Goal: Task Accomplishment & Management: Complete application form

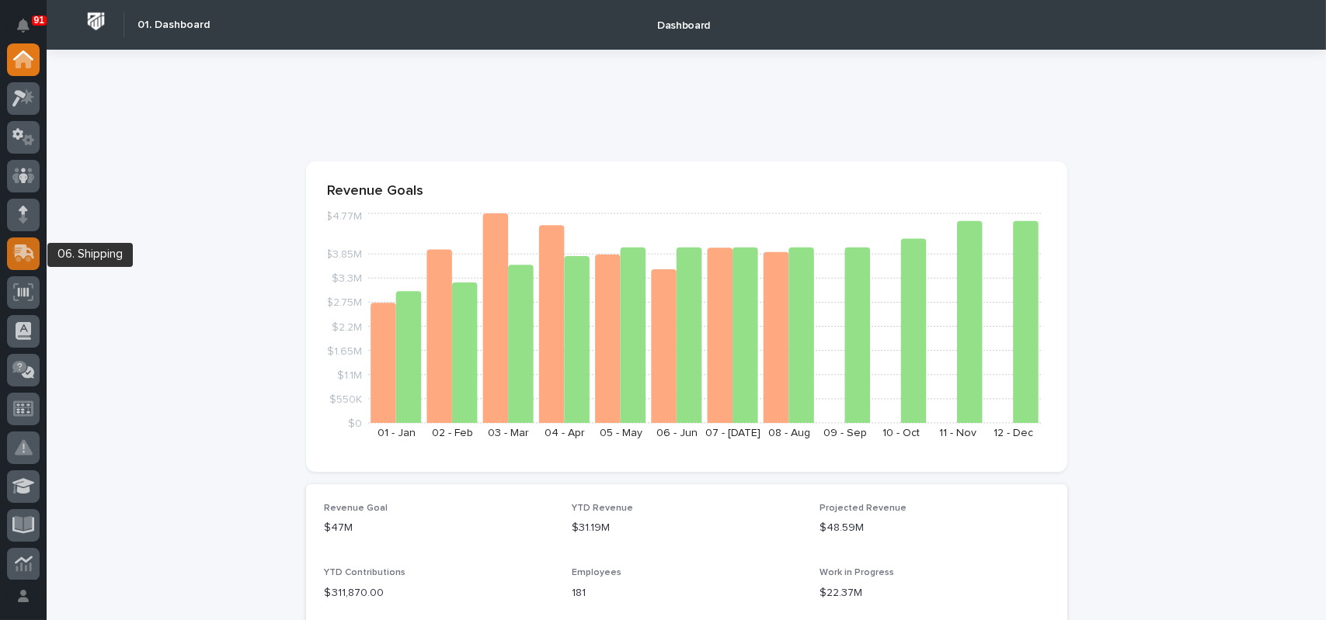
click at [24, 246] on icon at bounding box center [25, 252] width 20 height 15
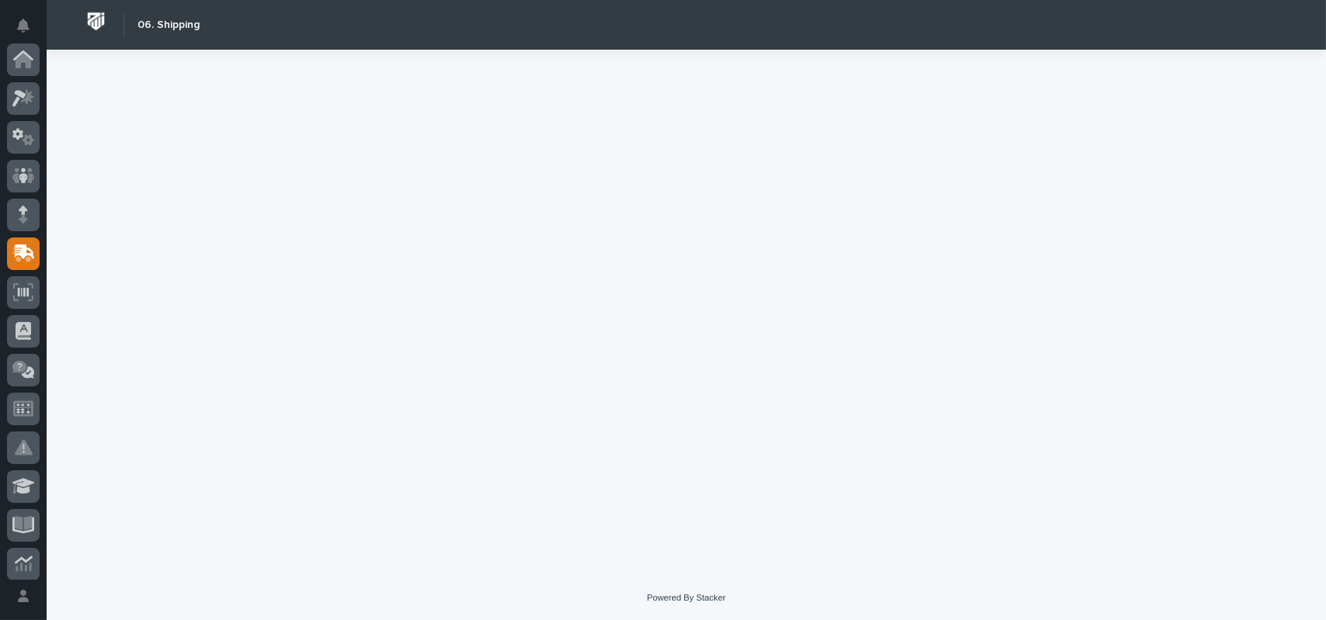
scroll to position [194, 0]
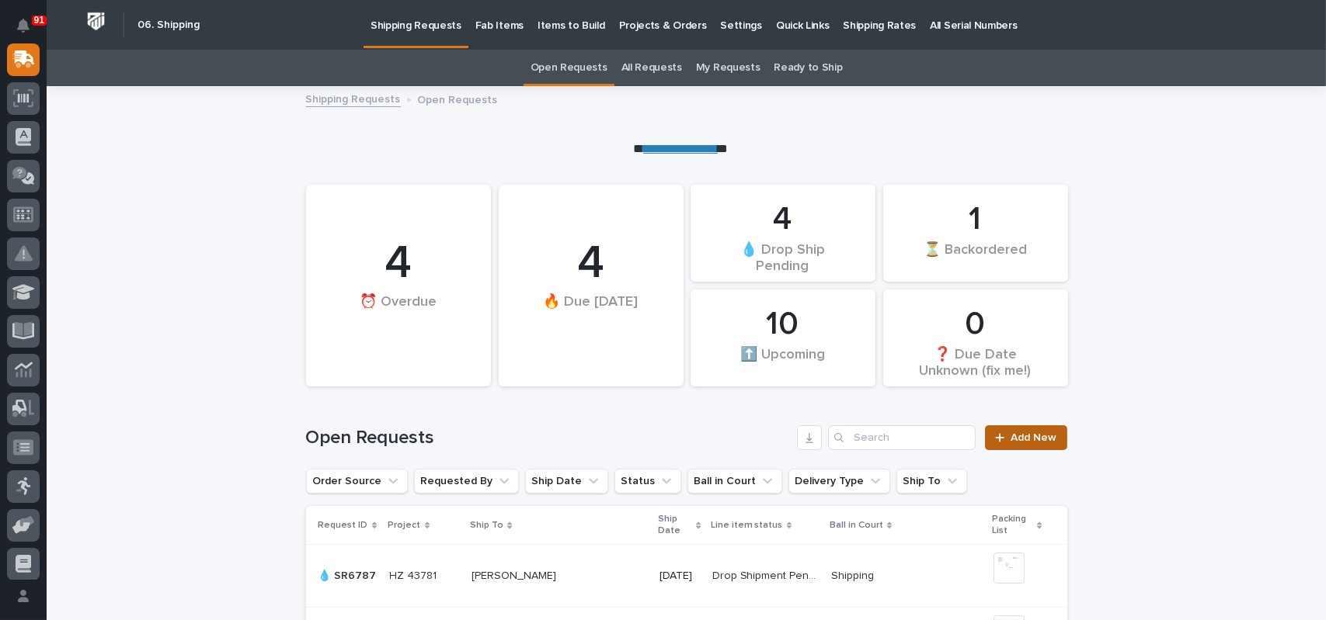
click at [1031, 440] on span "Add New" at bounding box center [1034, 438] width 46 height 11
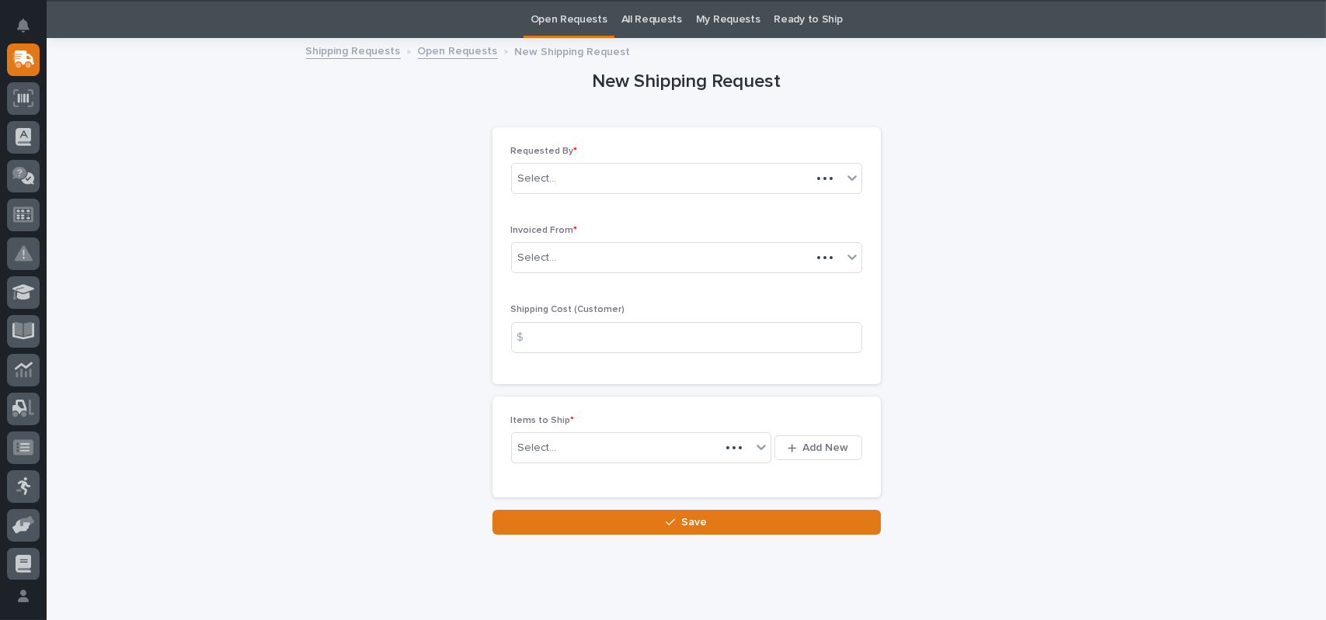
scroll to position [50, 0]
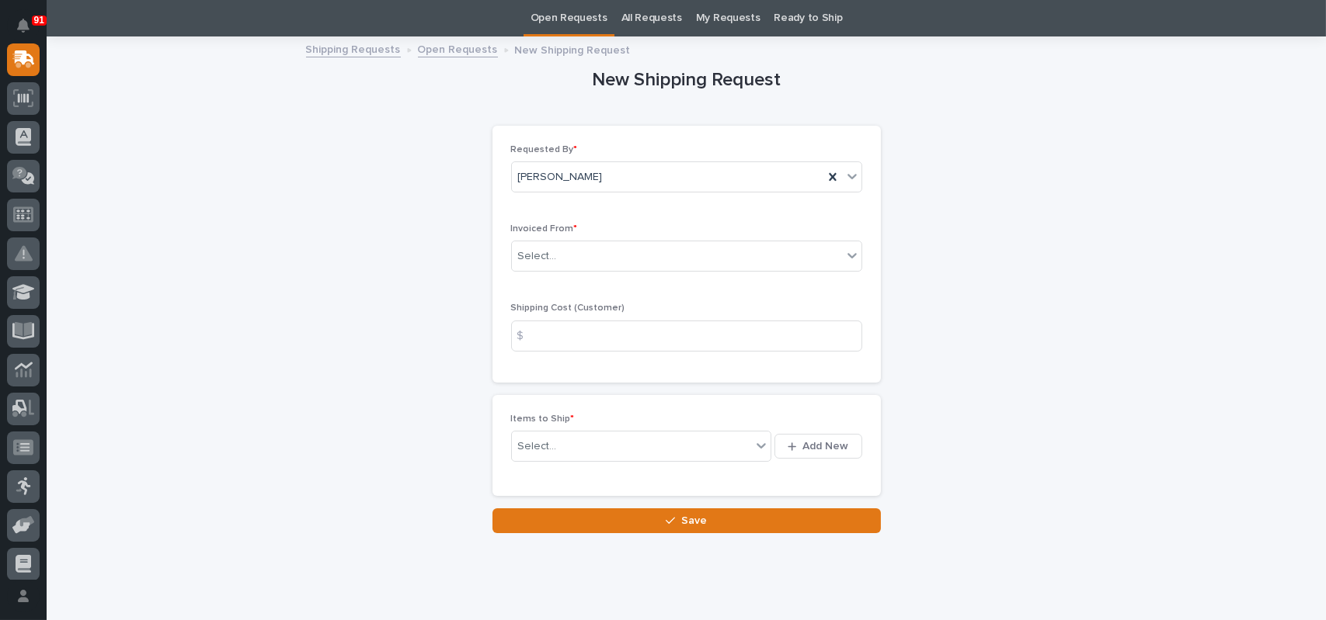
click at [570, 238] on div "Invoiced From * Select..." at bounding box center [686, 254] width 351 height 61
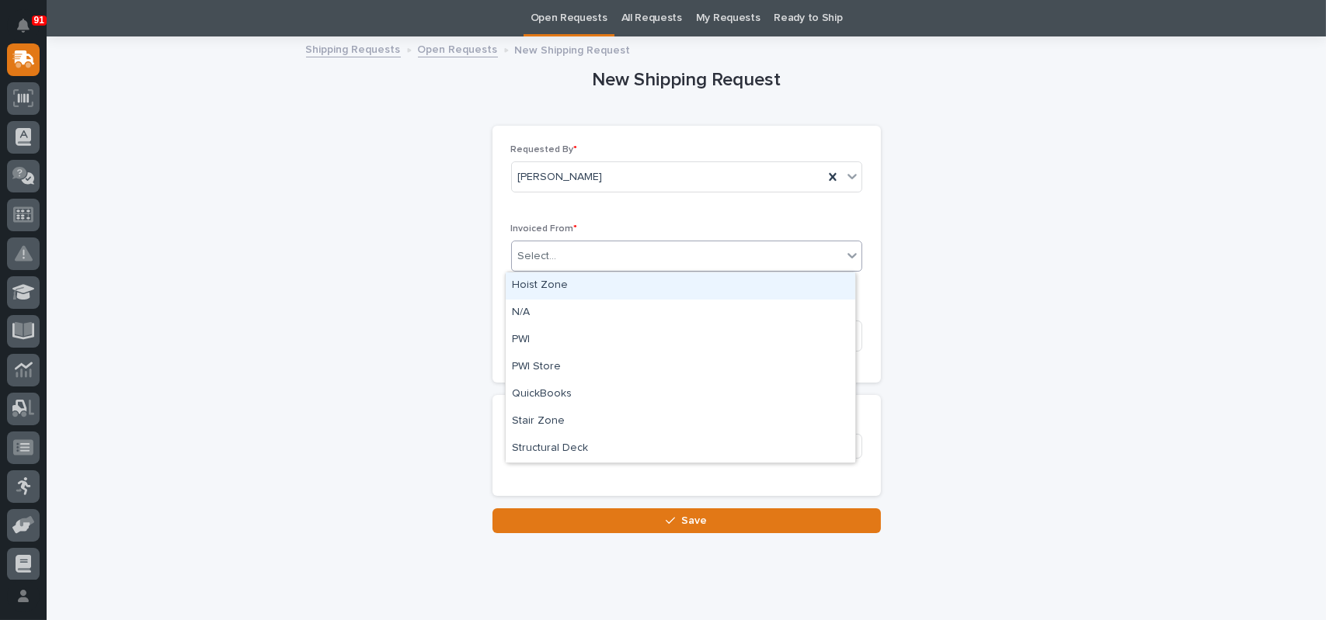
click at [552, 253] on div "Select..." at bounding box center [677, 257] width 330 height 26
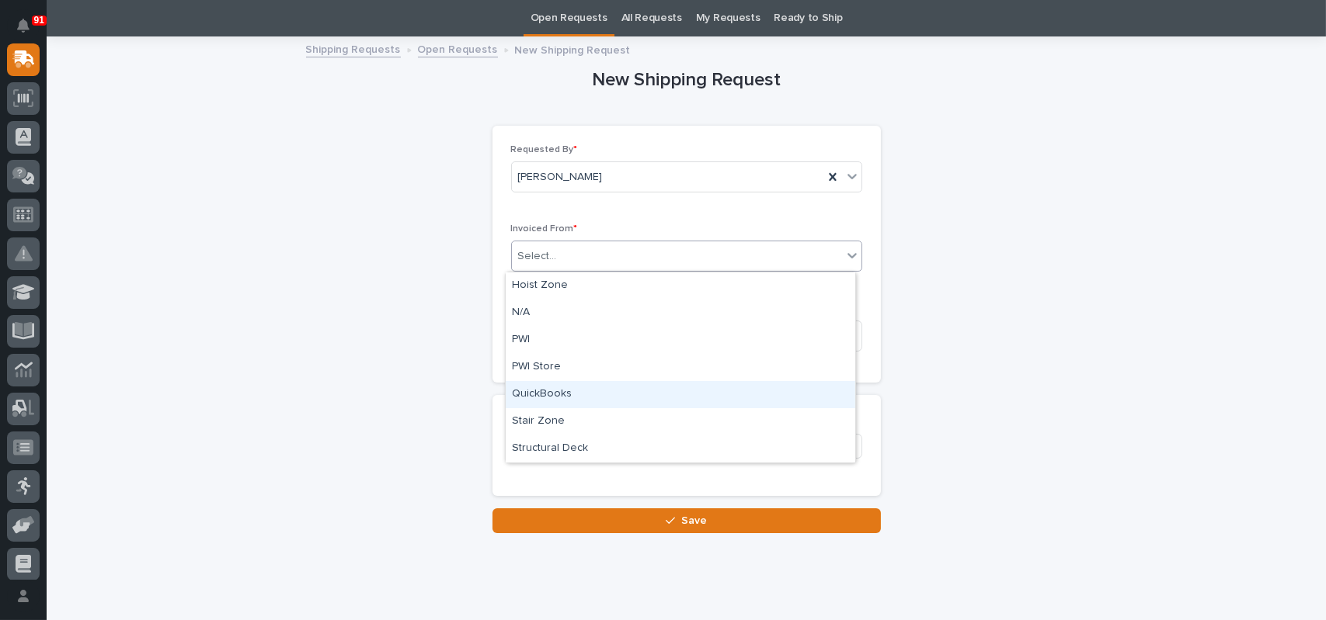
click at [539, 397] on div "QuickBooks" at bounding box center [680, 394] width 349 height 27
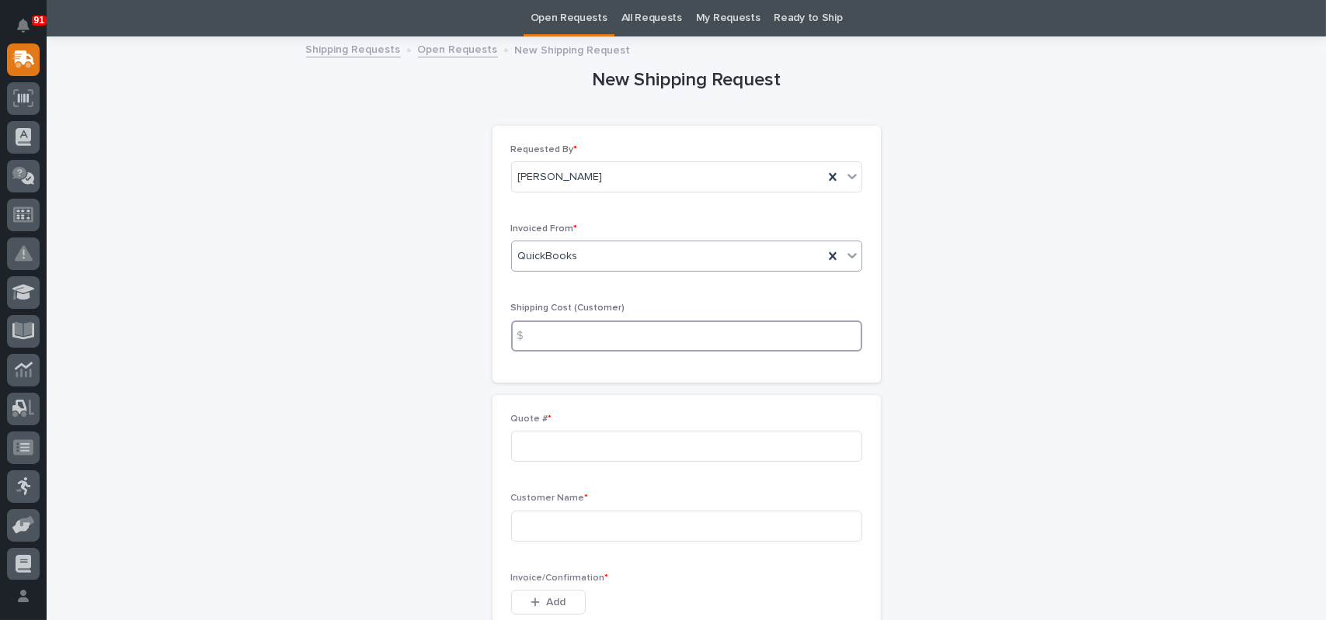
click at [556, 339] on input at bounding box center [686, 336] width 351 height 31
click at [543, 444] on input at bounding box center [686, 446] width 351 height 31
type input "137219"
click at [591, 531] on input at bounding box center [686, 526] width 351 height 31
type input "[PERSON_NAME]"
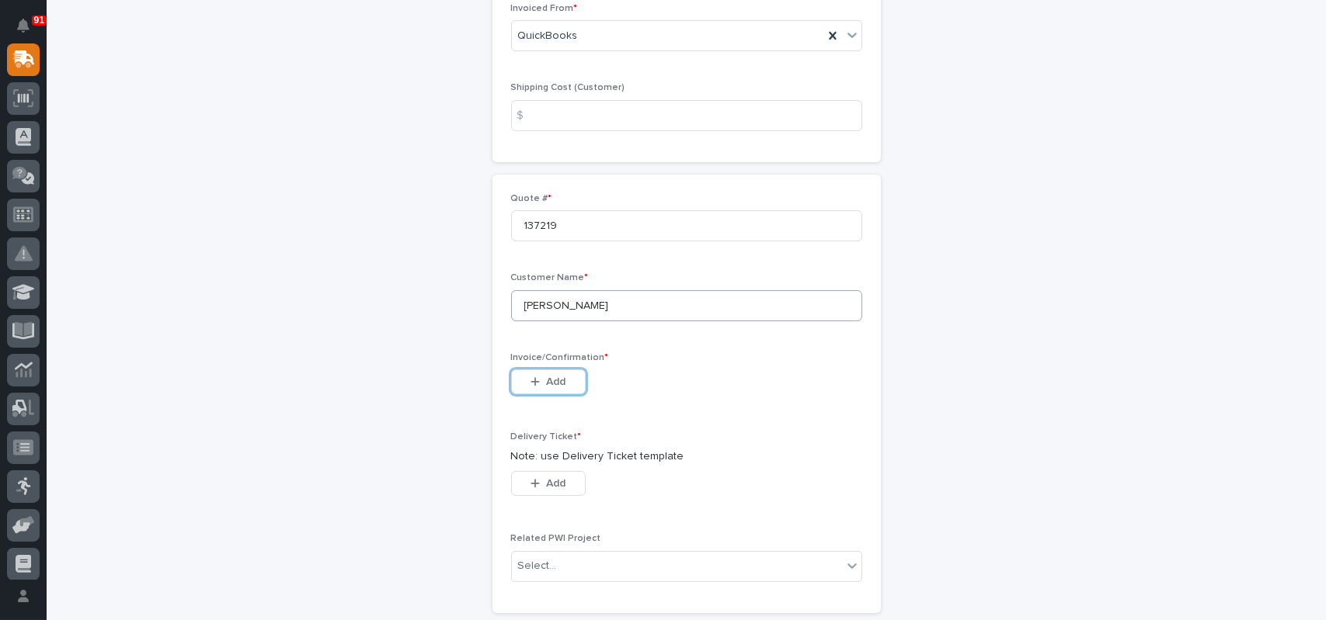
scroll to position [283, 0]
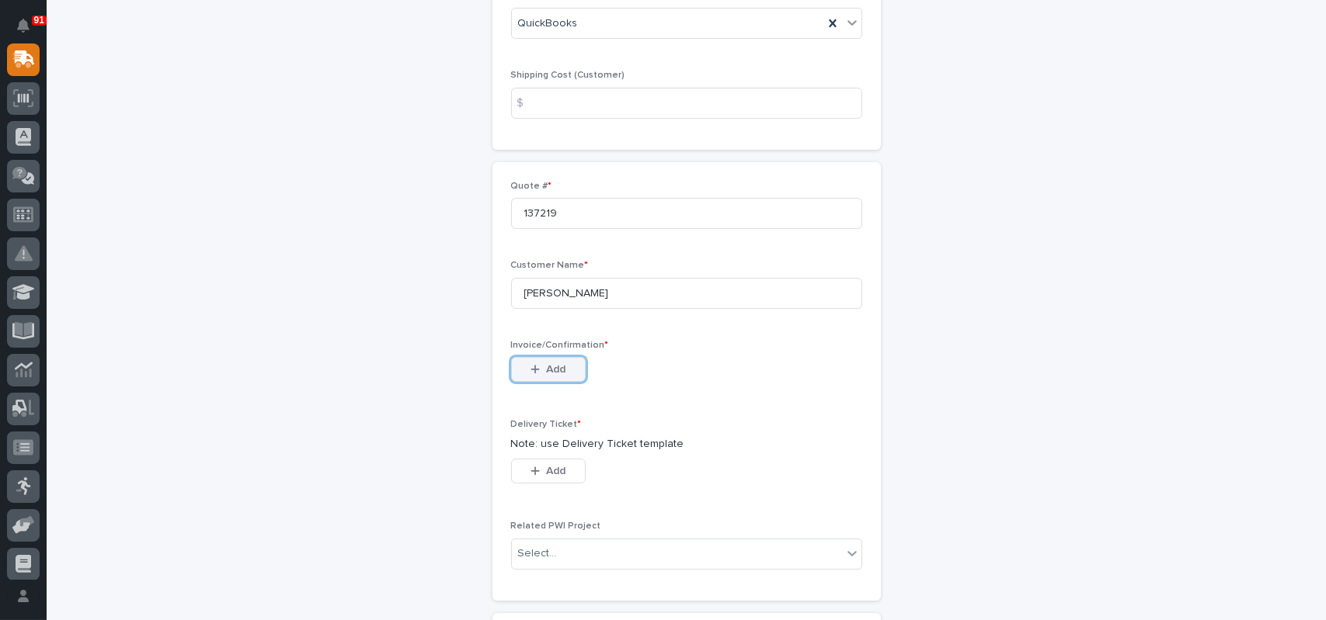
click at [531, 363] on button "Add" at bounding box center [548, 369] width 75 height 25
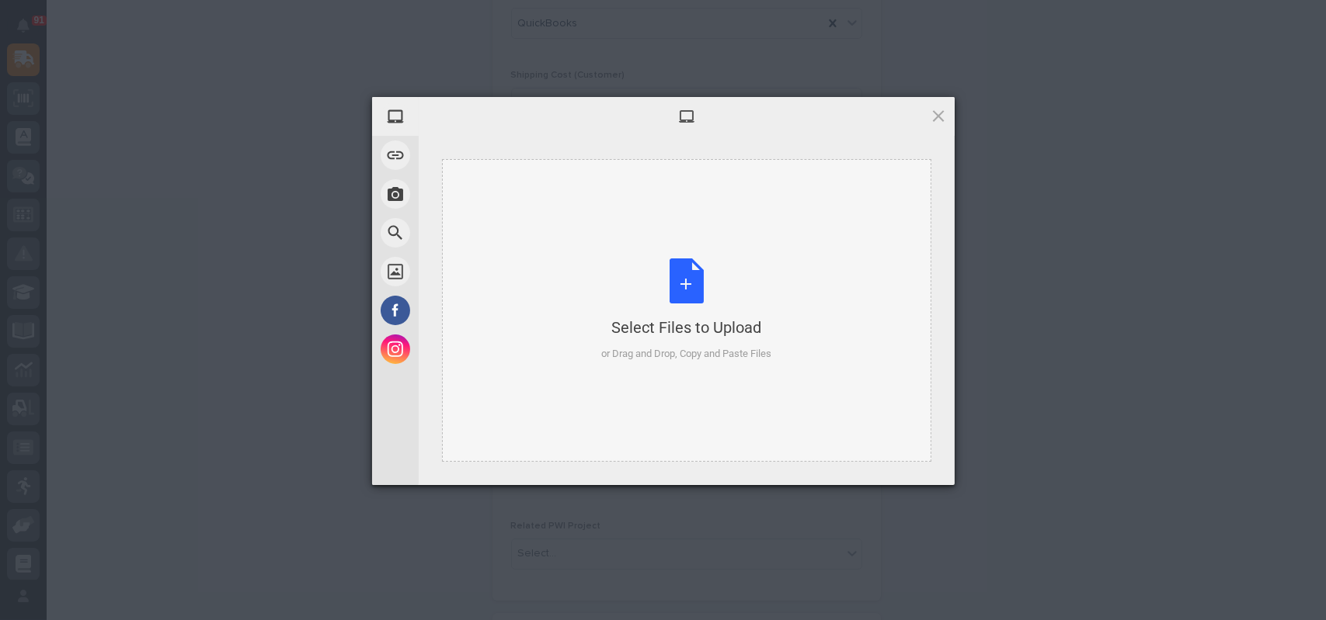
click at [677, 262] on div "Select Files to Upload or Drag and Drop, Copy and Paste Files" at bounding box center [686, 310] width 170 height 103
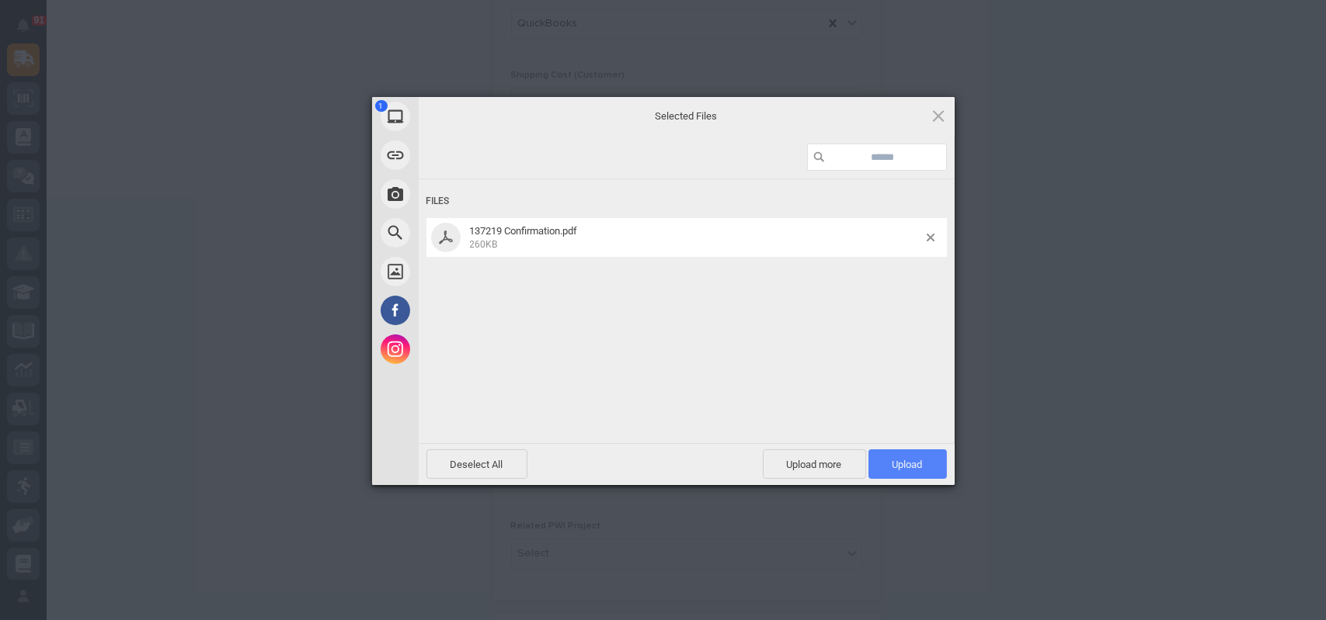
click at [894, 454] on span "Upload 1" at bounding box center [907, 465] width 78 height 30
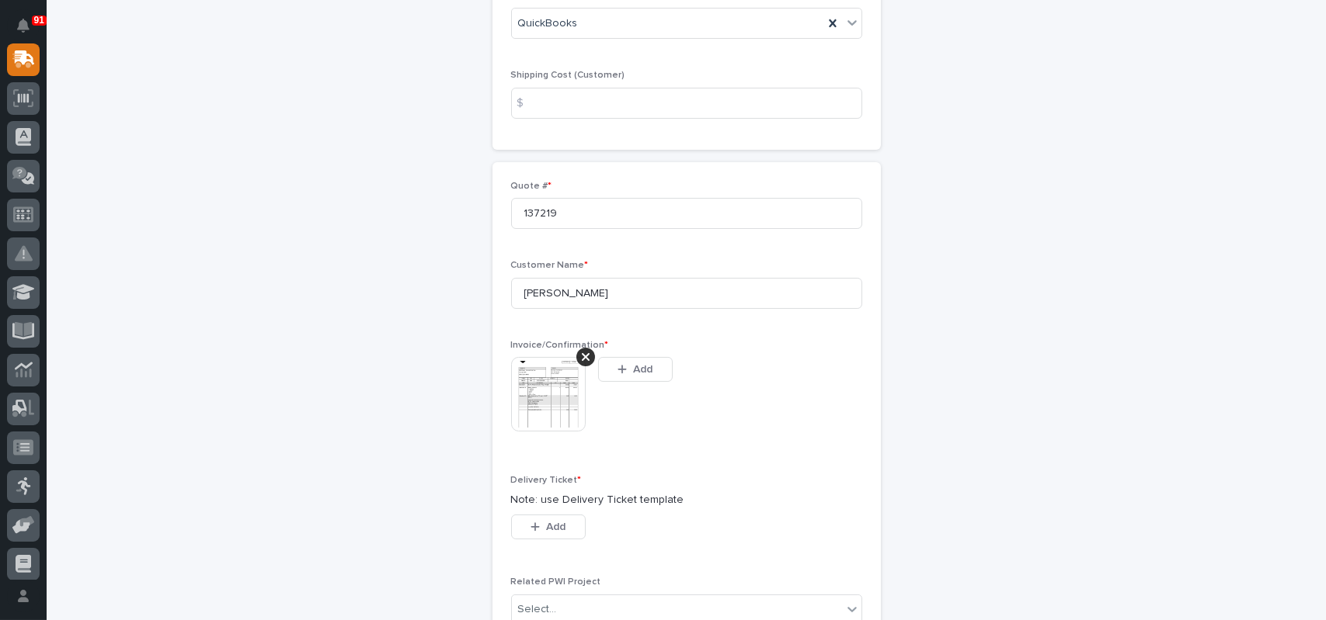
scroll to position [311, 0]
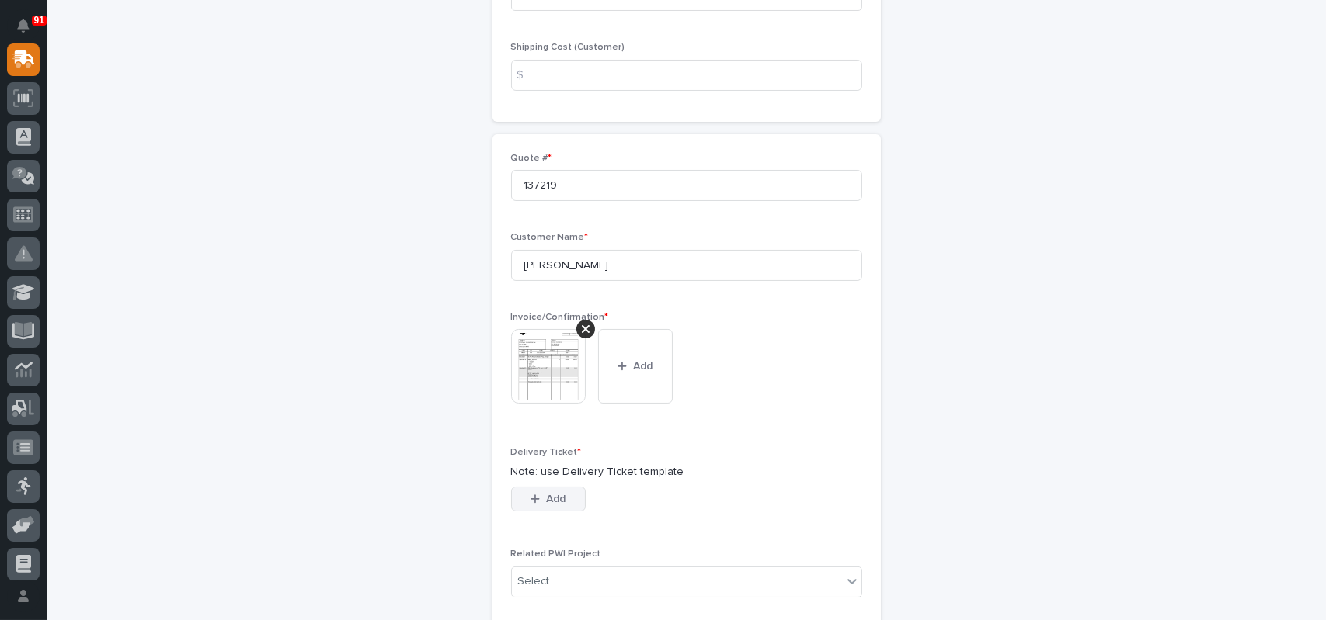
click at [562, 510] on button "Add" at bounding box center [548, 499] width 75 height 25
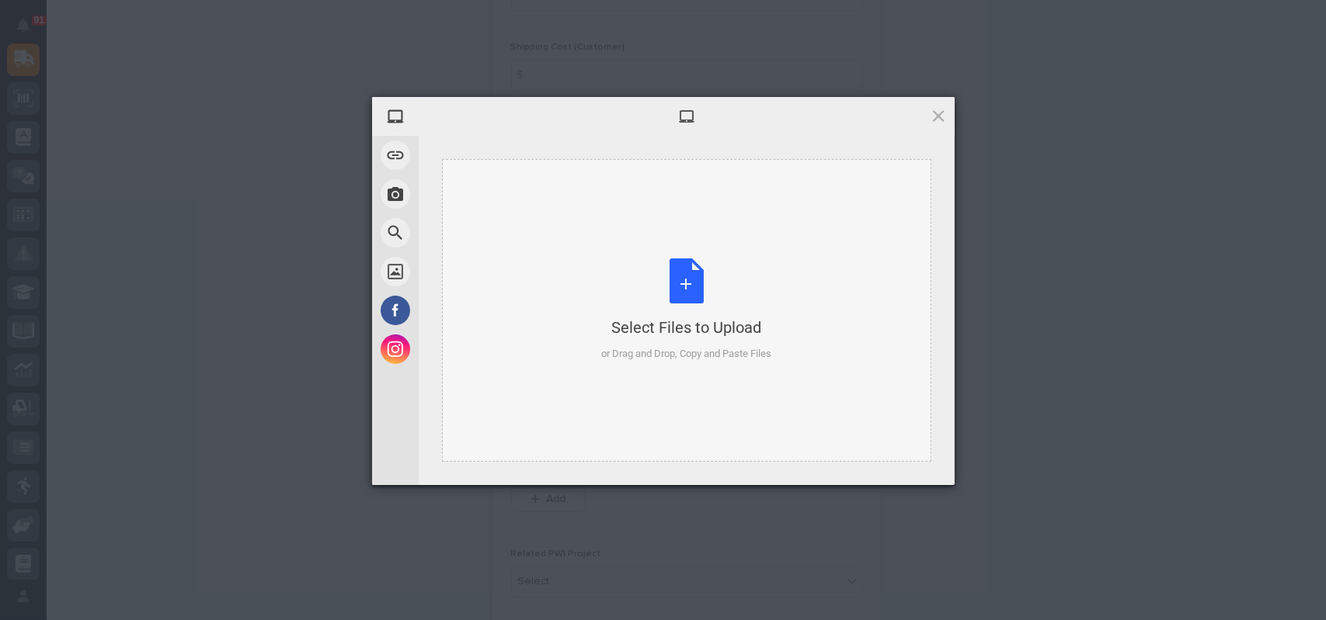
click at [693, 273] on div "Select Files to Upload or Drag and Drop, Copy and Paste Files" at bounding box center [686, 310] width 170 height 103
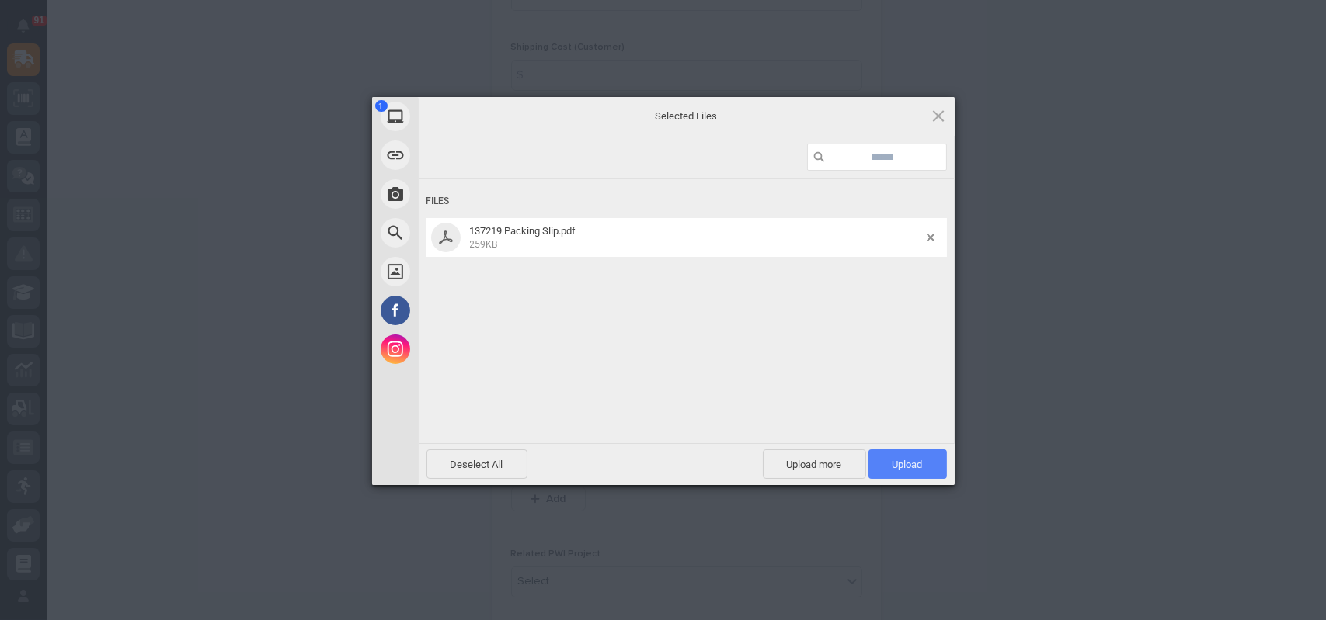
click at [929, 470] on span "Upload 1" at bounding box center [907, 465] width 78 height 30
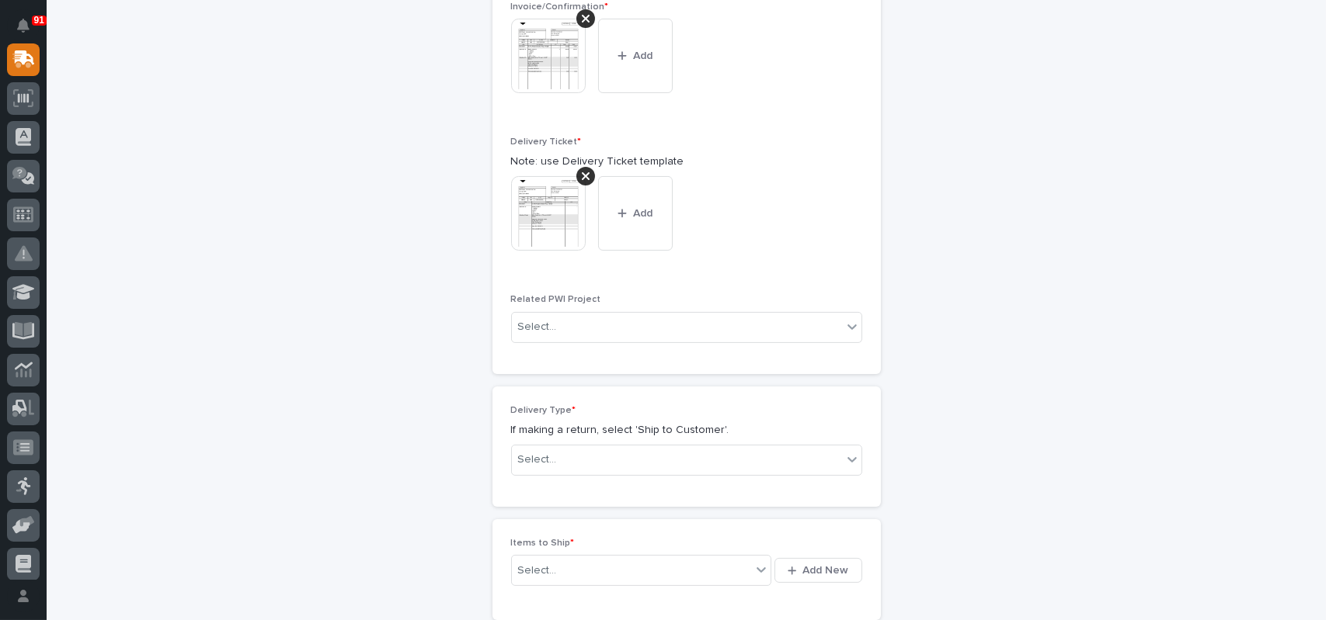
scroll to position [649, 0]
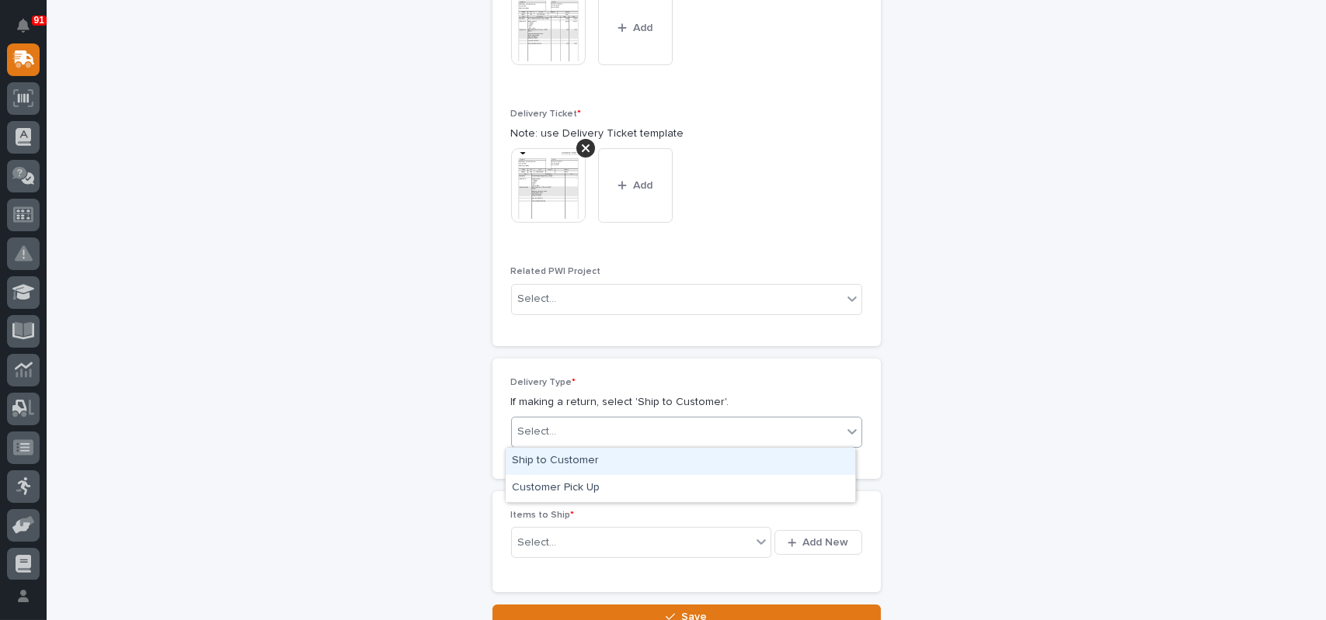
click at [539, 426] on div "Select..." at bounding box center [537, 432] width 39 height 16
click at [540, 466] on div "Ship to Customer" at bounding box center [680, 461] width 349 height 27
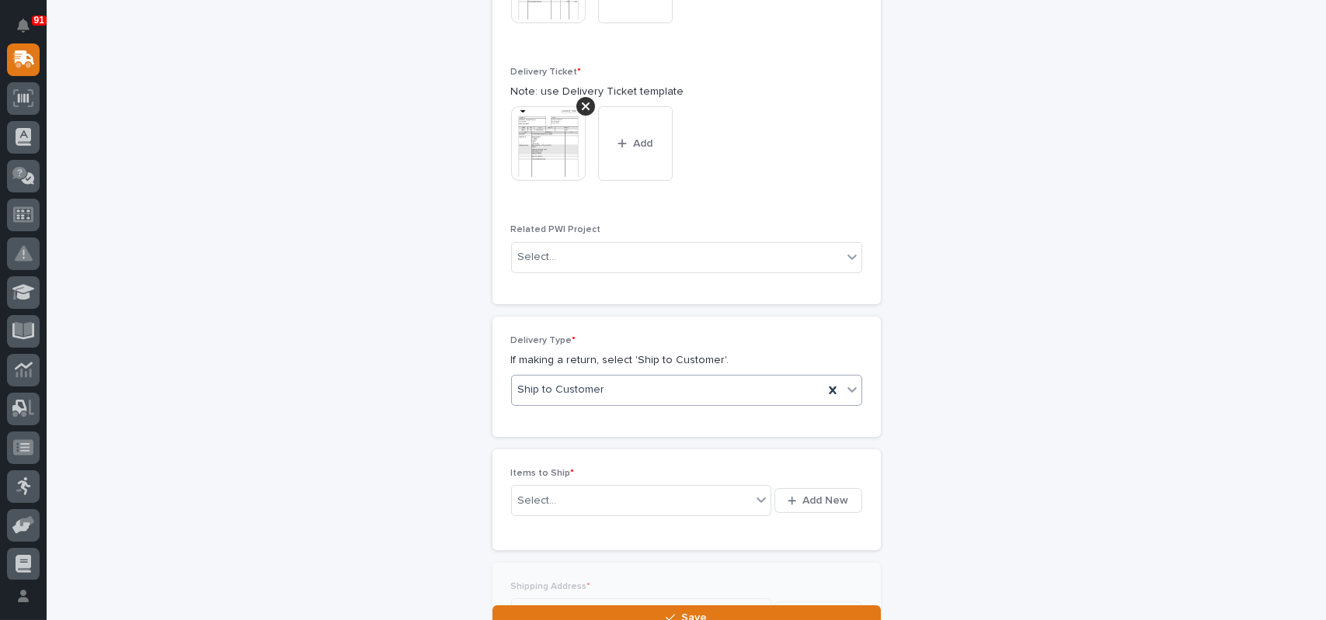
click at [537, 549] on div "Loading... Saving… Items to Ship * Select... Add New" at bounding box center [686, 506] width 388 height 113
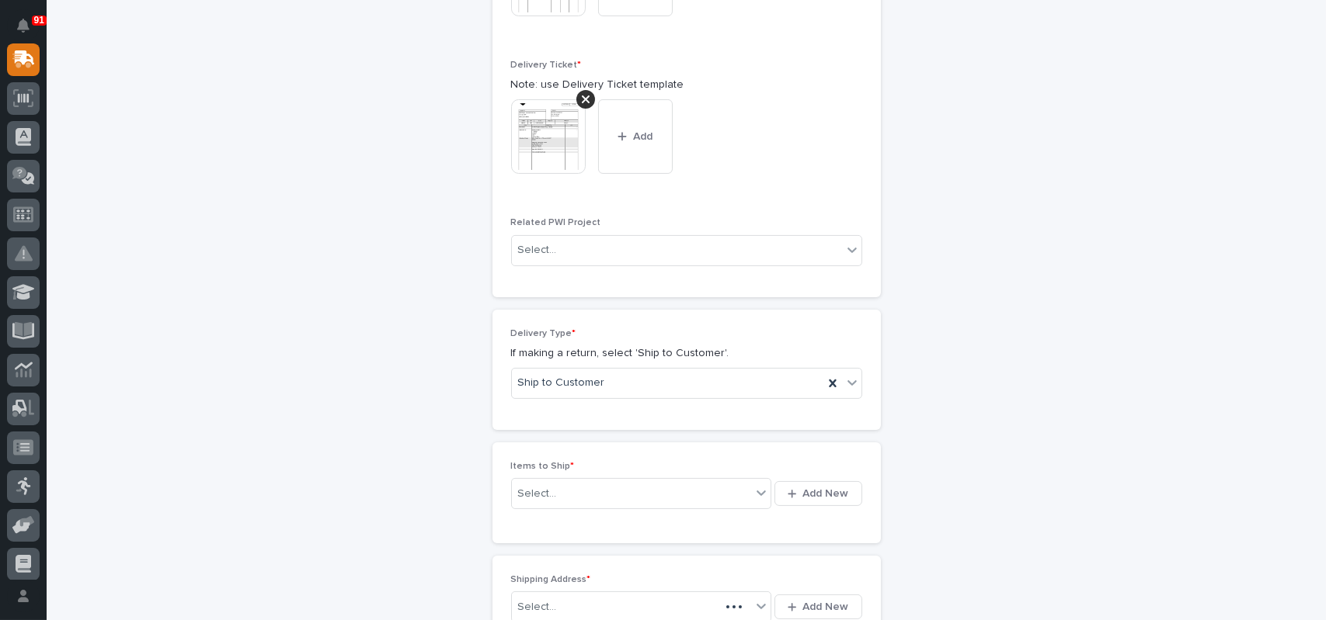
scroll to position [705, 0]
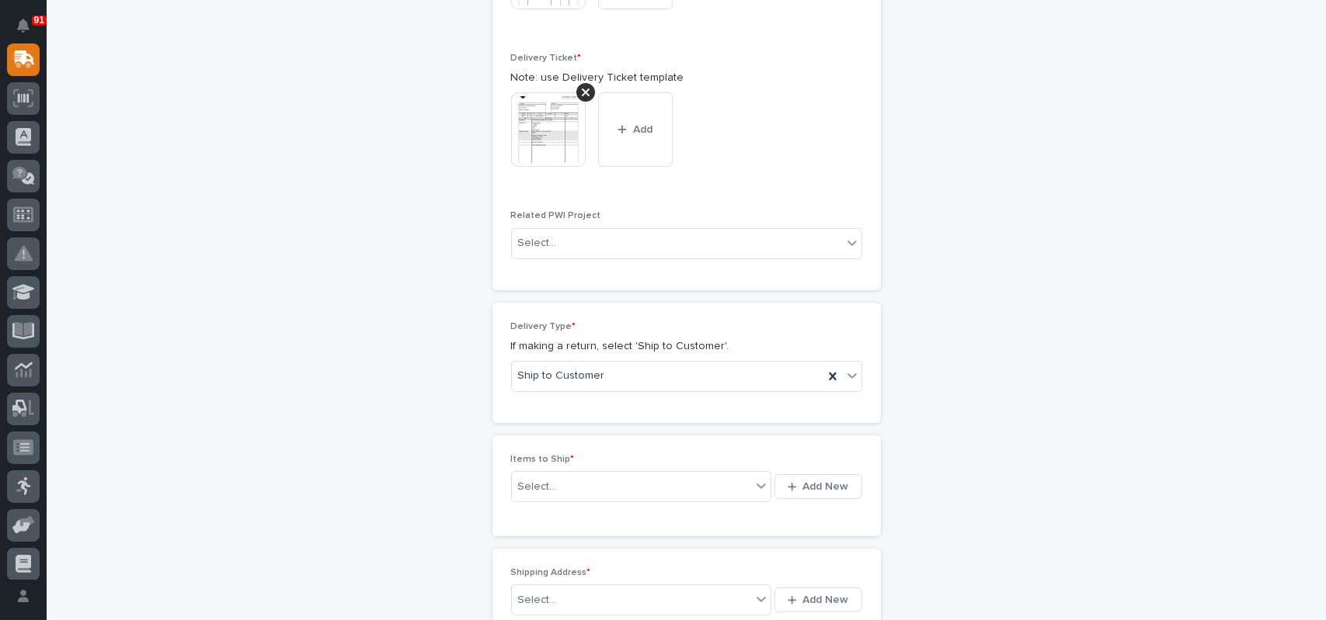
click at [895, 503] on div "New Shipping Request Loading... Saving… Loading... Saving… Loading... Saving… R…" at bounding box center [686, 35] width 761 height 1305
click at [837, 492] on span "Add New" at bounding box center [826, 487] width 46 height 14
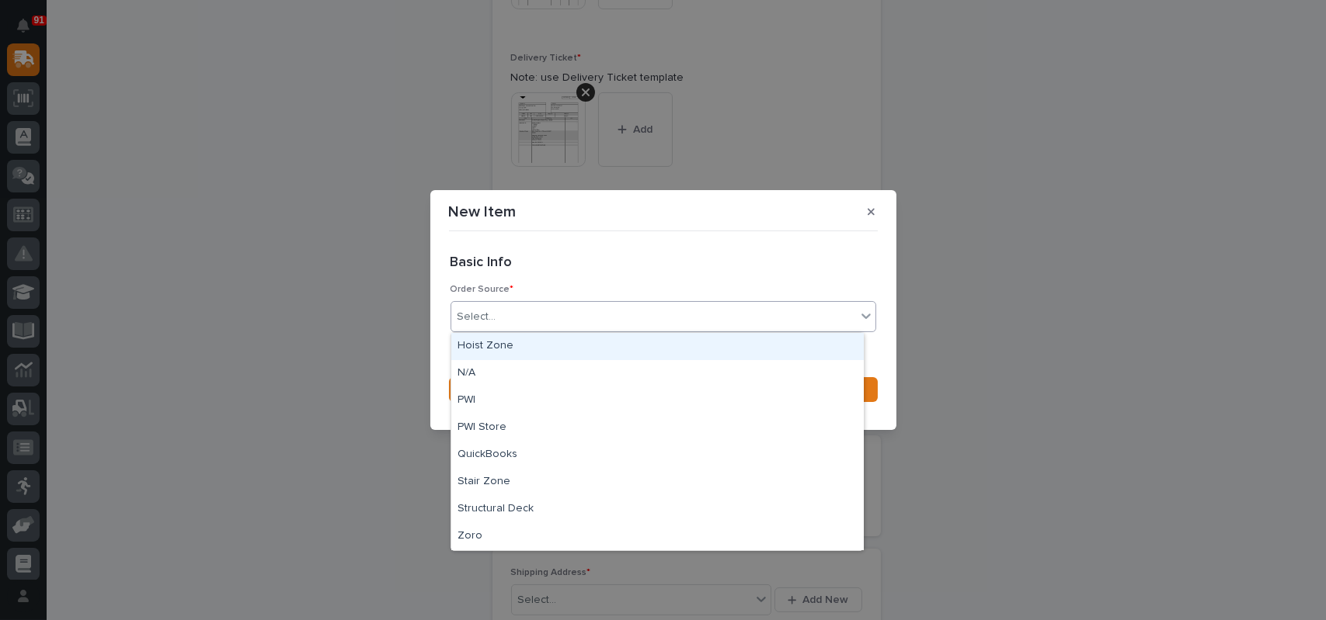
click at [554, 311] on div "Select..." at bounding box center [653, 317] width 405 height 26
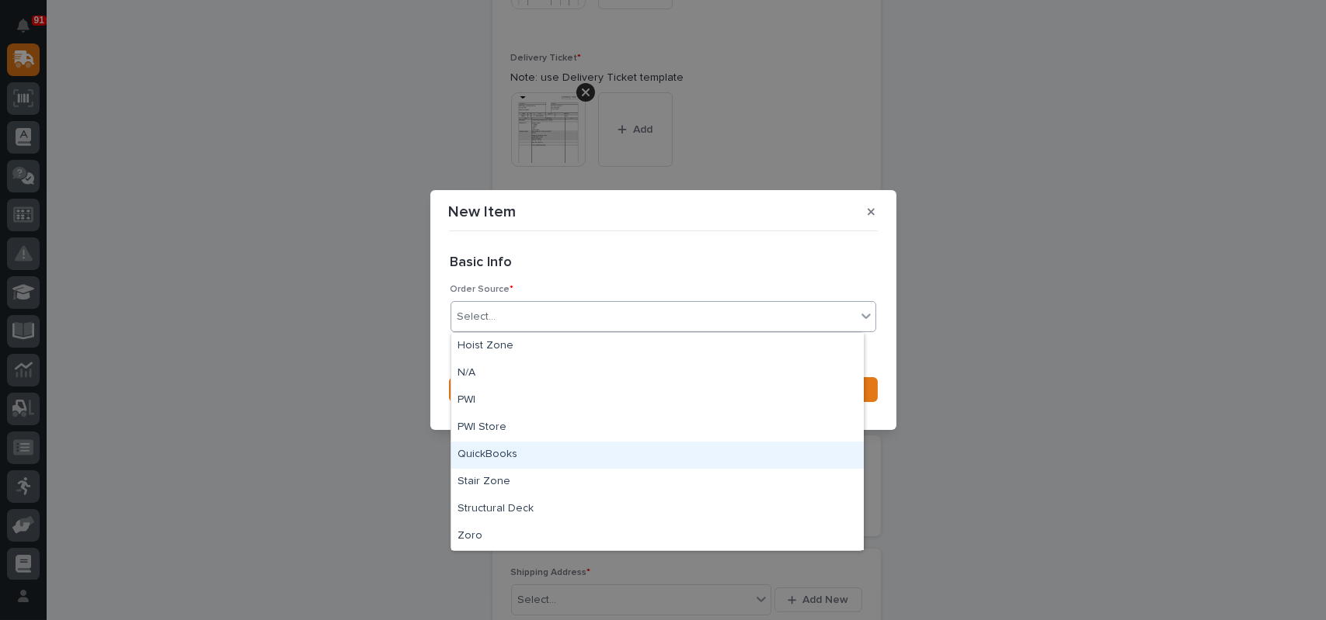
click at [480, 453] on div "QuickBooks" at bounding box center [657, 455] width 412 height 27
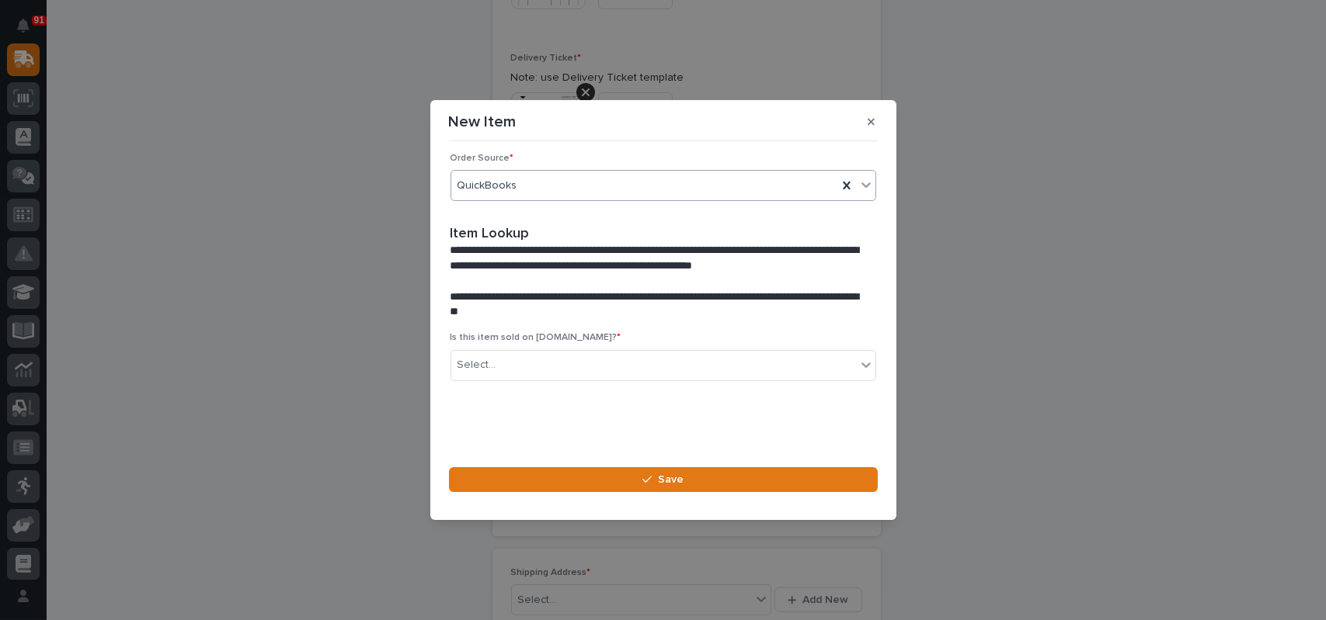
scroll to position [42, 0]
click at [551, 362] on div "Select..." at bounding box center [653, 365] width 405 height 26
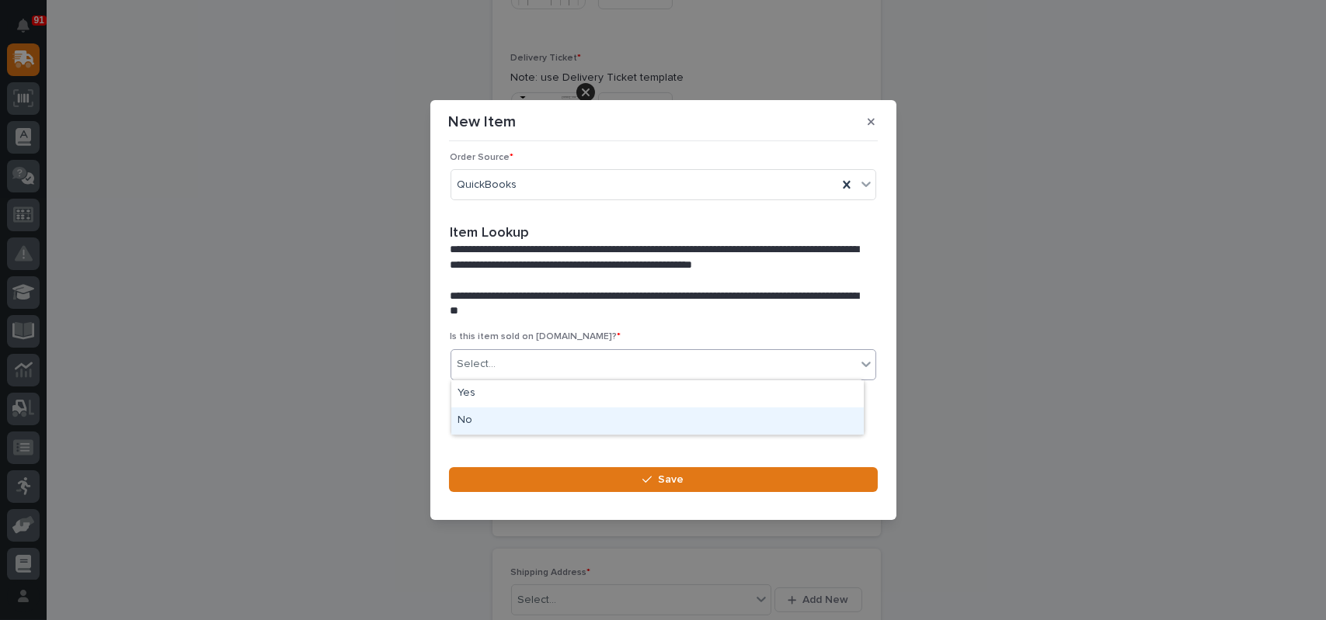
click at [505, 415] on div "No" at bounding box center [657, 421] width 412 height 27
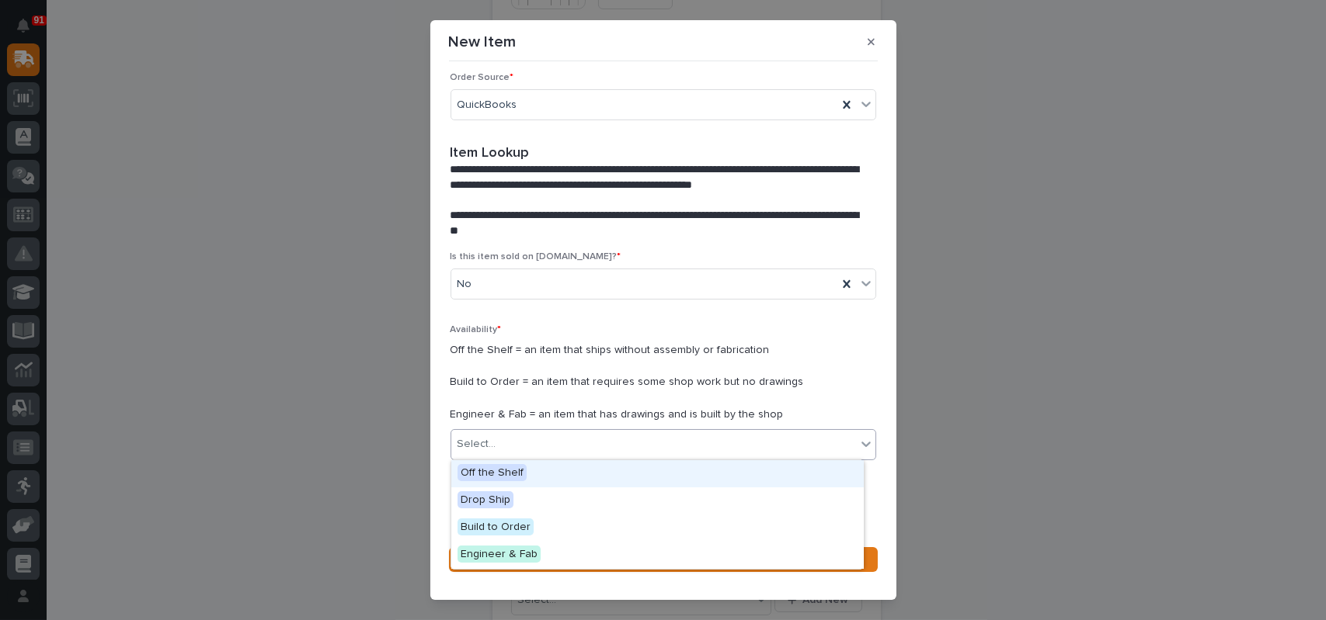
click at [509, 455] on div "Select..." at bounding box center [653, 445] width 405 height 26
click at [499, 467] on span "Off the Shelf" at bounding box center [491, 472] width 69 height 17
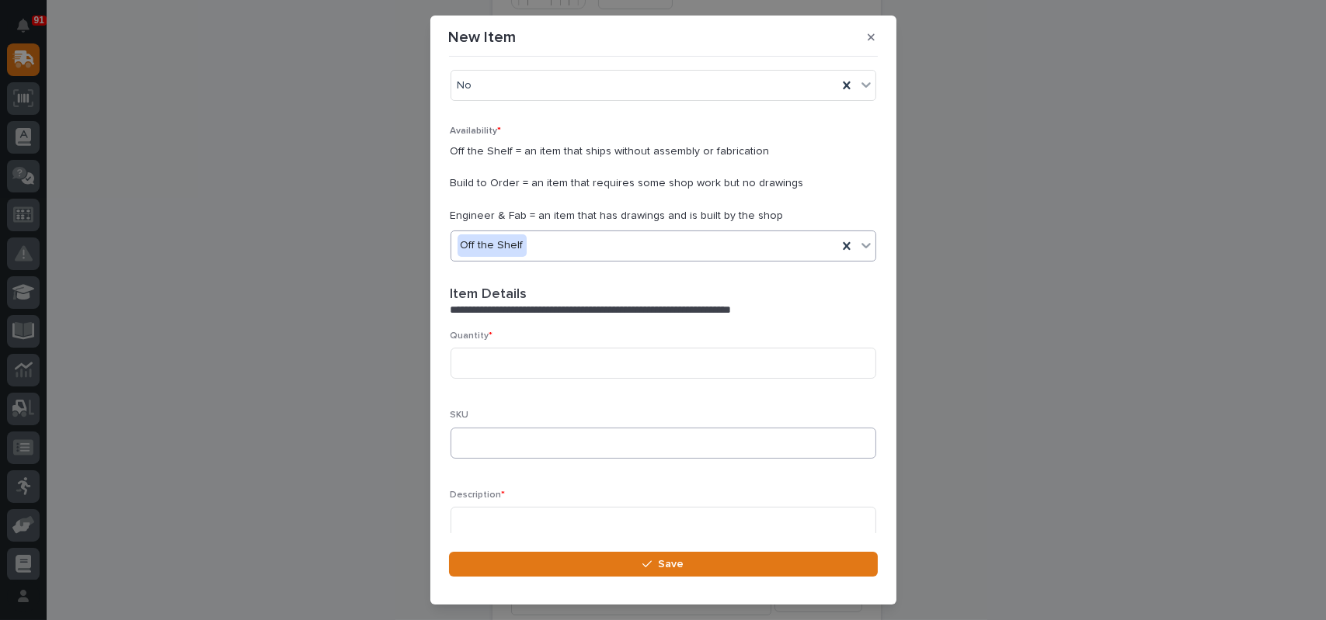
scroll to position [255, 0]
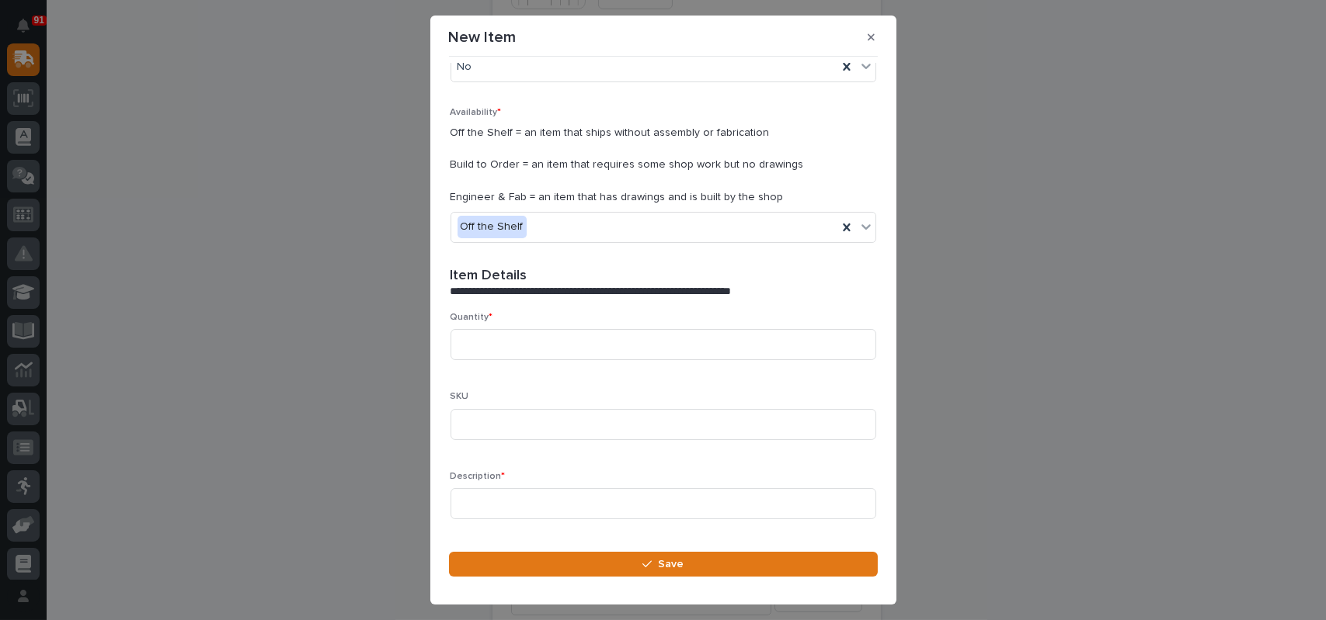
click at [534, 319] on p "Quantity *" at bounding box center [663, 317] width 426 height 11
click at [526, 339] on input at bounding box center [663, 344] width 426 height 31
type input "2"
type input "1"
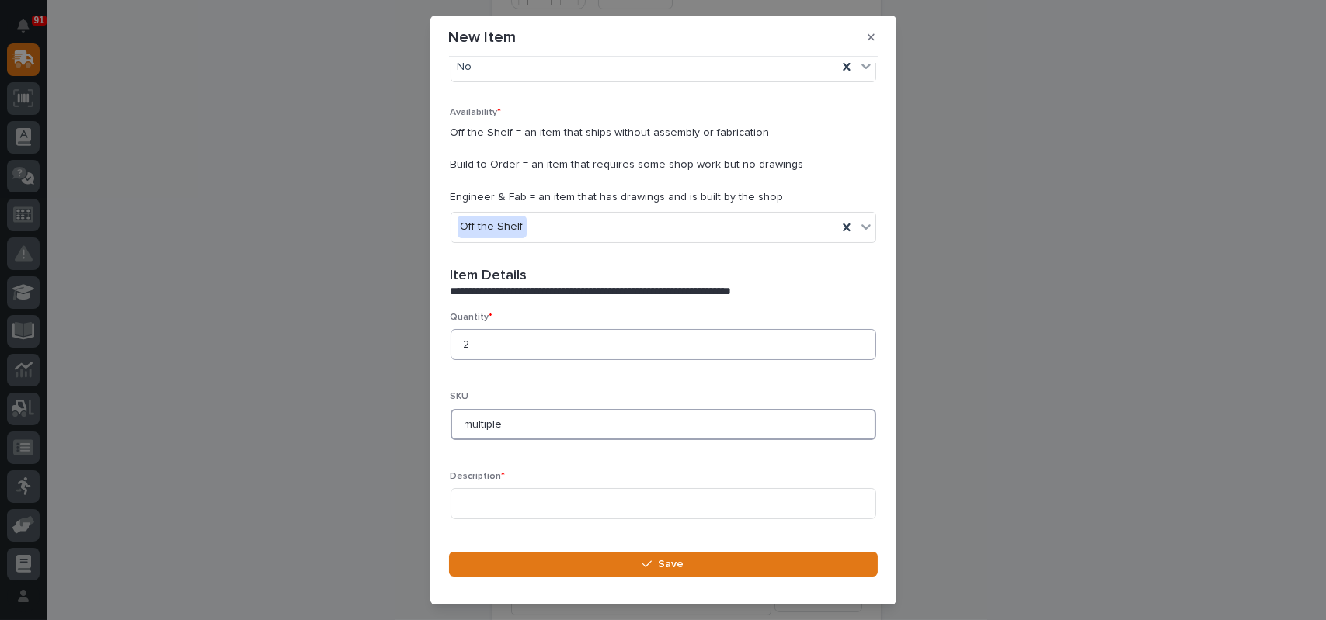
type input "multiple"
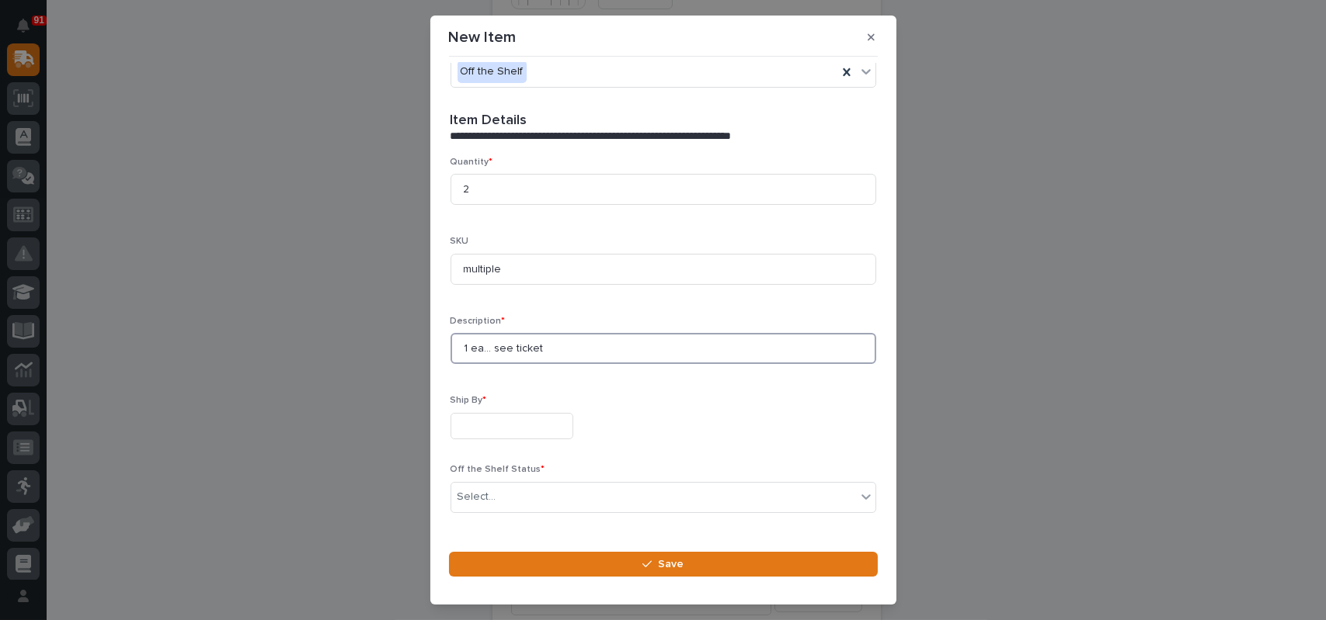
scroll to position [457, 0]
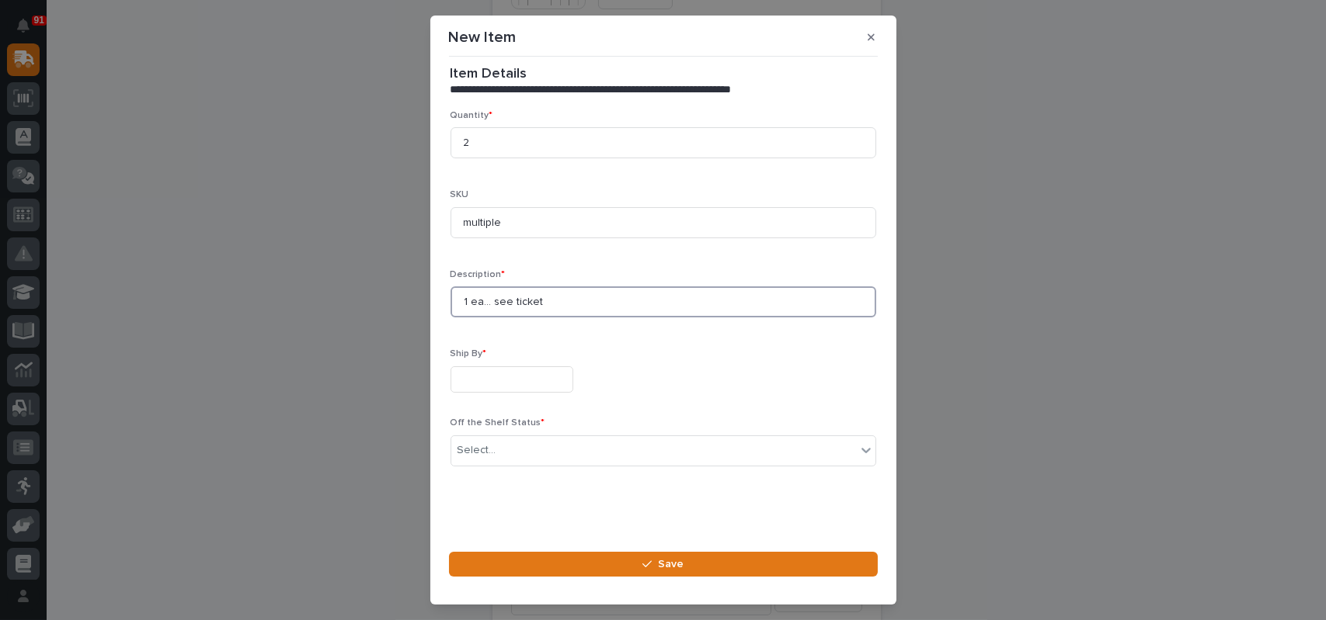
type input "1 ea... see ticket"
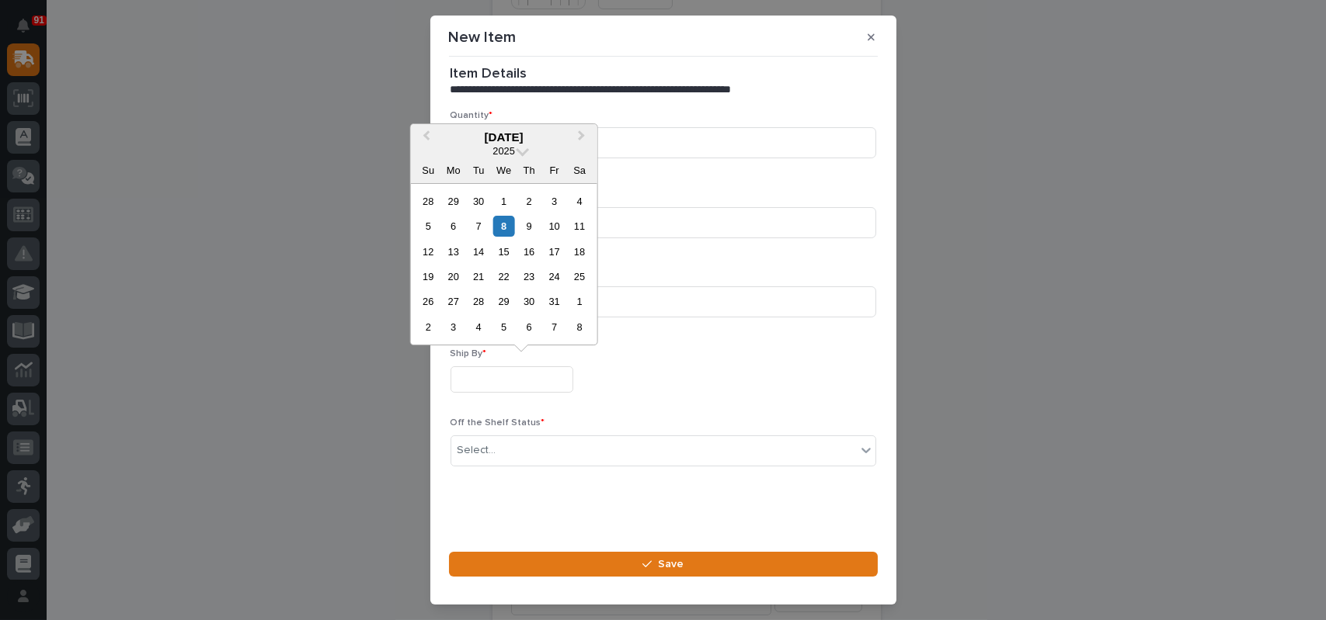
click at [532, 373] on input "text" at bounding box center [511, 380] width 123 height 27
click at [506, 226] on div "8" at bounding box center [503, 226] width 21 height 21
type input "**********"
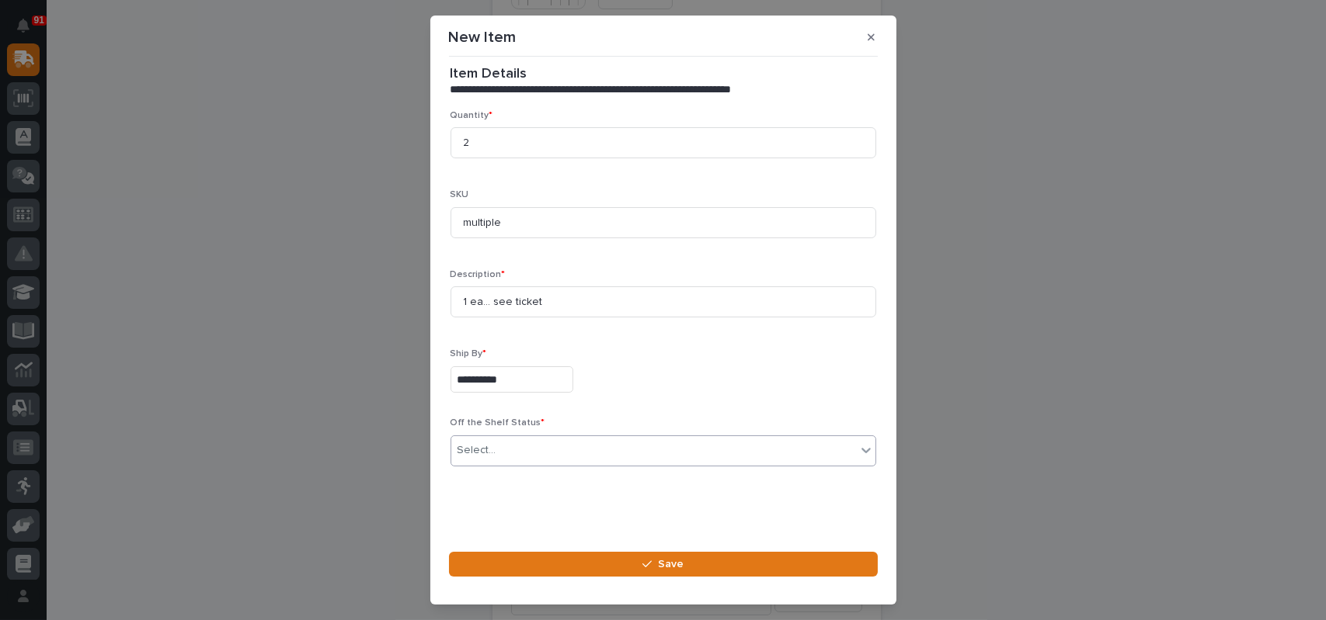
click at [518, 448] on div "Select..." at bounding box center [653, 451] width 405 height 26
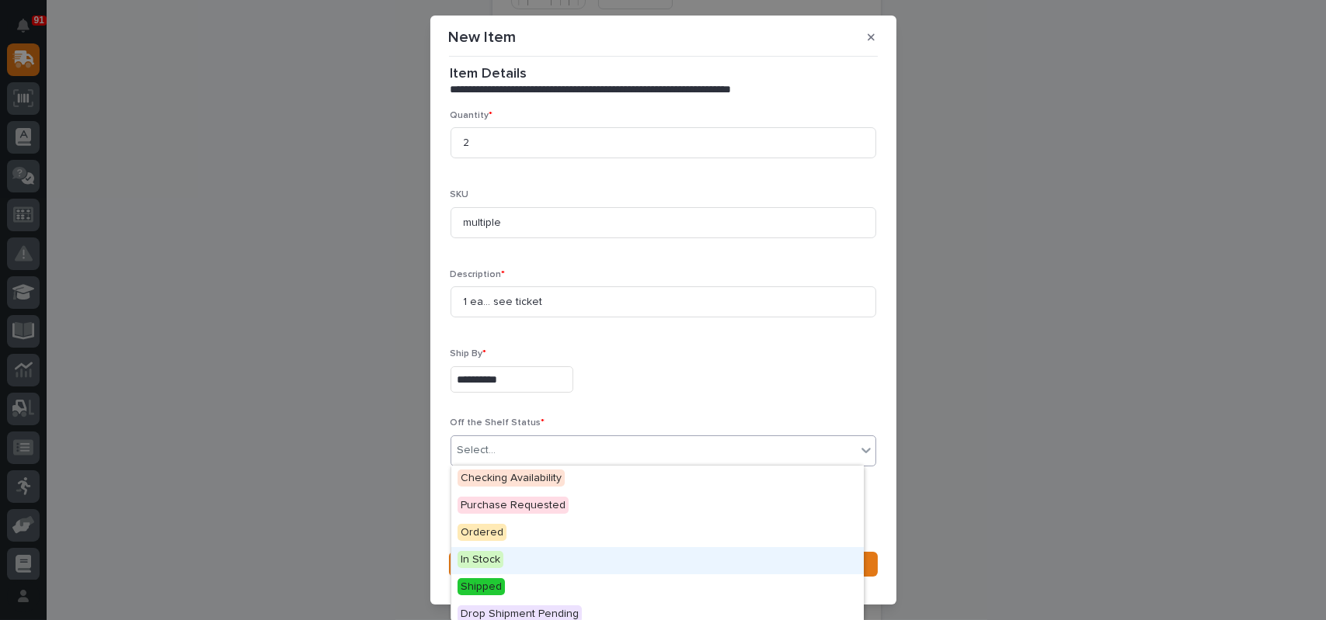
click at [467, 559] on span "In Stock" at bounding box center [480, 559] width 46 height 17
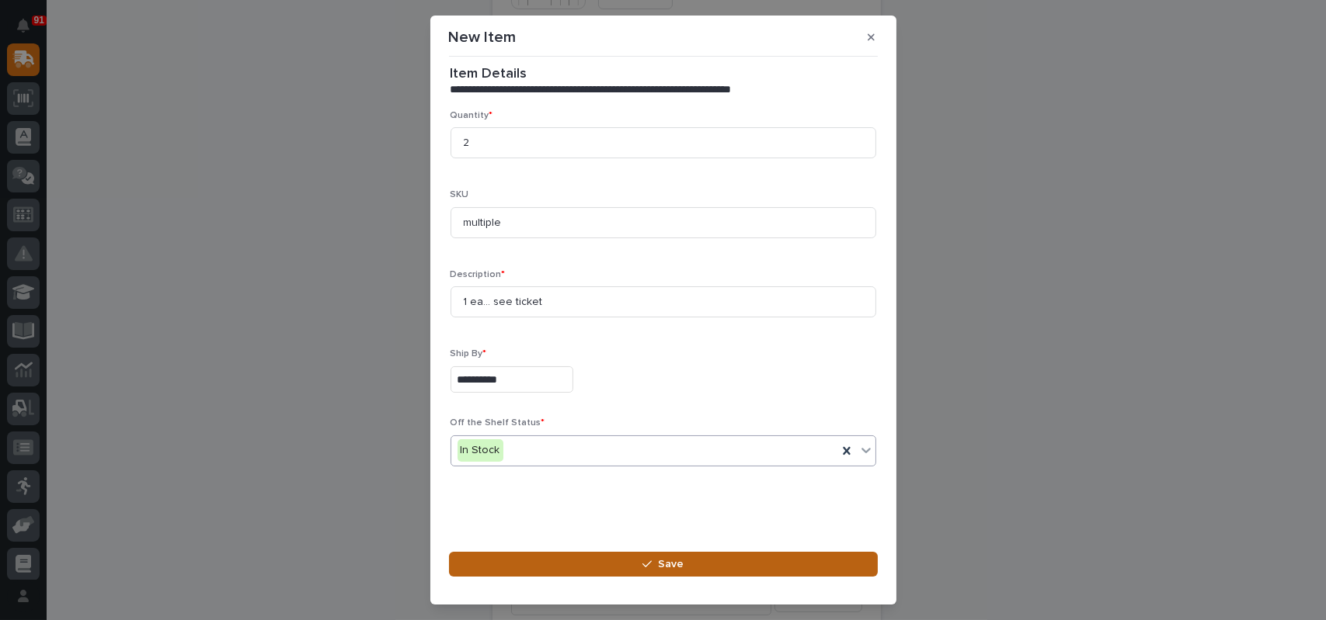
click at [606, 565] on button "Save" at bounding box center [663, 564] width 429 height 25
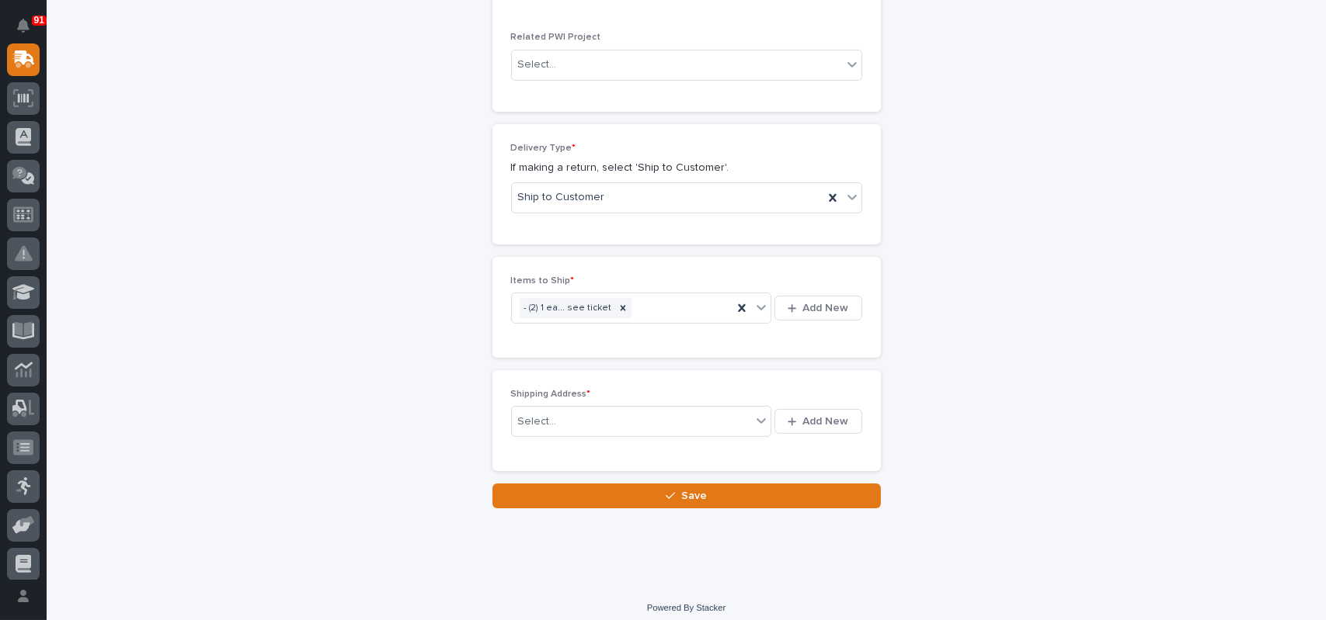
scroll to position [892, 0]
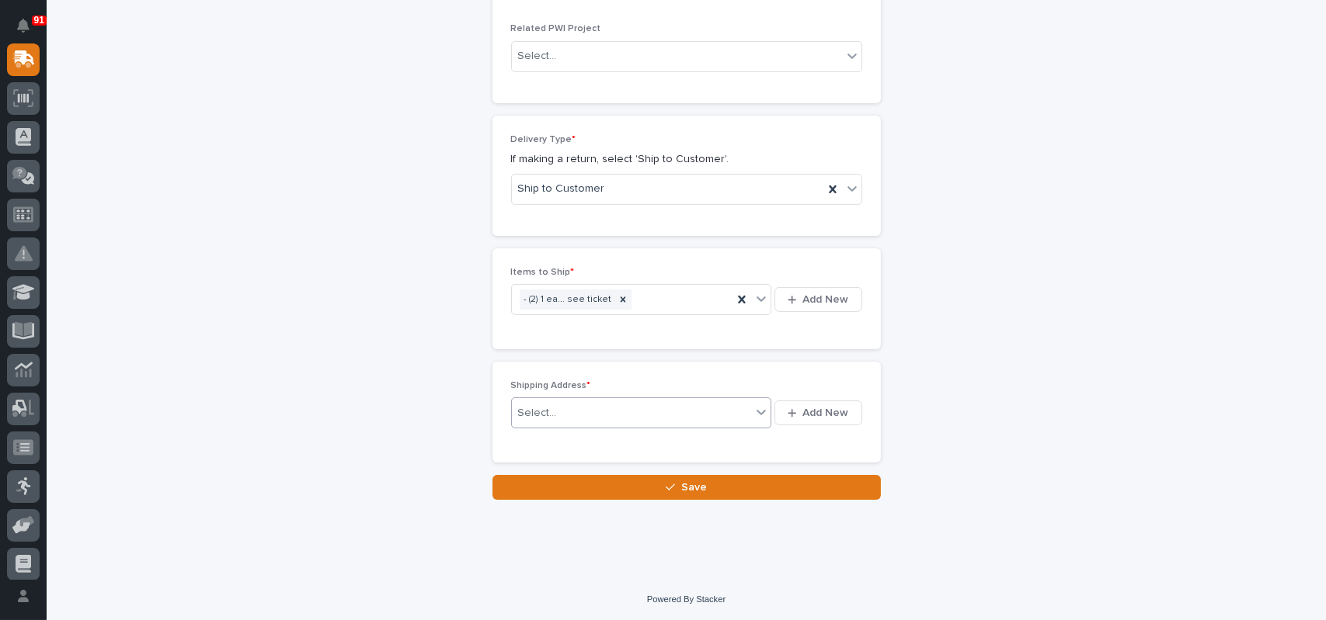
click at [589, 410] on div "Select..." at bounding box center [632, 414] width 240 height 26
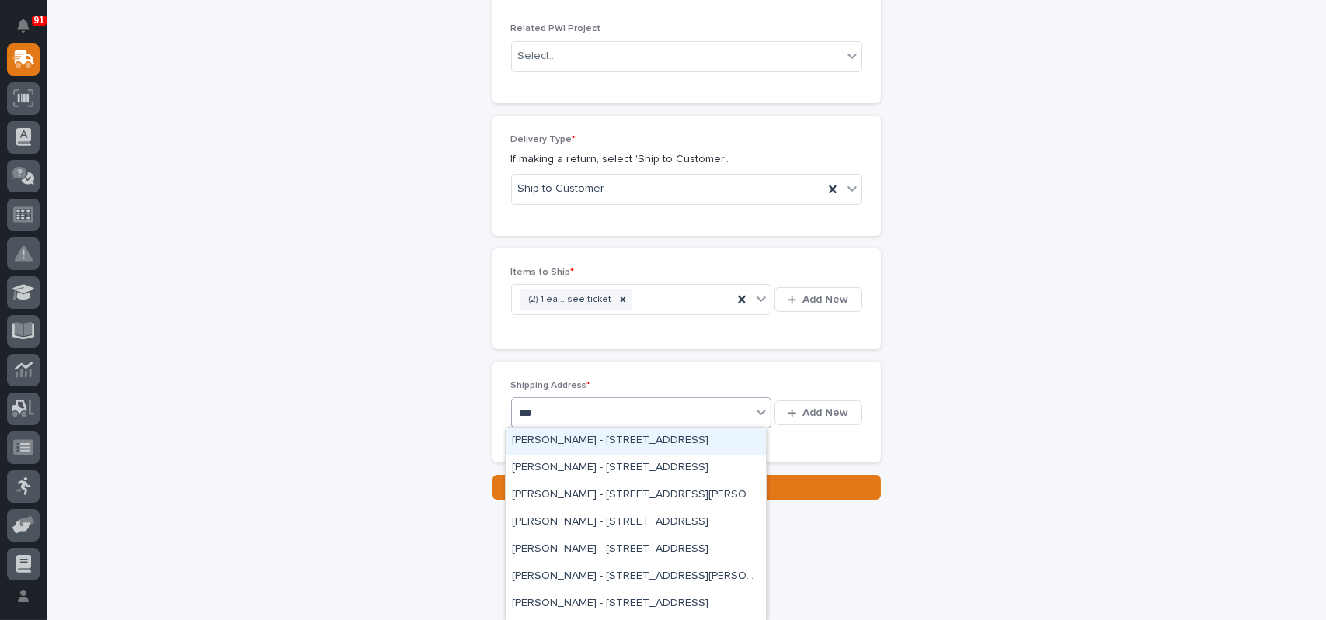
type input "****"
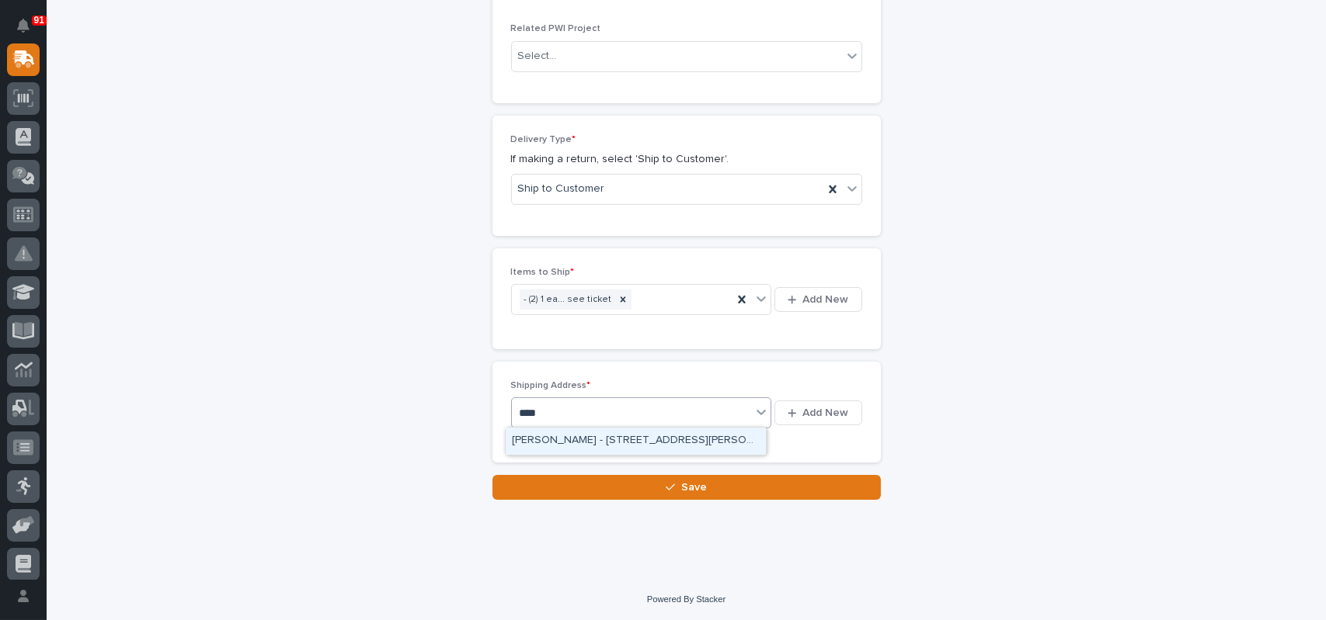
click at [595, 436] on div "[PERSON_NAME] - [STREET_ADDRESS][PERSON_NAME]" at bounding box center [636, 441] width 260 height 27
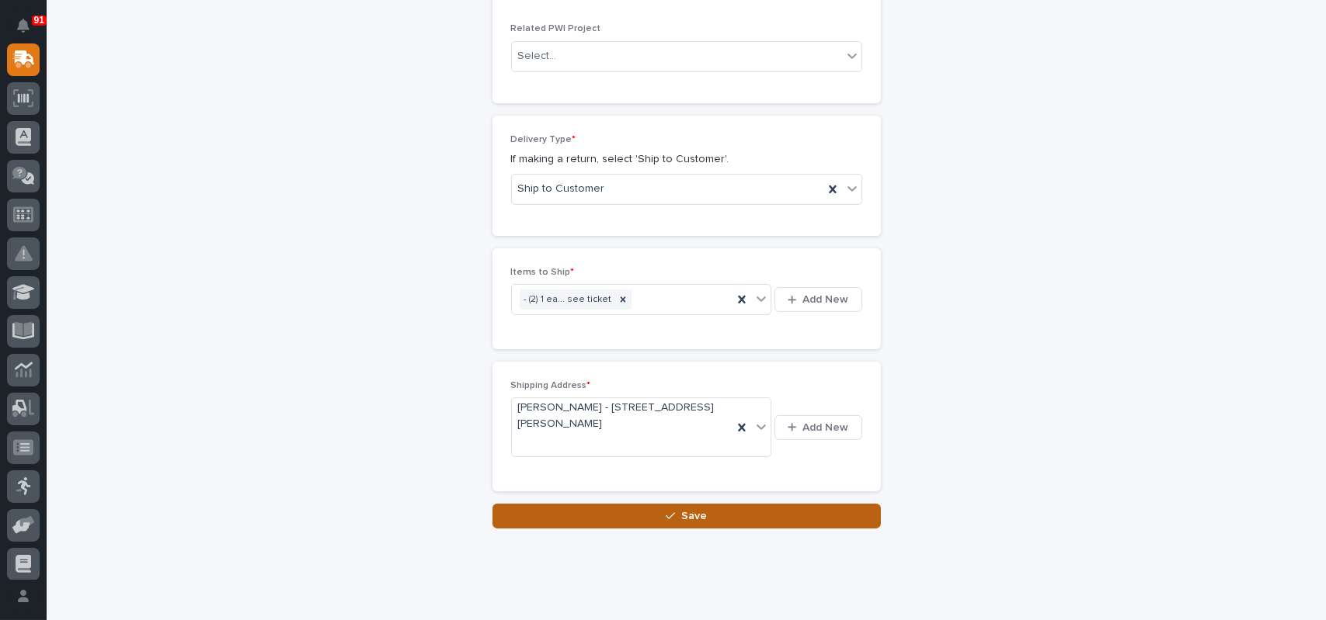
click at [701, 512] on button "Save" at bounding box center [686, 516] width 388 height 25
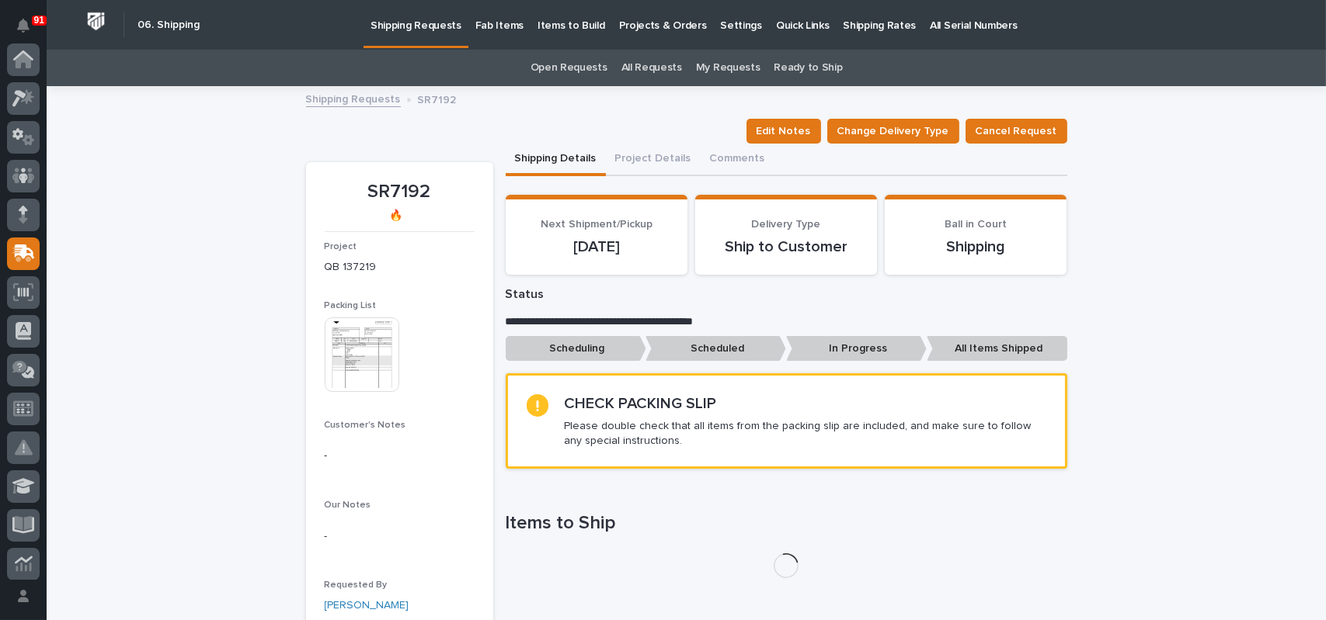
scroll to position [194, 0]
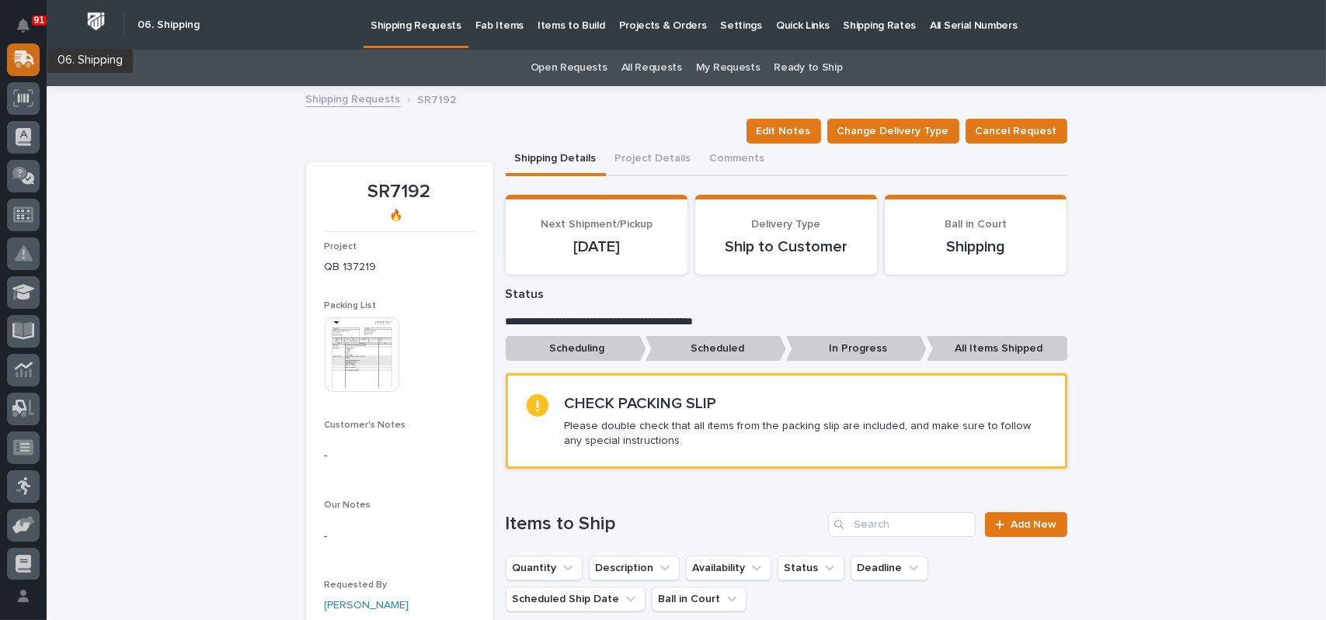
click at [14, 56] on icon at bounding box center [21, 61] width 19 height 15
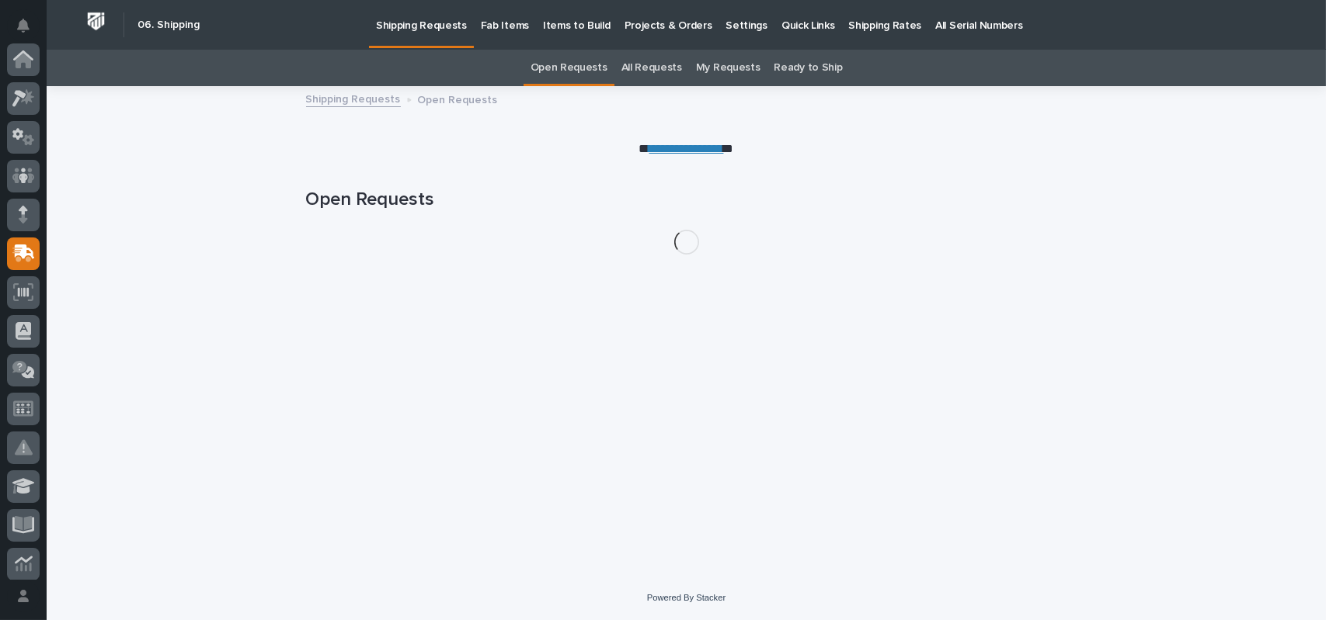
scroll to position [194, 0]
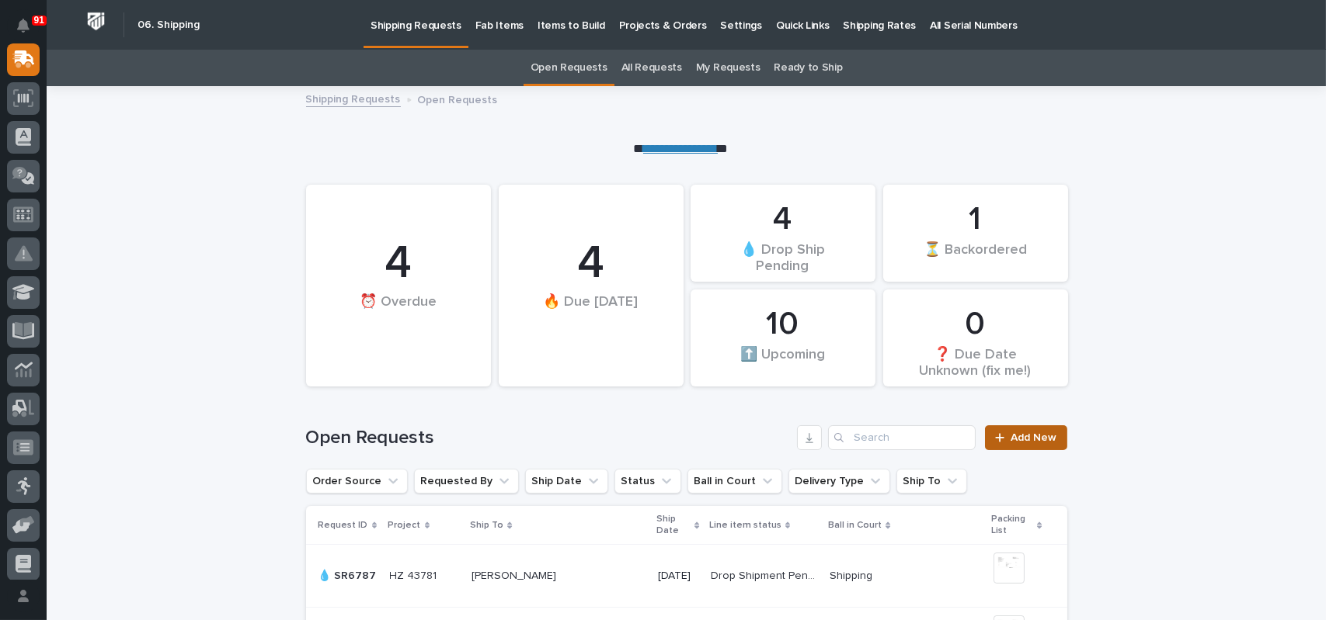
click at [1034, 437] on span "Add New" at bounding box center [1034, 438] width 46 height 11
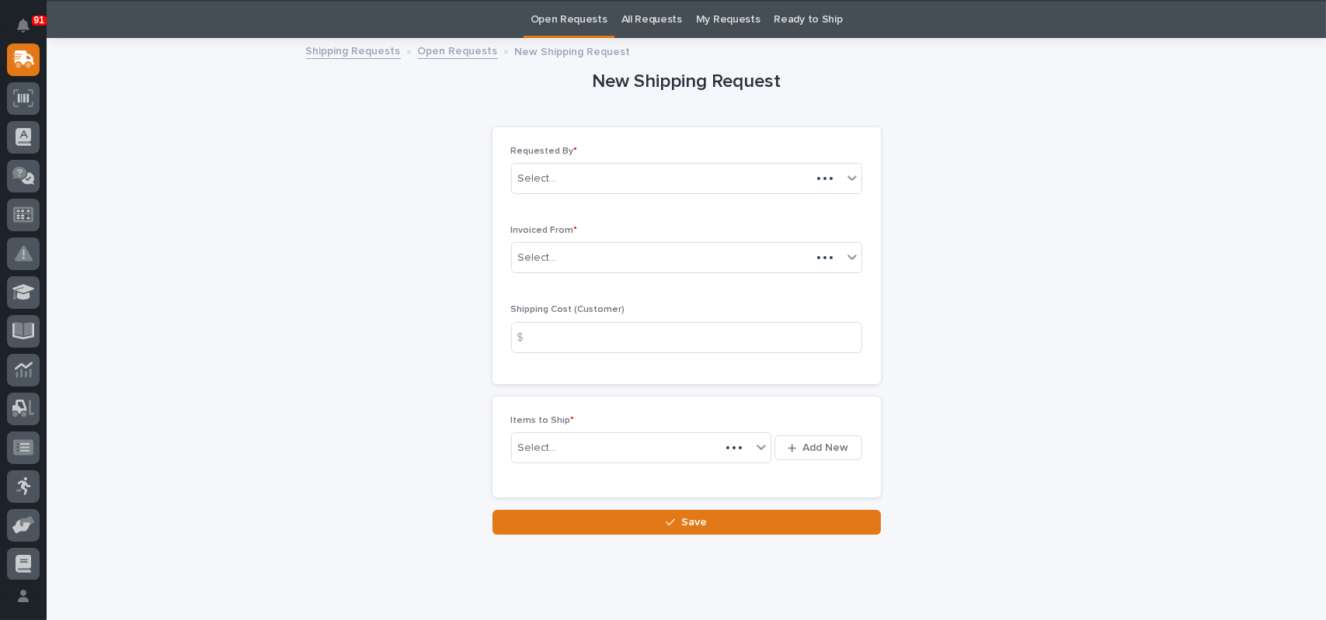
scroll to position [50, 0]
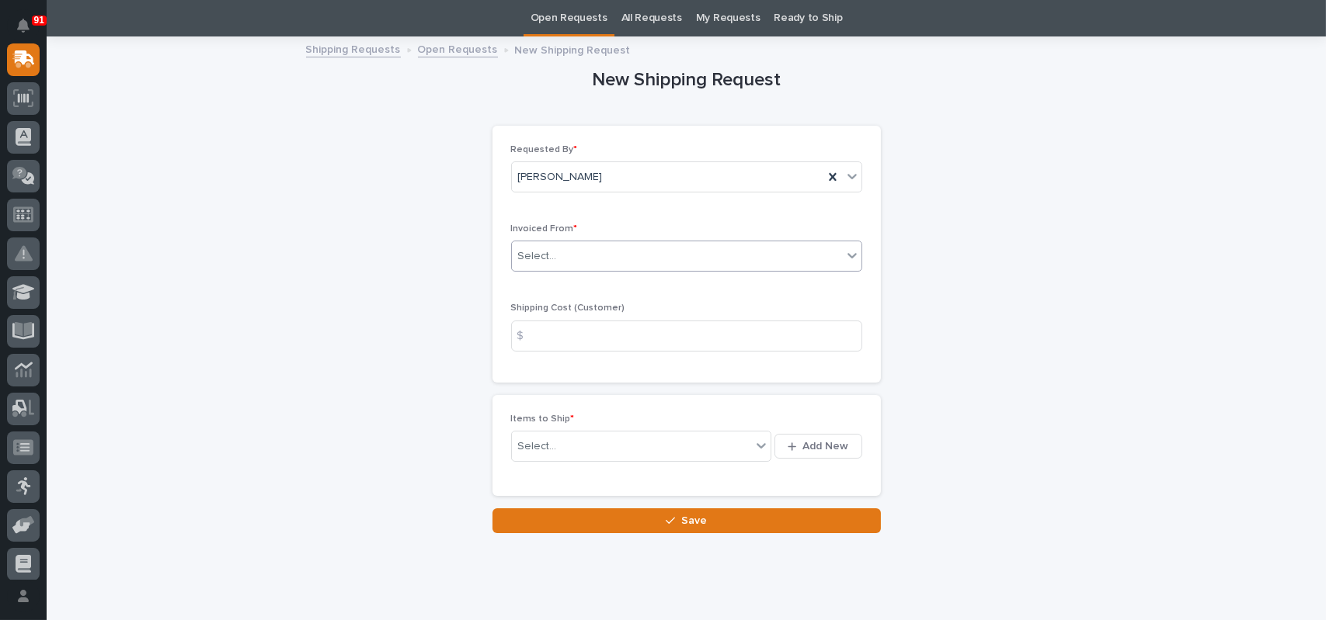
click at [599, 255] on div "Select..." at bounding box center [677, 257] width 330 height 26
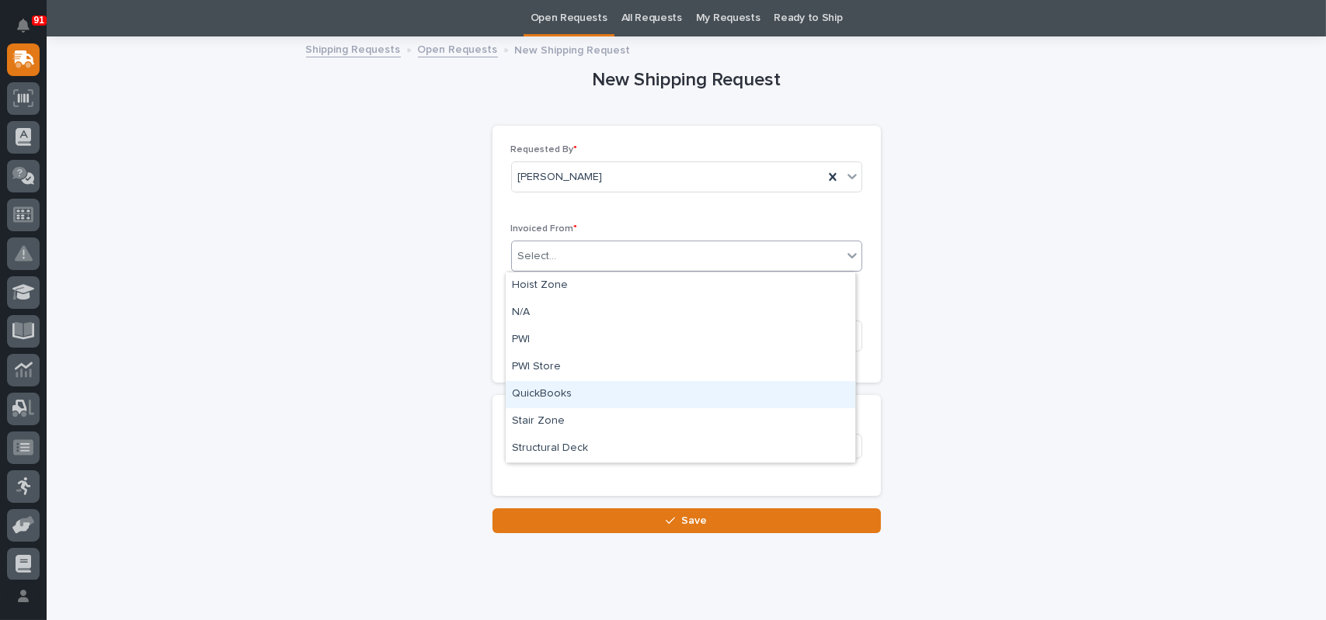
click at [554, 391] on div "QuickBooks" at bounding box center [680, 394] width 349 height 27
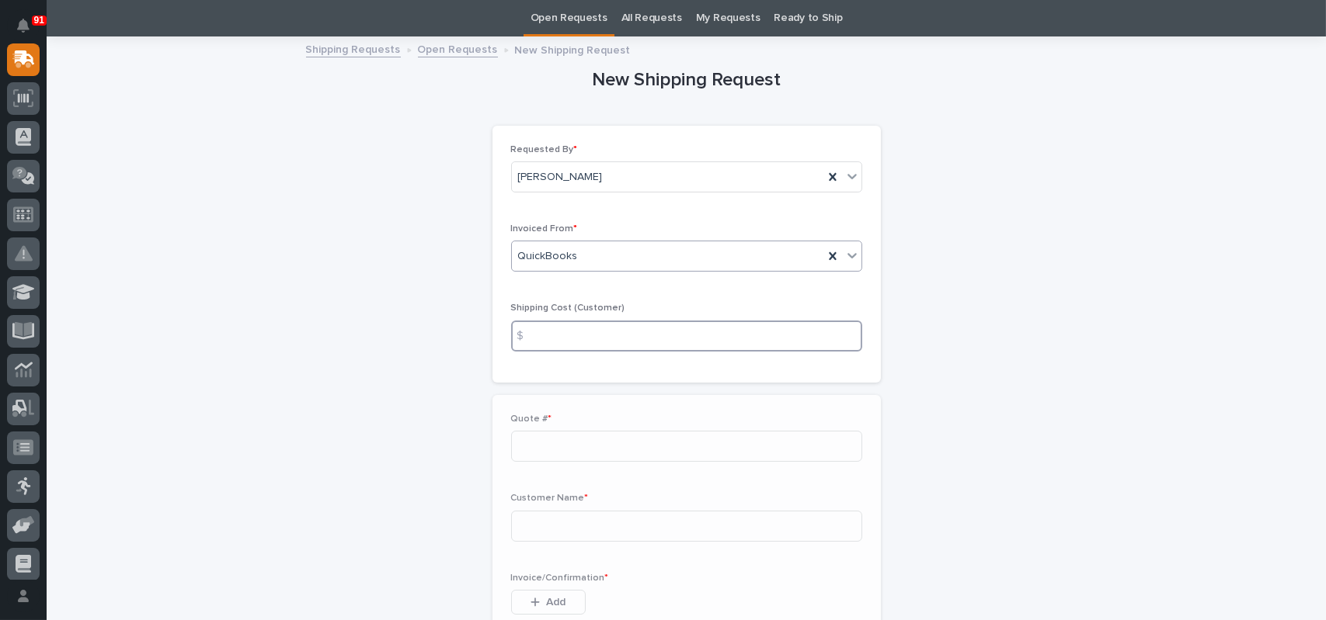
click at [596, 339] on input at bounding box center [686, 336] width 351 height 31
type input "17.00"
click at [584, 446] on input at bounding box center [686, 446] width 351 height 31
type input "137141"
click at [582, 509] on div "Customer Name *" at bounding box center [686, 523] width 351 height 61
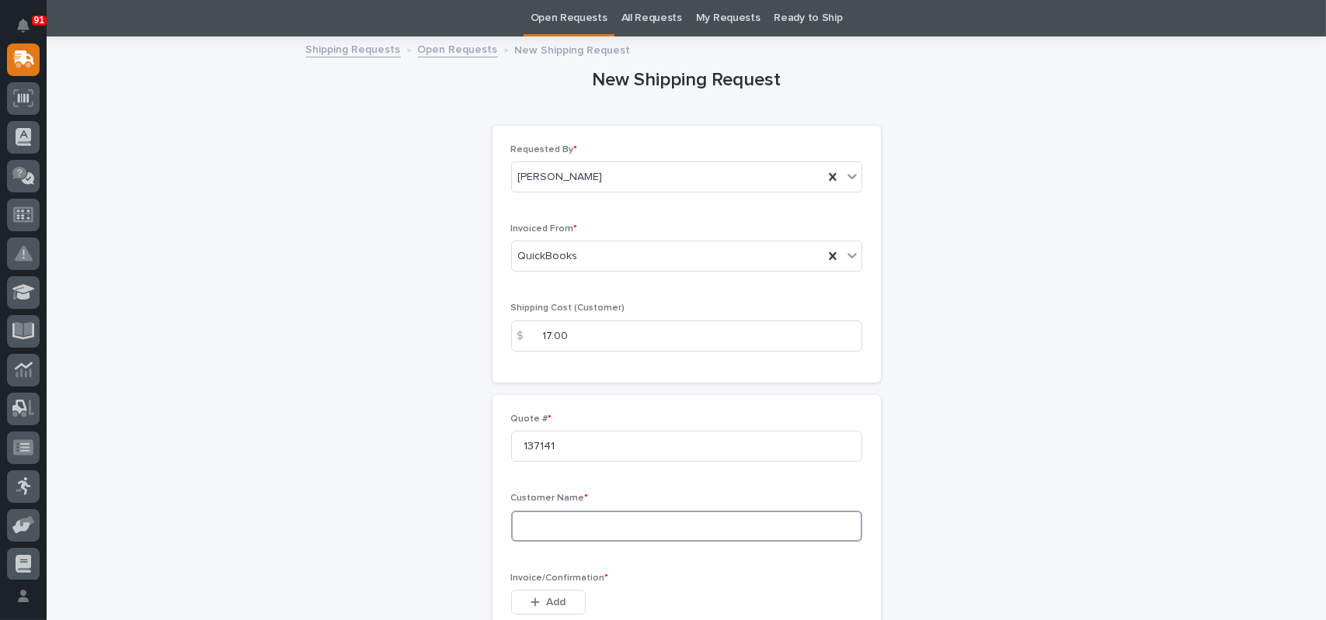
click at [579, 518] on input at bounding box center [686, 526] width 351 height 31
type input "[PERSON_NAME]"
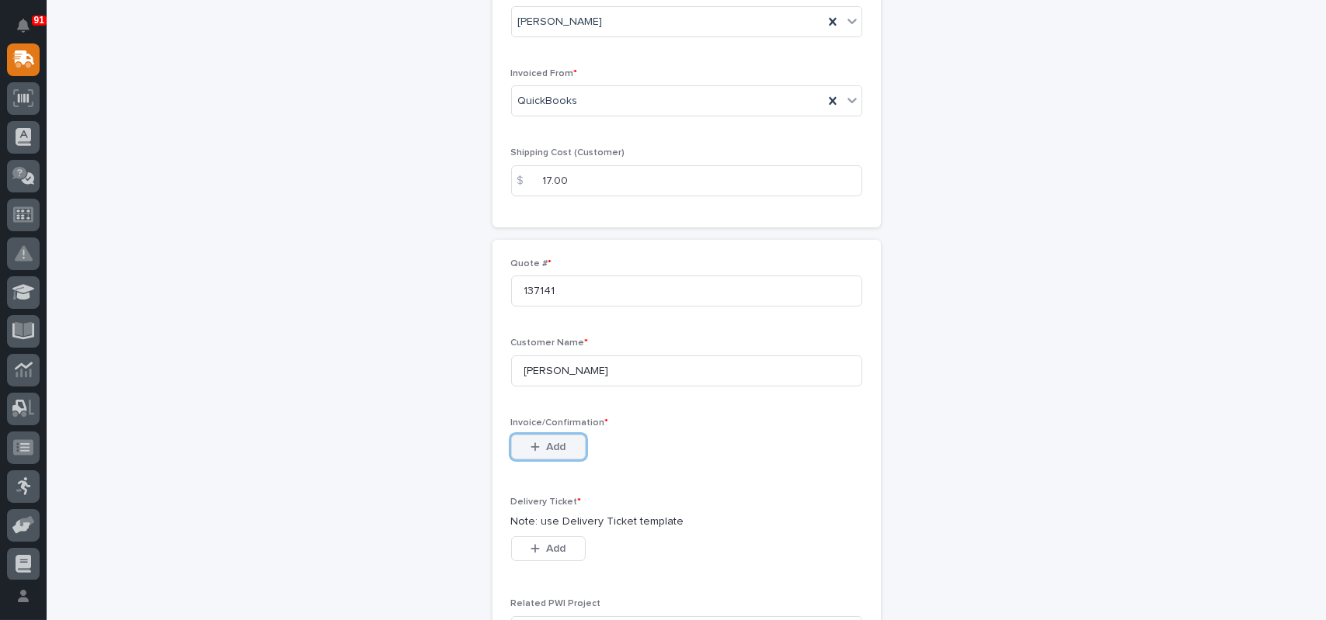
click at [564, 454] on button "Add" at bounding box center [548, 447] width 75 height 25
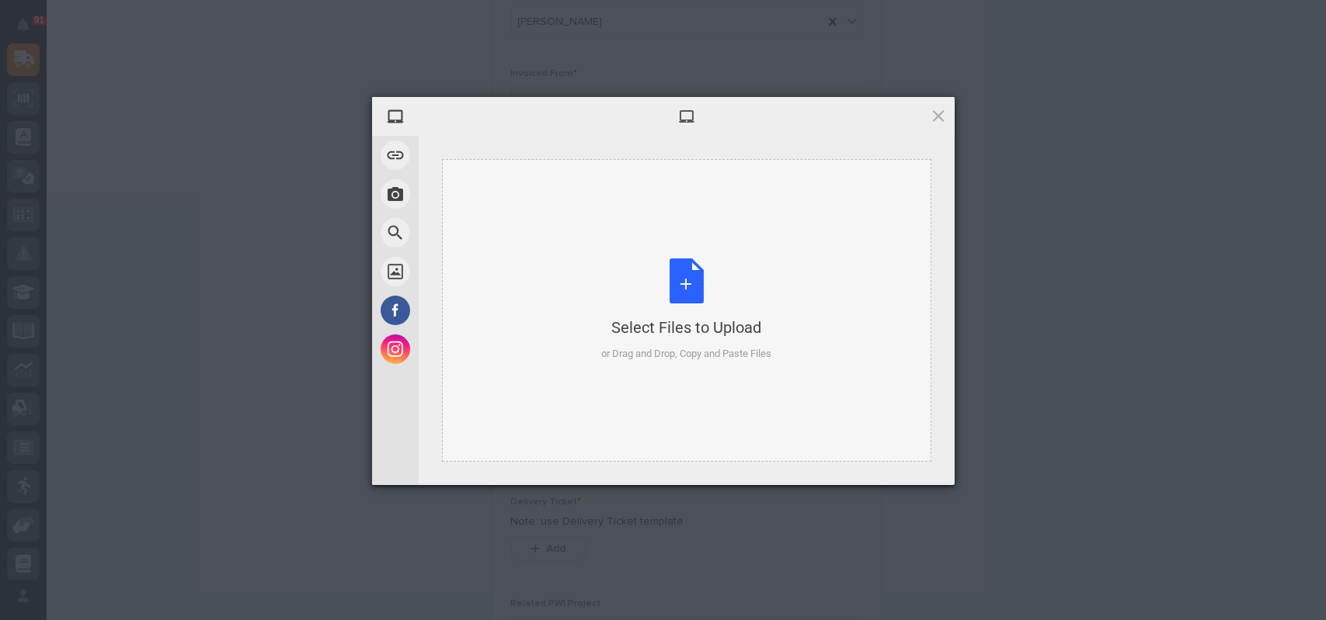
click at [706, 283] on div "Select Files to Upload or Drag and Drop, Copy and Paste Files" at bounding box center [686, 310] width 170 height 103
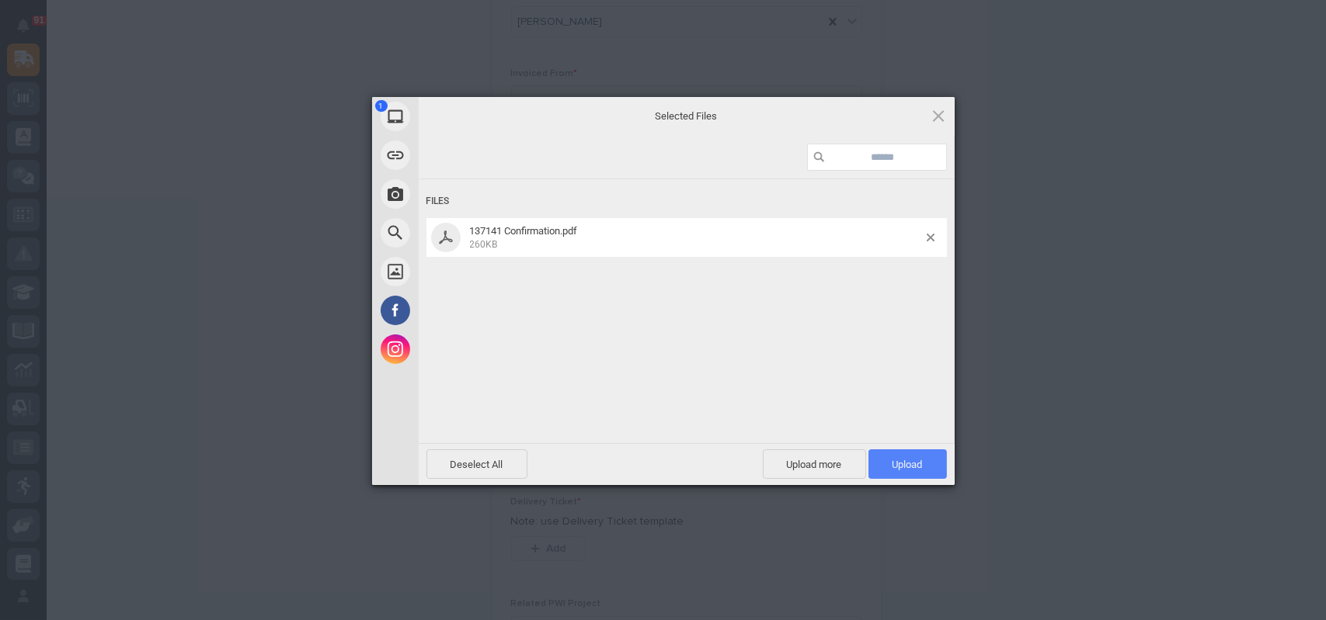
click at [900, 451] on span "Upload 1" at bounding box center [907, 465] width 78 height 30
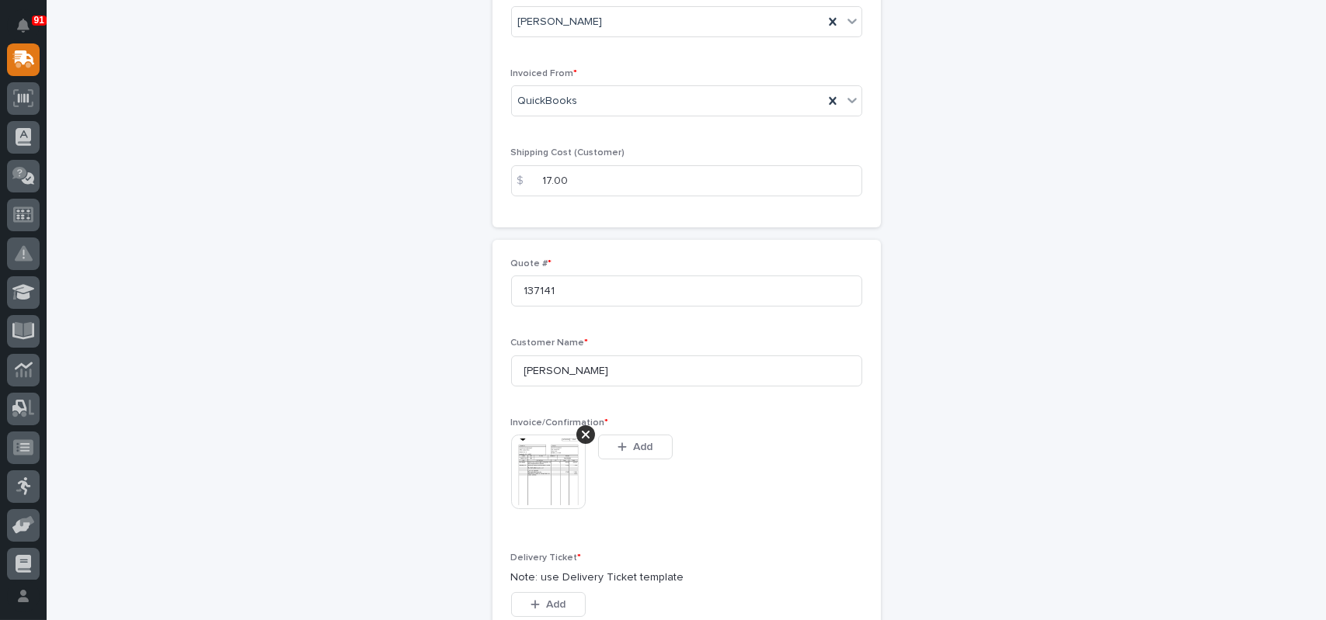
scroll to position [233, 0]
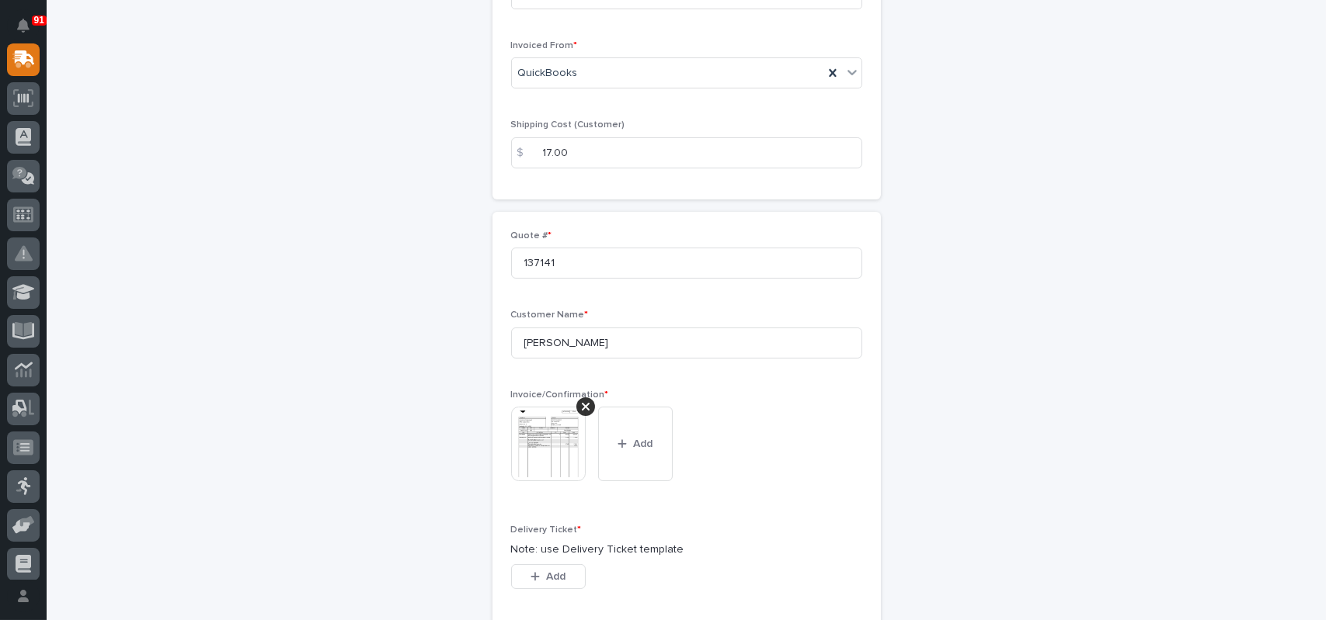
click at [555, 567] on button "Add" at bounding box center [548, 577] width 75 height 25
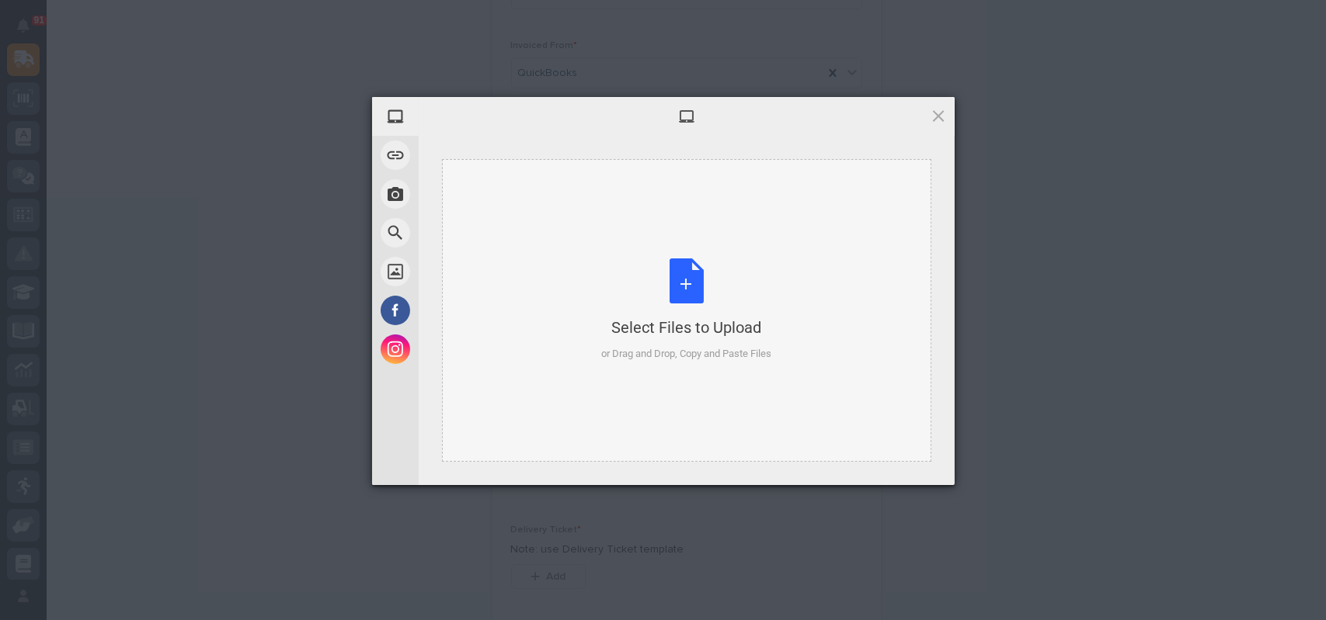
click at [680, 287] on div "Select Files to Upload or Drag and Drop, Copy and Paste Files" at bounding box center [686, 310] width 170 height 103
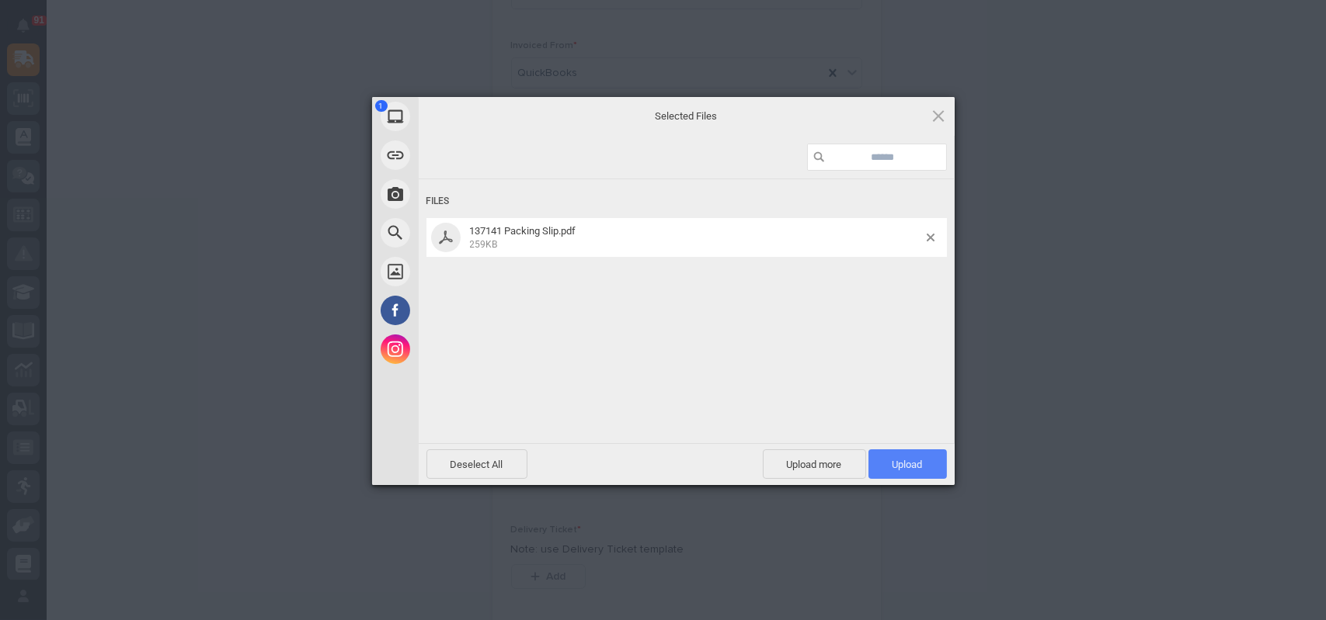
click at [906, 461] on span "Upload 1" at bounding box center [907, 465] width 30 height 12
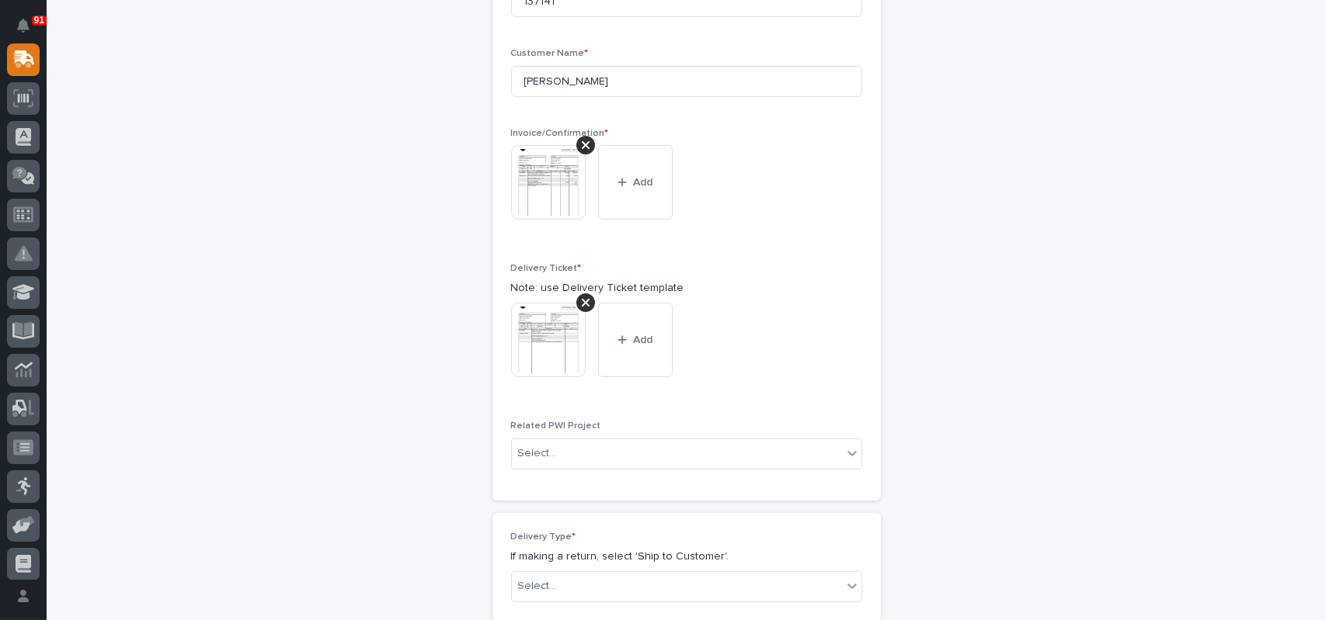
scroll to position [649, 0]
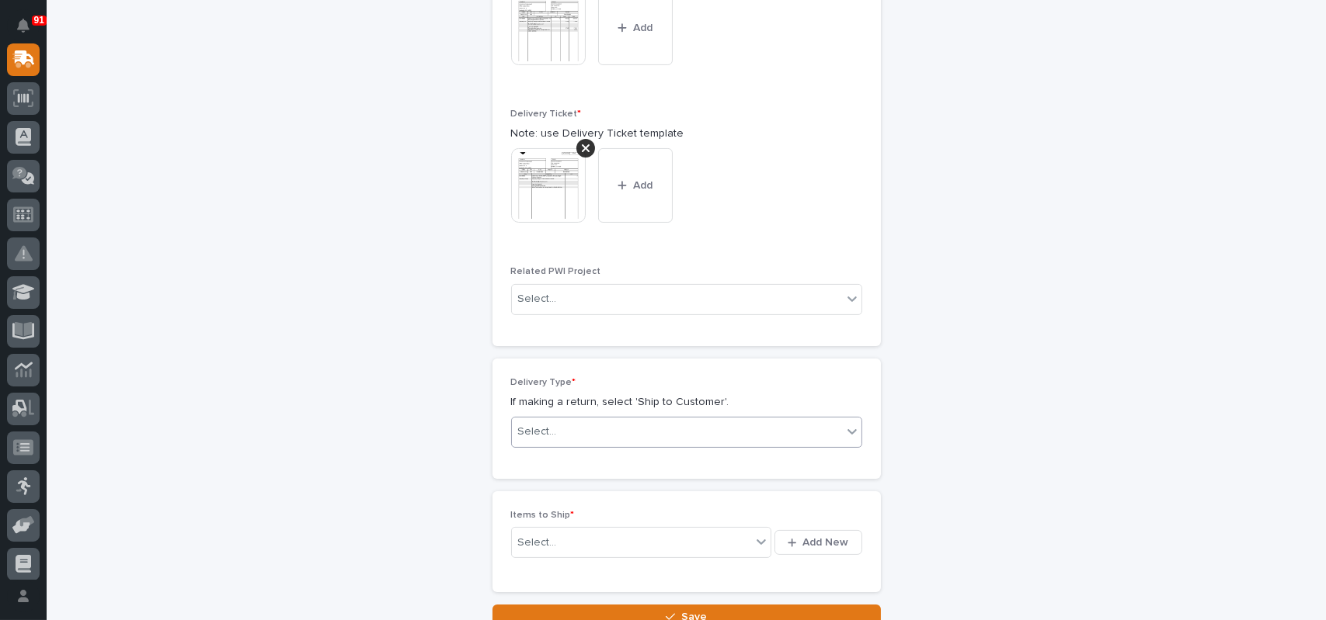
click at [551, 419] on div "Select..." at bounding box center [677, 432] width 330 height 26
click at [549, 451] on div "Ship to Customer" at bounding box center [680, 461] width 349 height 27
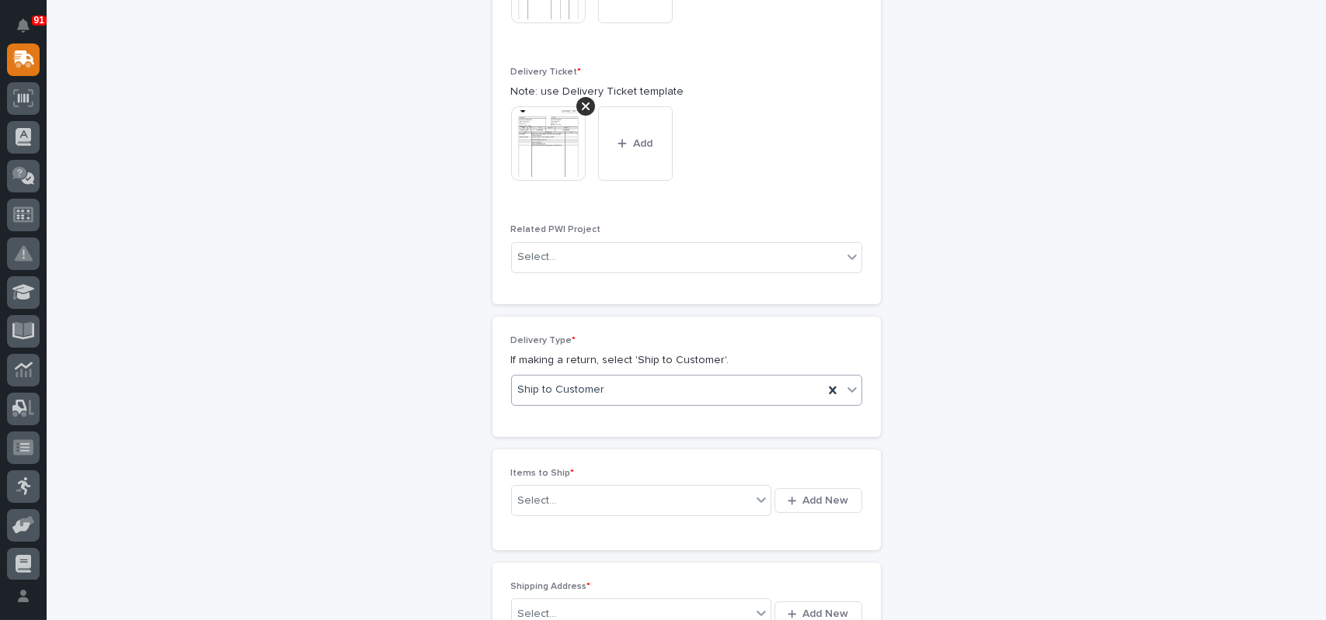
scroll to position [705, 0]
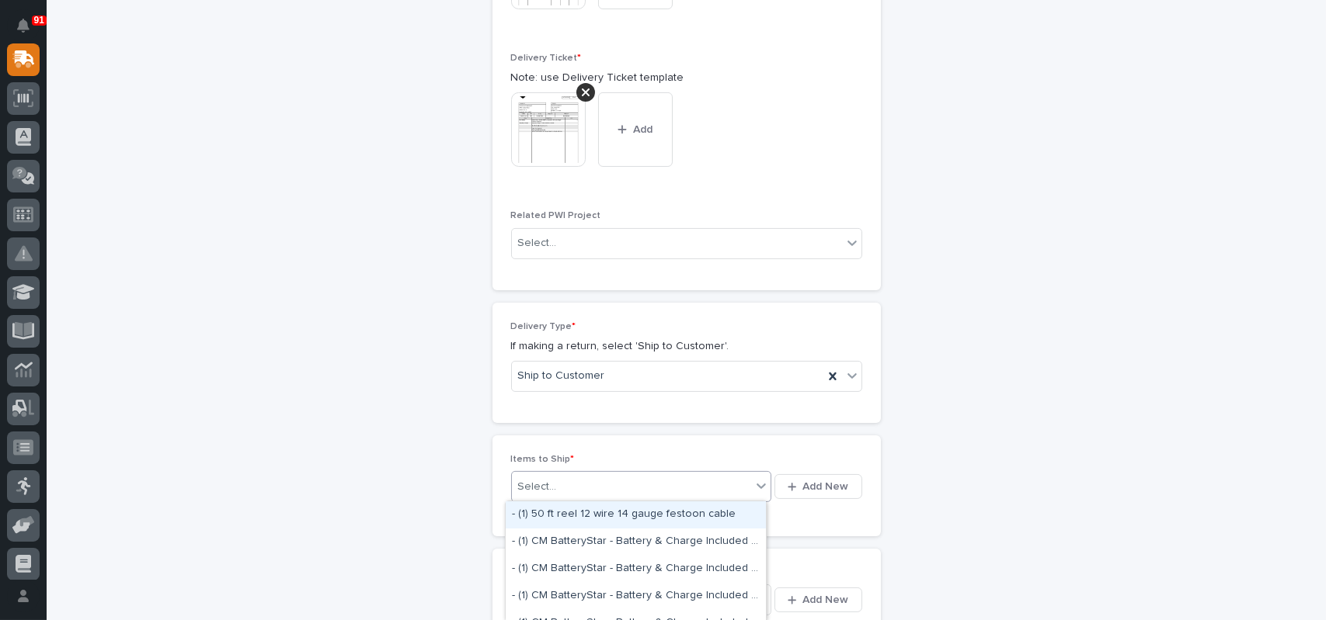
click at [551, 485] on div "Select..." at bounding box center [632, 487] width 240 height 19
click at [808, 488] on span "Add New" at bounding box center [826, 487] width 46 height 14
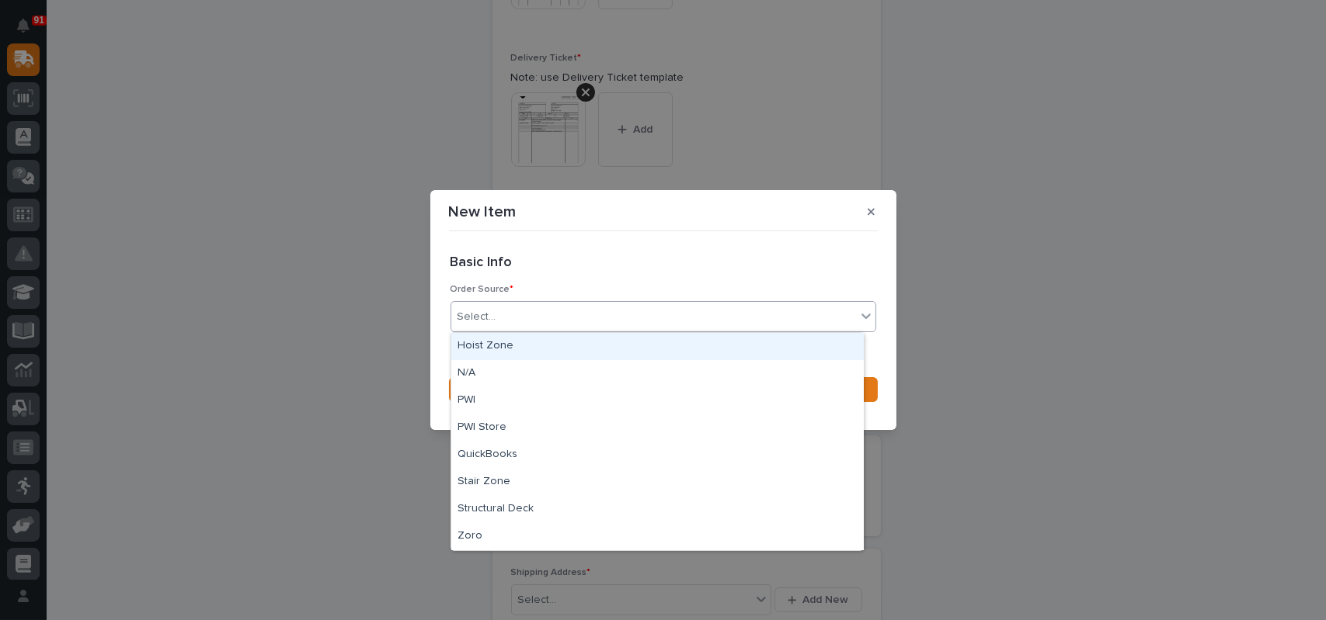
click at [537, 321] on div "Select..." at bounding box center [653, 317] width 405 height 26
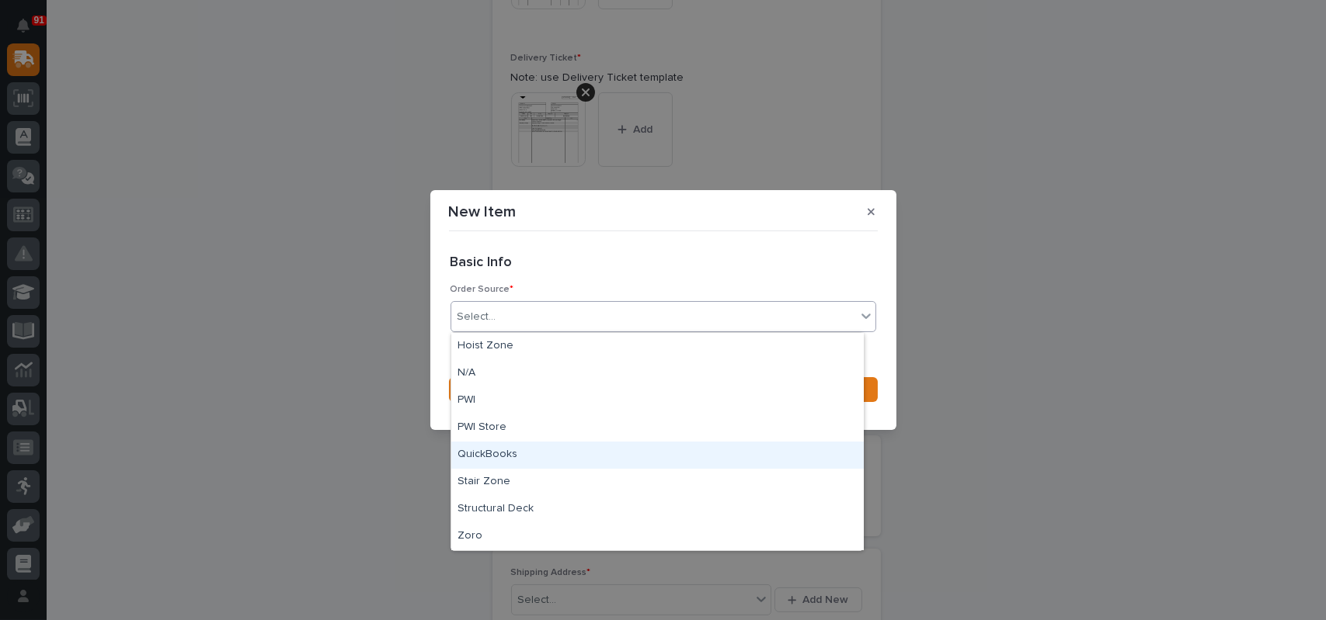
click at [508, 457] on div "QuickBooks" at bounding box center [657, 455] width 412 height 27
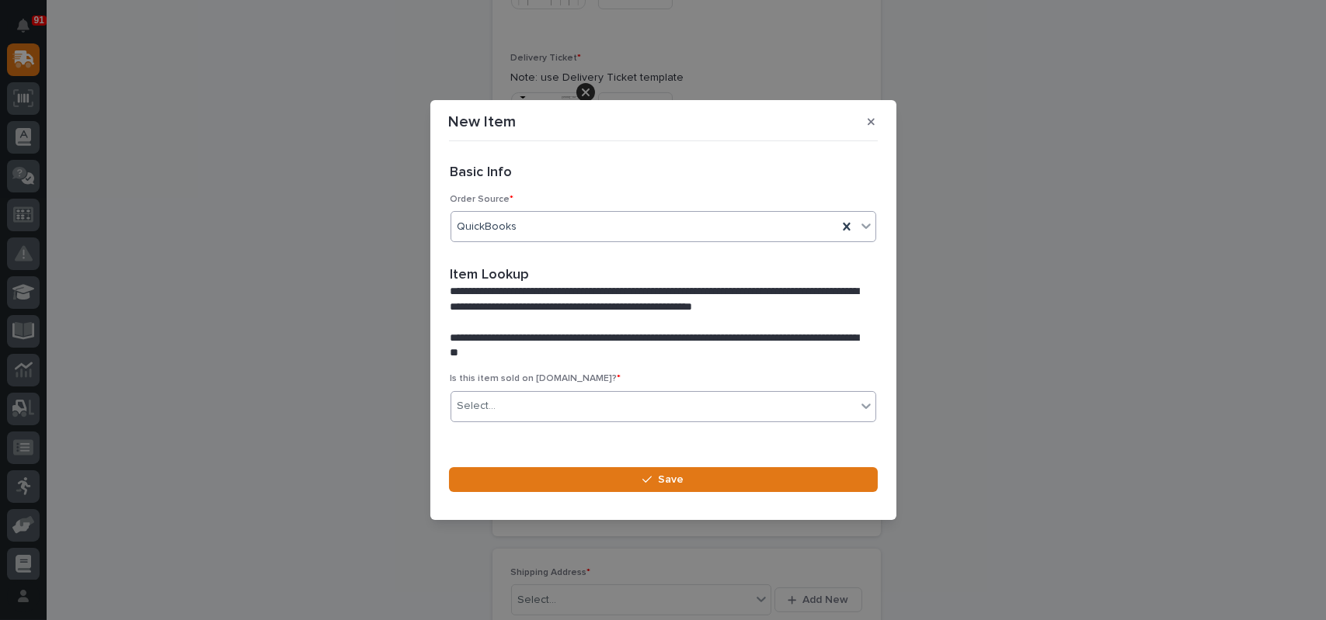
click at [542, 408] on div "Select..." at bounding box center [653, 407] width 405 height 26
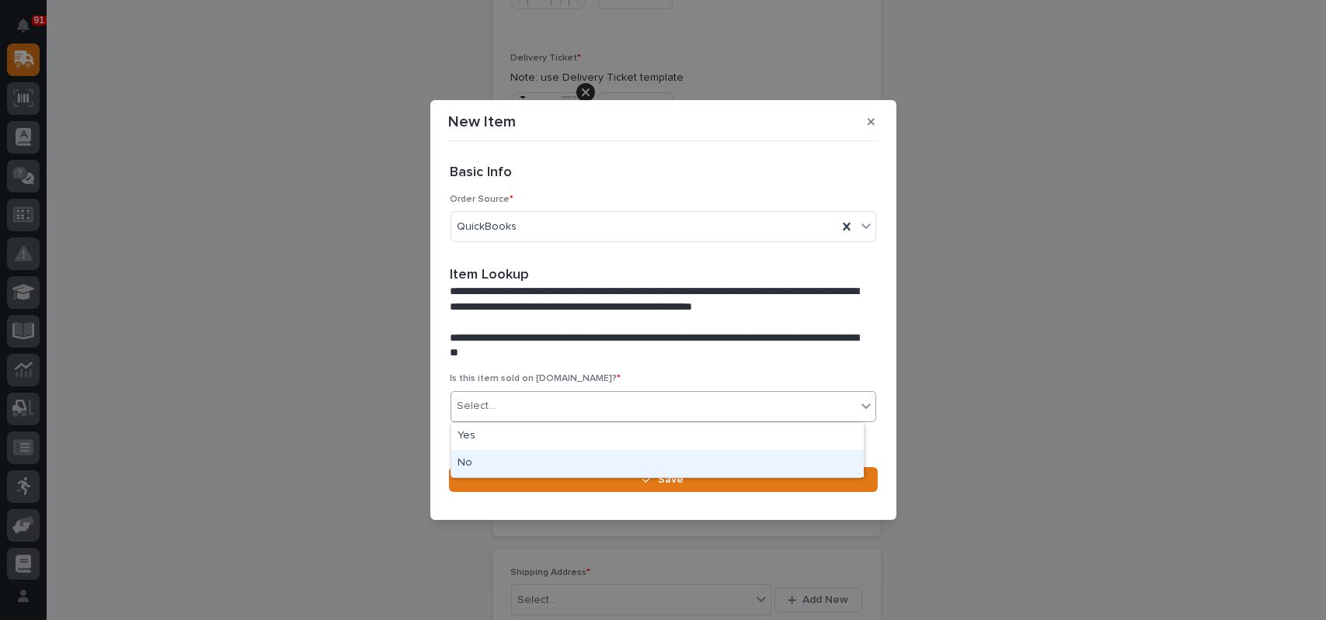
click at [503, 465] on div "No" at bounding box center [657, 463] width 412 height 27
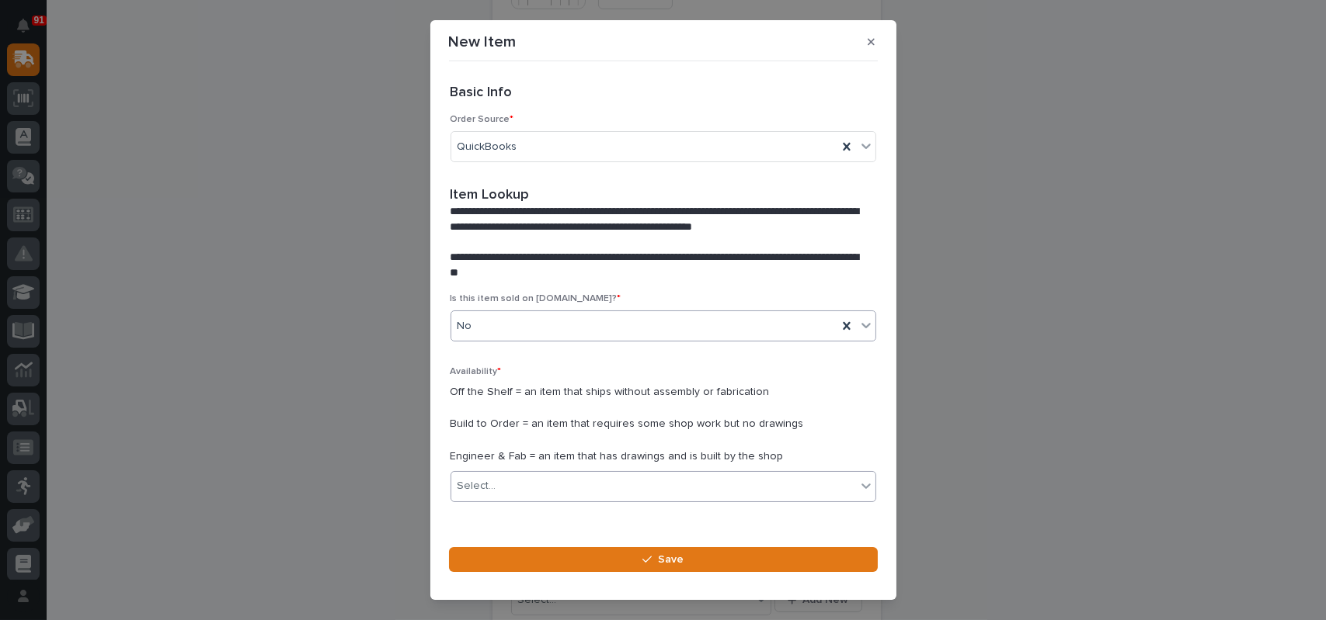
click at [521, 482] on div "Select..." at bounding box center [653, 487] width 405 height 26
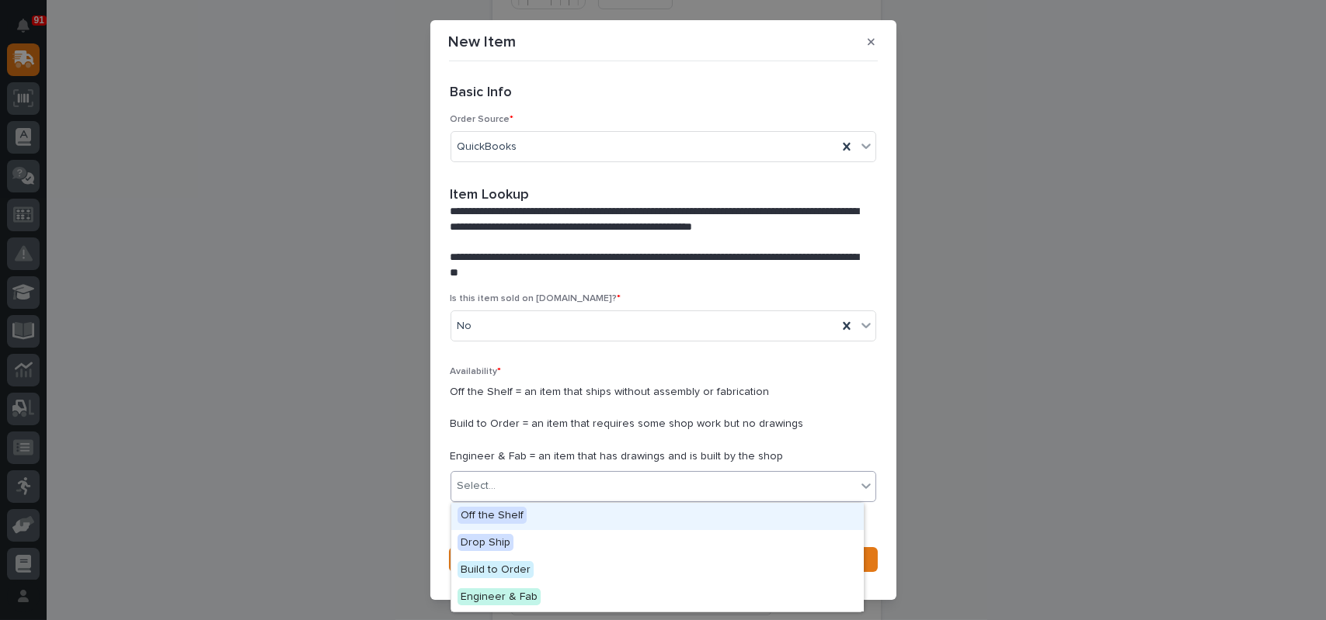
click at [492, 514] on span "Off the Shelf" at bounding box center [491, 515] width 69 height 17
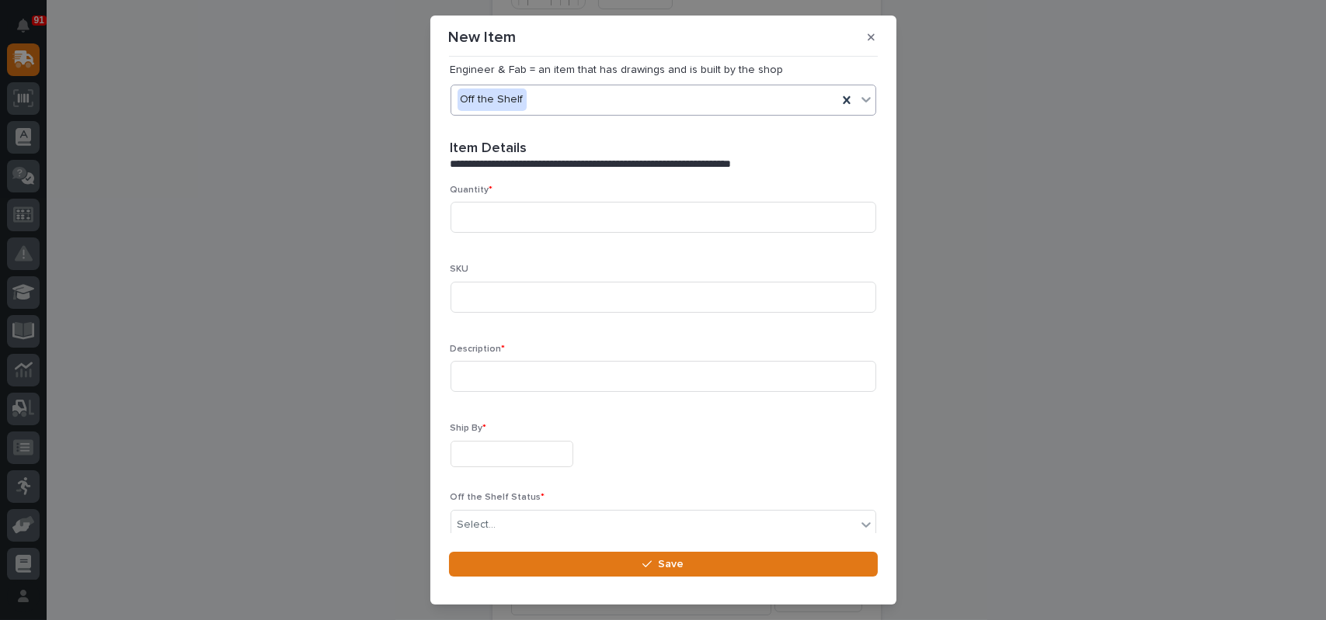
scroll to position [388, 0]
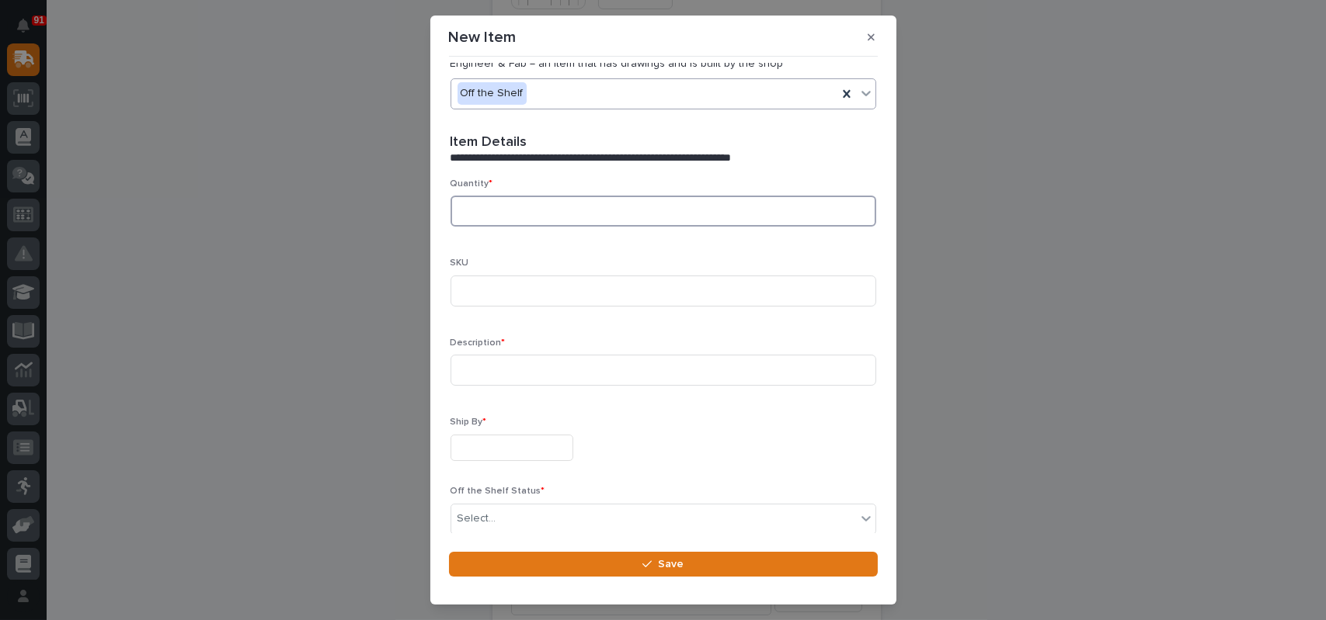
click at [508, 219] on input at bounding box center [663, 211] width 426 height 31
type input "2"
type input "SET-90066"
type input "40 amp single collector"
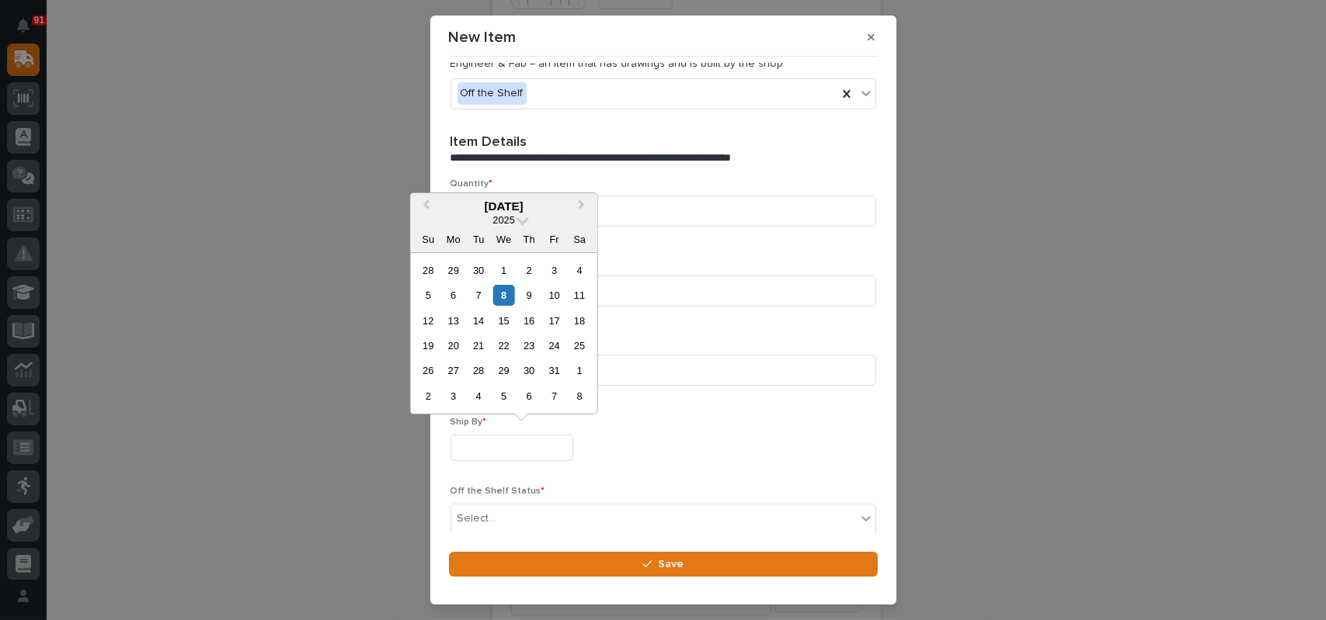
click at [483, 454] on input "text" at bounding box center [511, 448] width 123 height 27
click at [507, 302] on div "8" at bounding box center [503, 295] width 21 height 21
type input "**********"
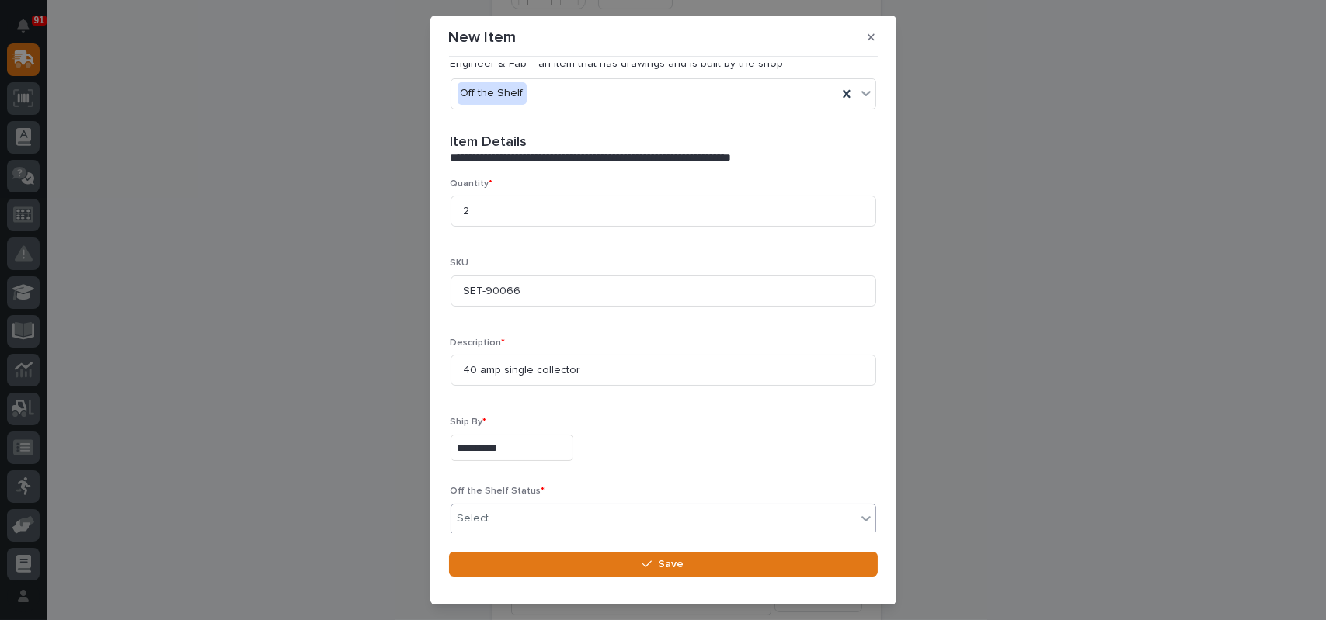
click at [492, 515] on div "Select..." at bounding box center [476, 519] width 39 height 16
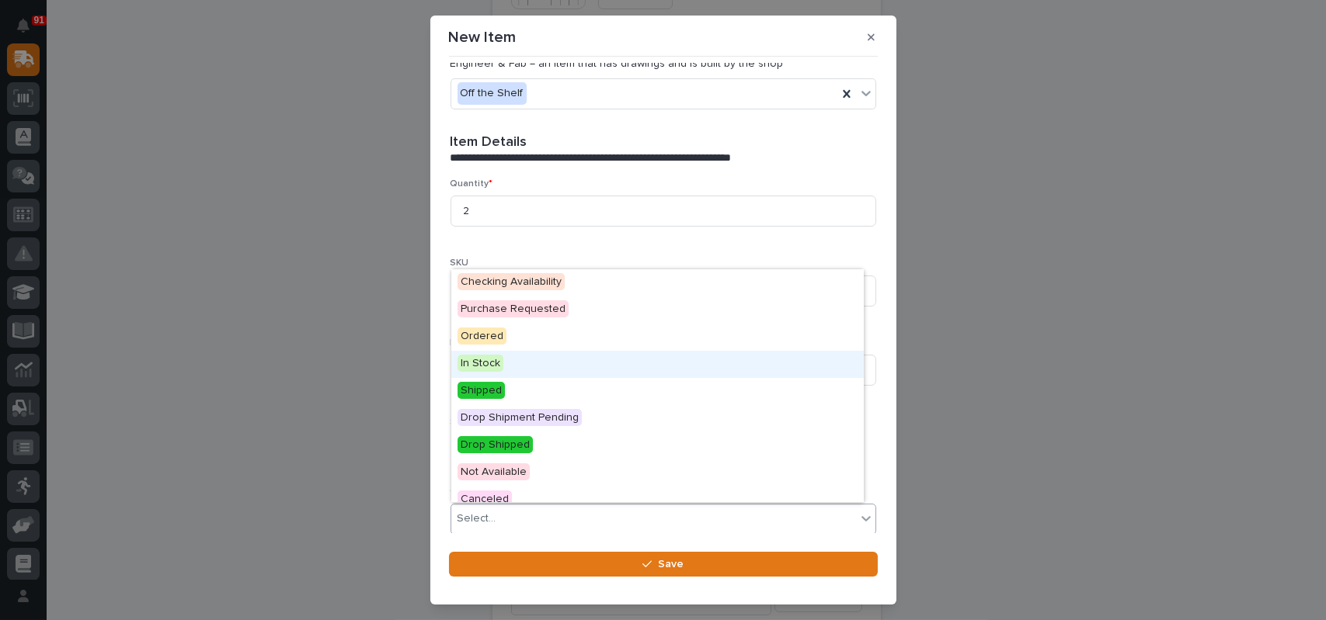
click at [500, 366] on span "In Stock" at bounding box center [480, 363] width 46 height 17
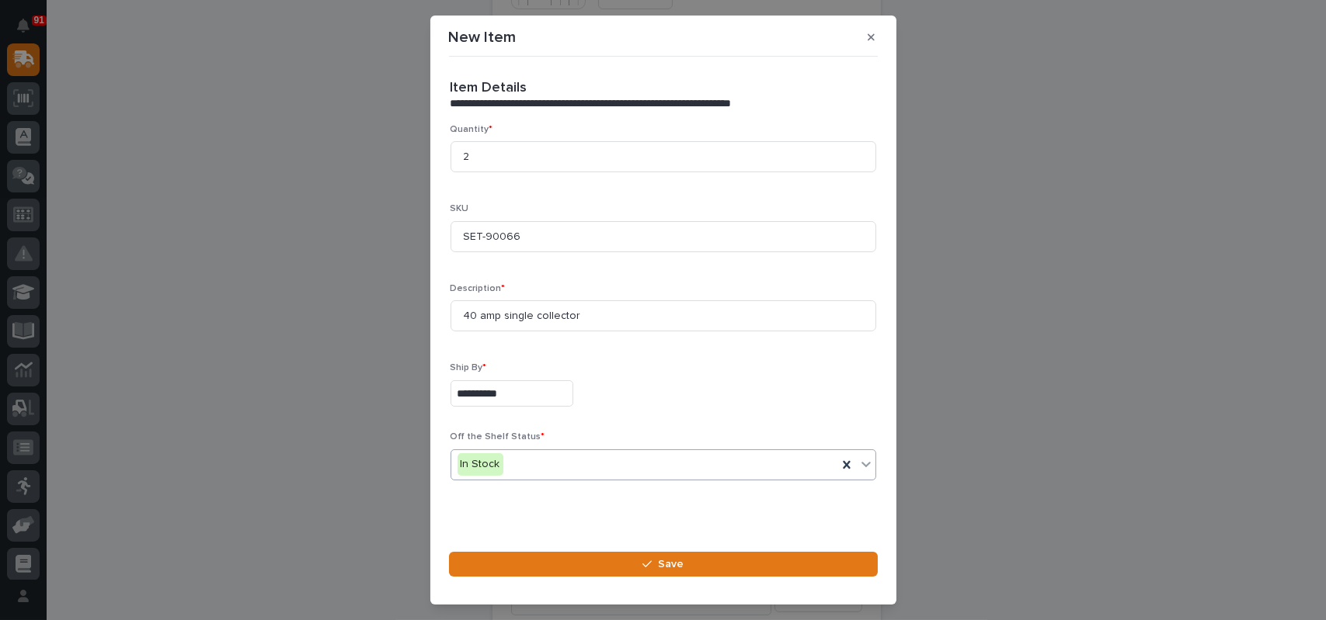
scroll to position [457, 0]
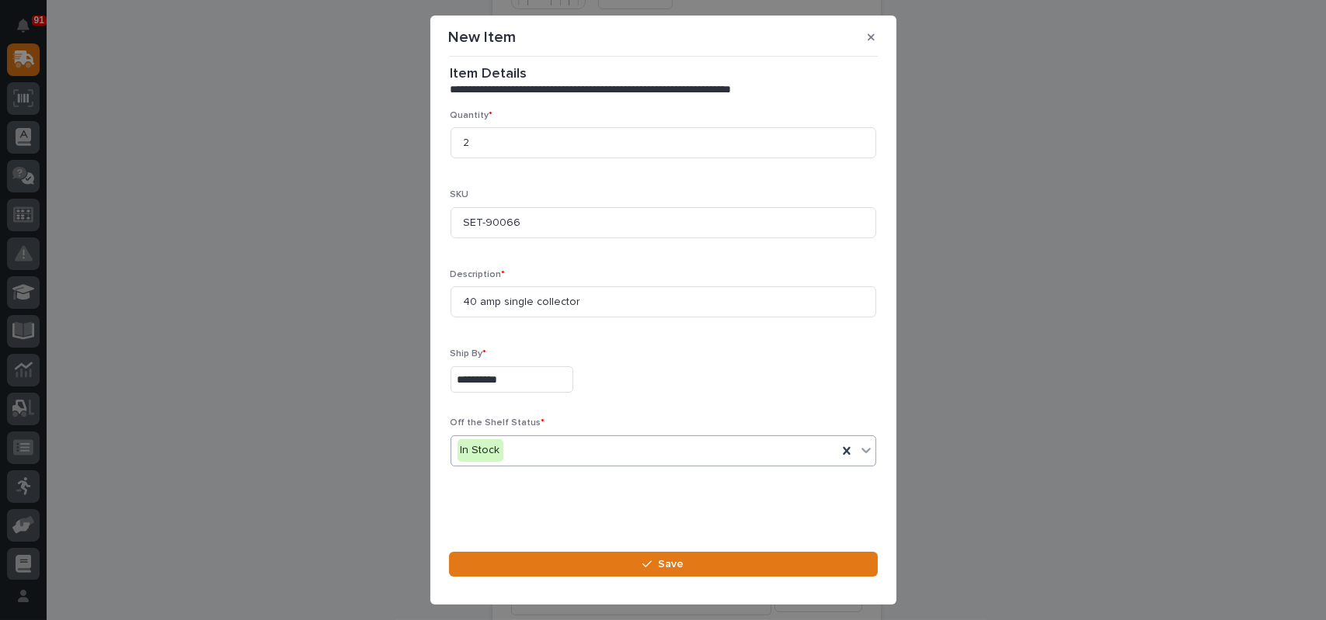
click at [648, 549] on section "**********" at bounding box center [663, 310] width 466 height 589
click at [650, 557] on button "Save" at bounding box center [663, 564] width 429 height 25
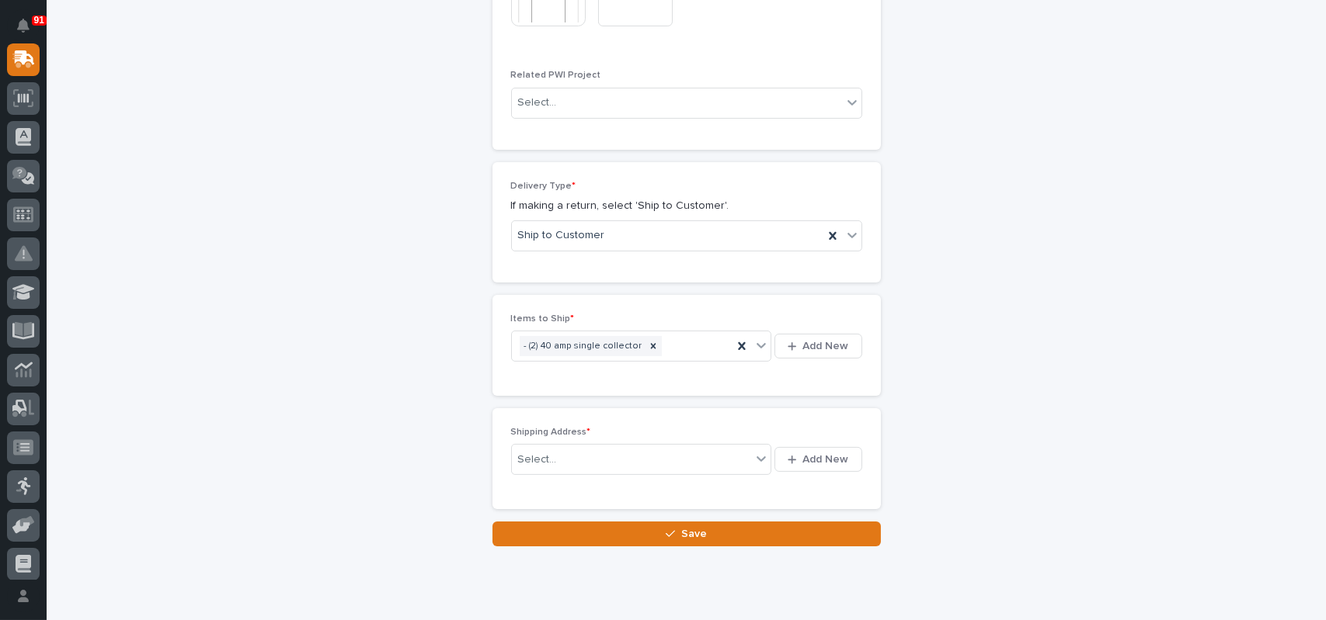
scroll to position [892, 0]
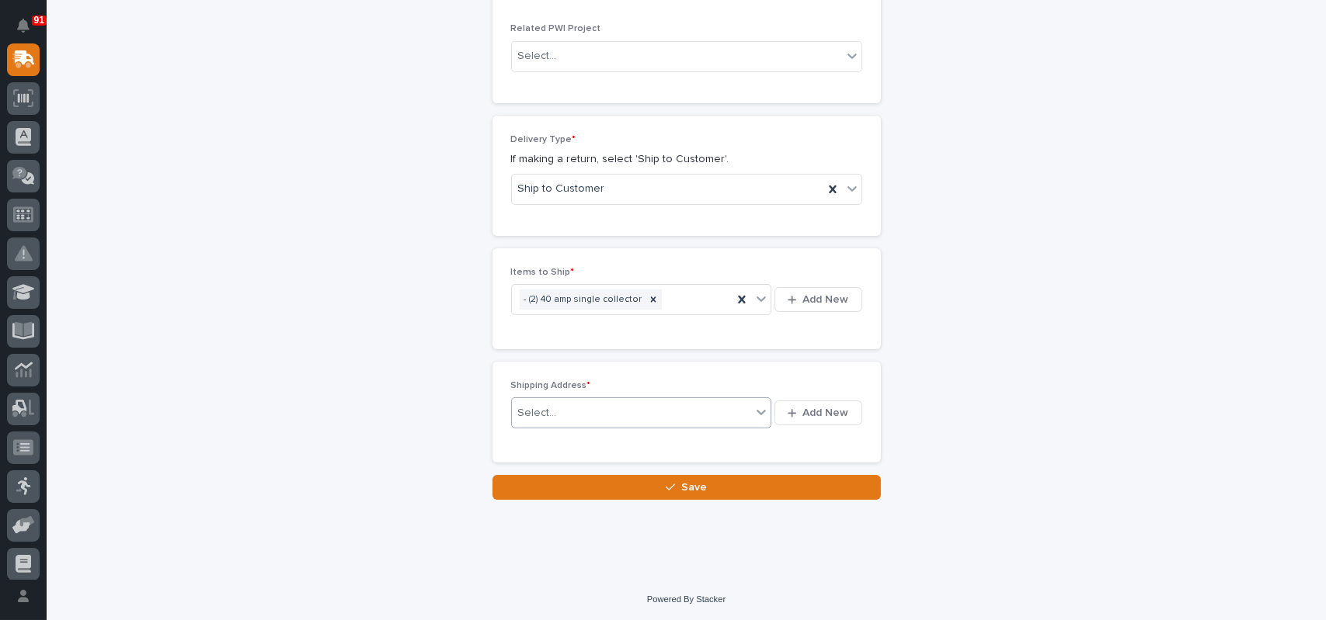
click at [692, 412] on div "Select..." at bounding box center [632, 414] width 240 height 26
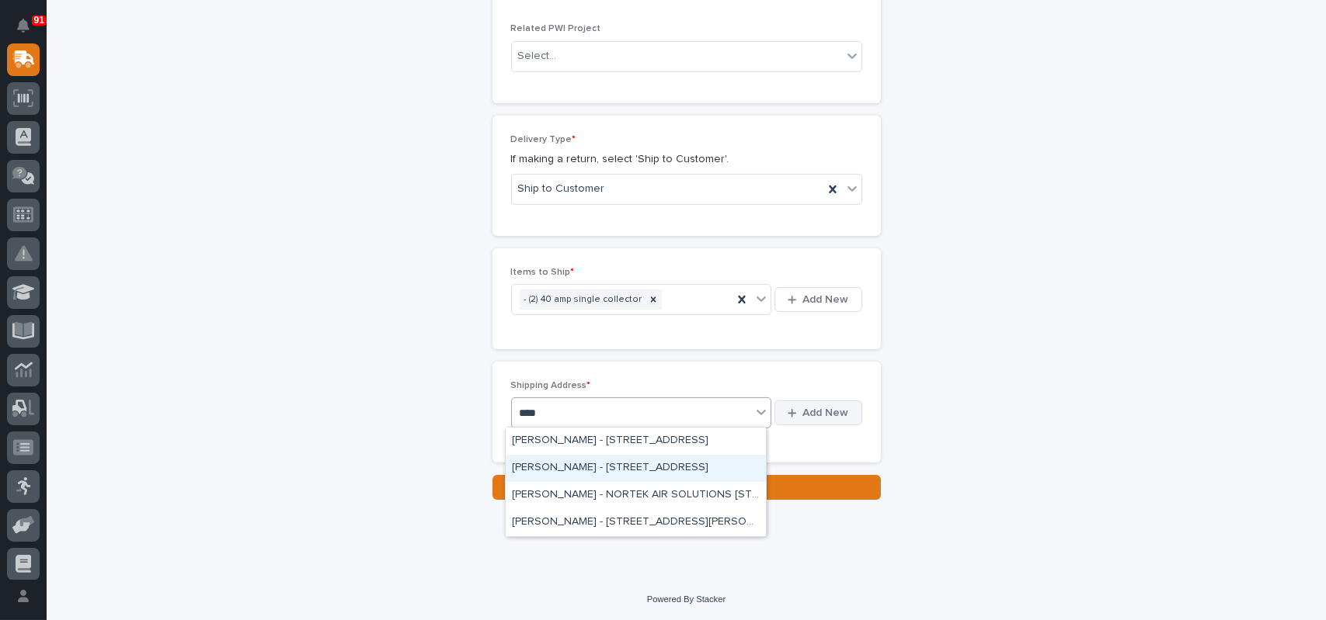
type input "****"
click at [803, 409] on span "Add New" at bounding box center [826, 413] width 46 height 14
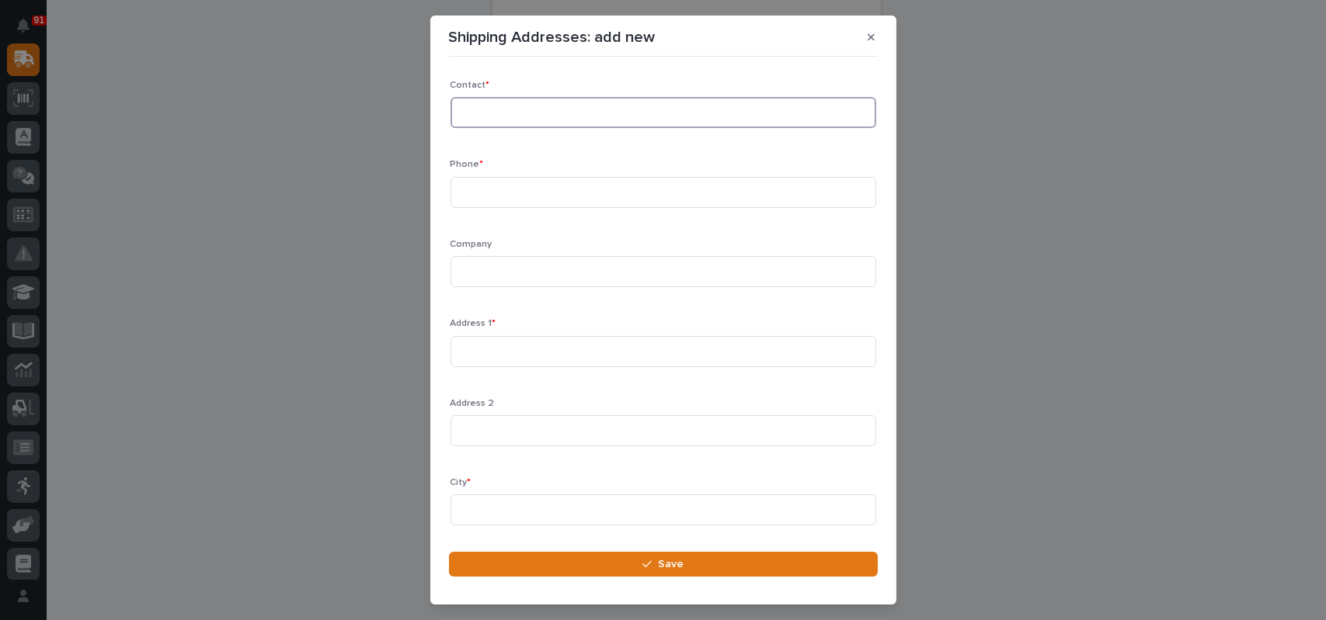
click at [503, 105] on input at bounding box center [663, 112] width 426 height 31
type input "[PERSON_NAME]"
type input "[PHONE_NUMBER]"
type input "American Equipment"
type input "[STREET_ADDRESS]"
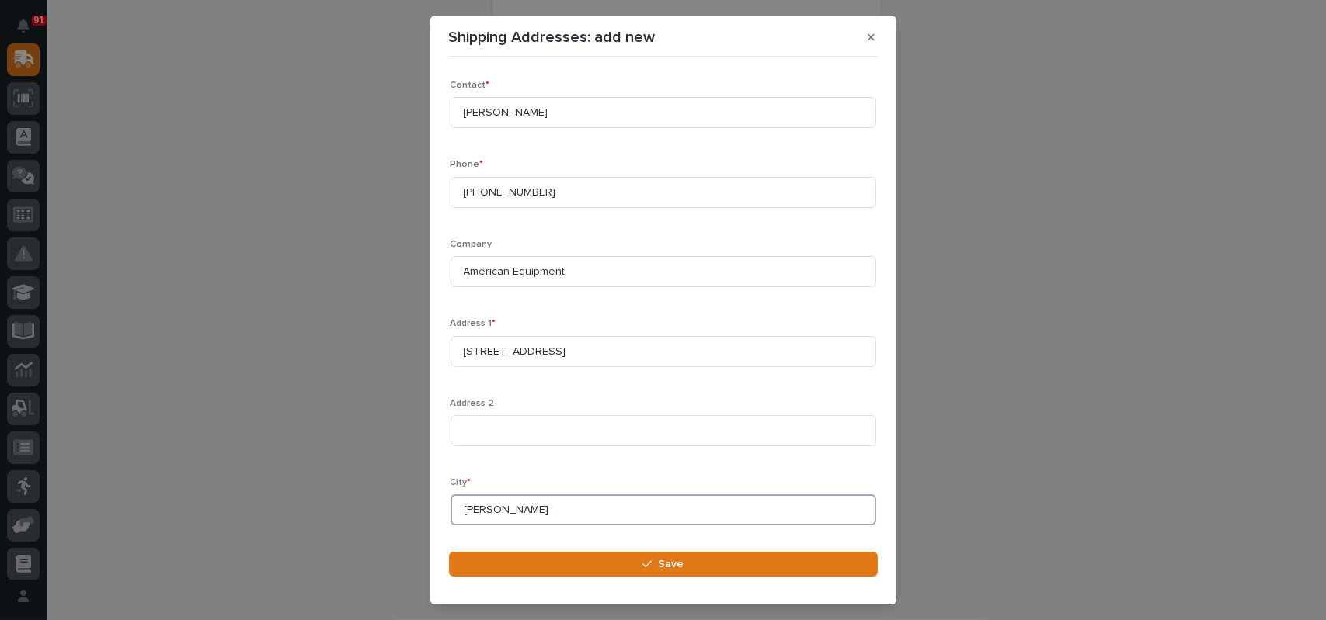
type input "[PERSON_NAME]"
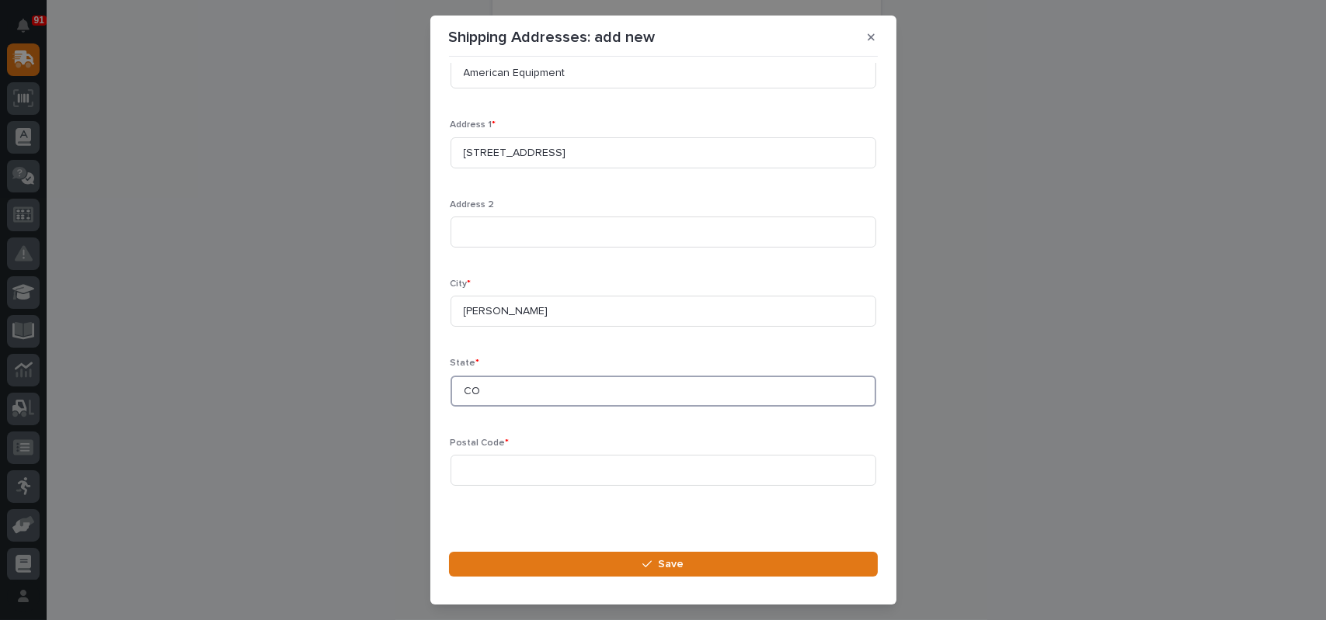
type input "CO"
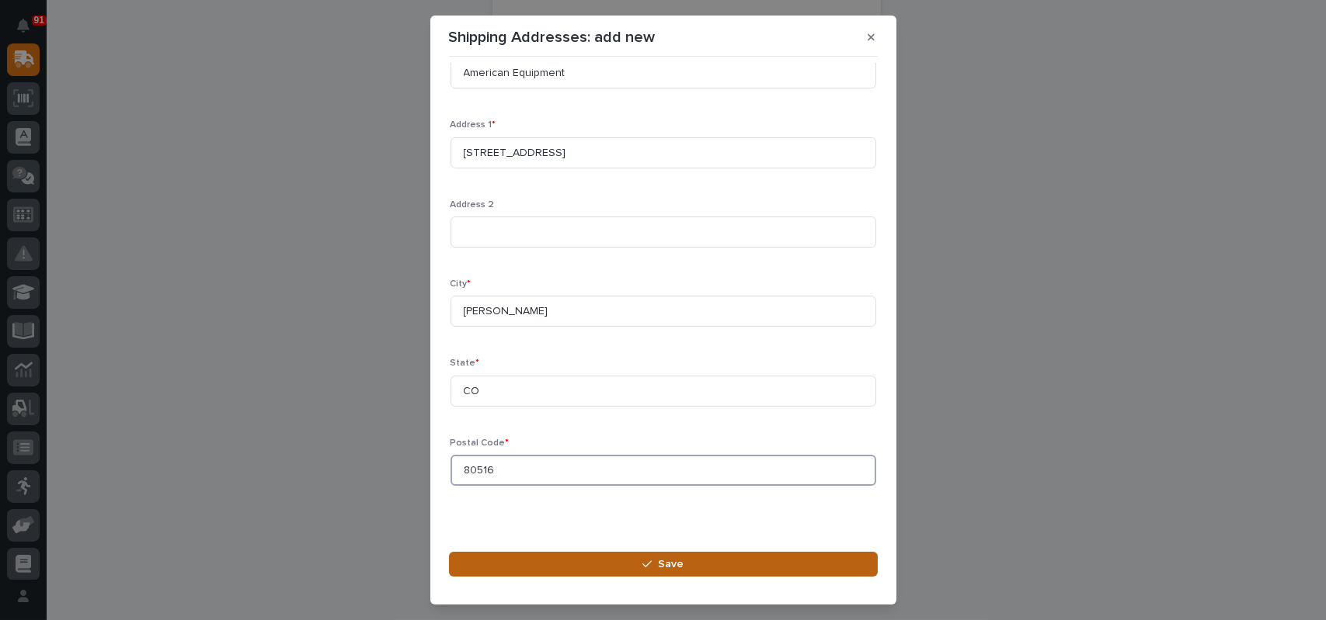
type input "80516"
click at [665, 561] on span "Save" at bounding box center [671, 565] width 26 height 14
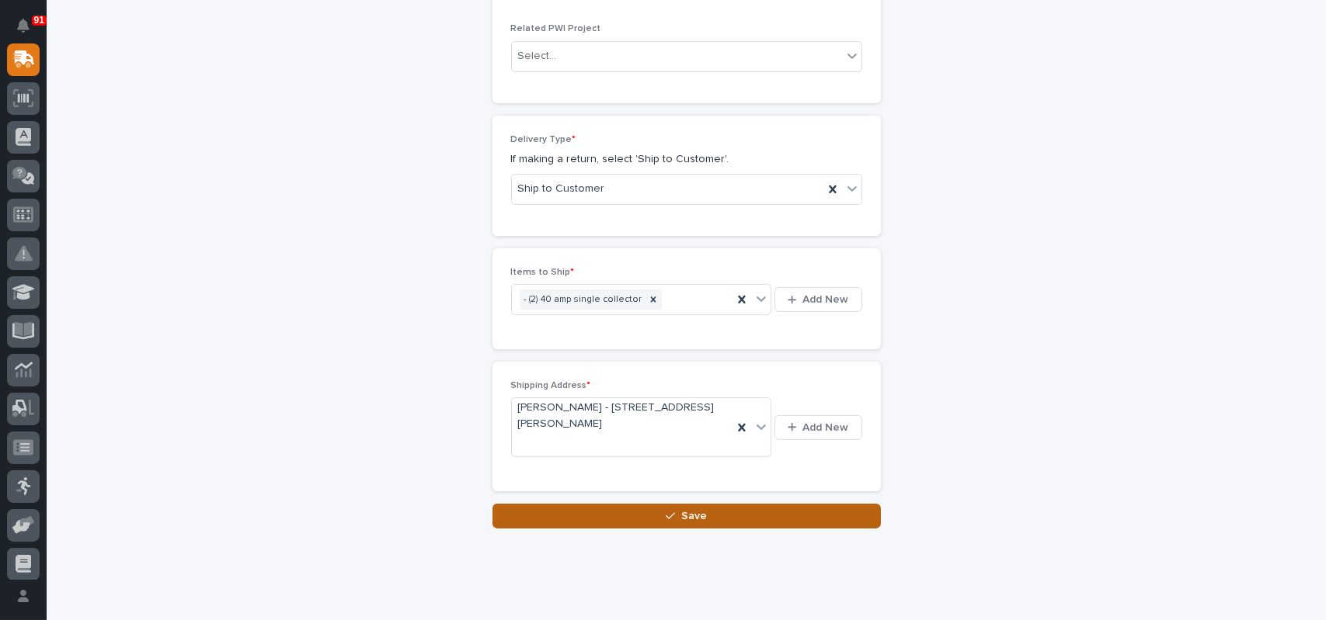
click at [681, 517] on span "Save" at bounding box center [694, 516] width 26 height 14
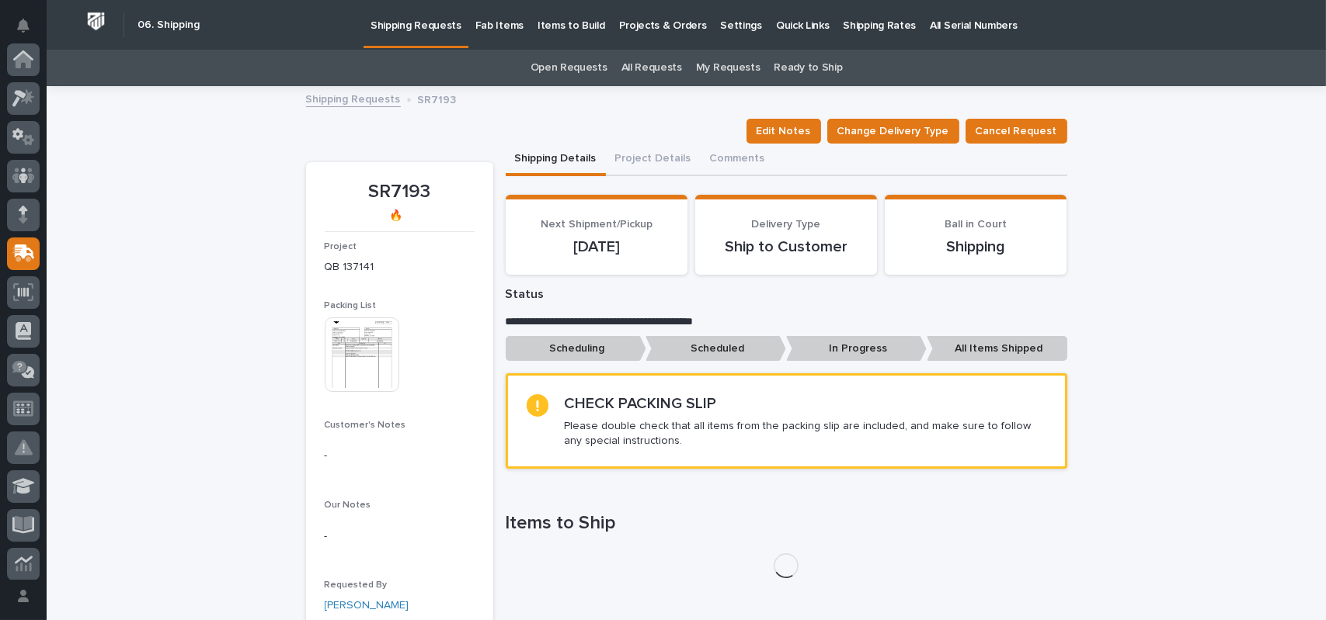
scroll to position [194, 0]
